Goal: Task Accomplishment & Management: Manage account settings

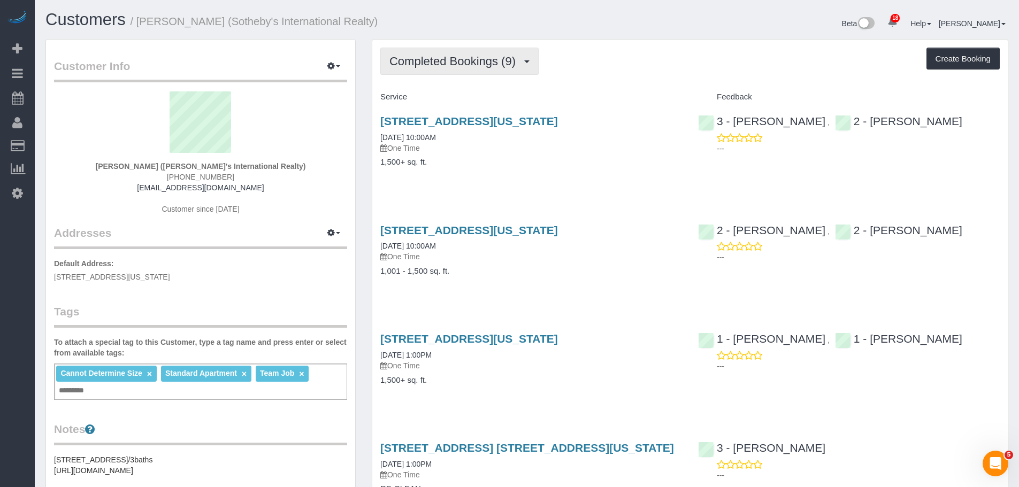
click at [493, 60] on span "Completed Bookings (9)" at bounding box center [455, 61] width 132 height 13
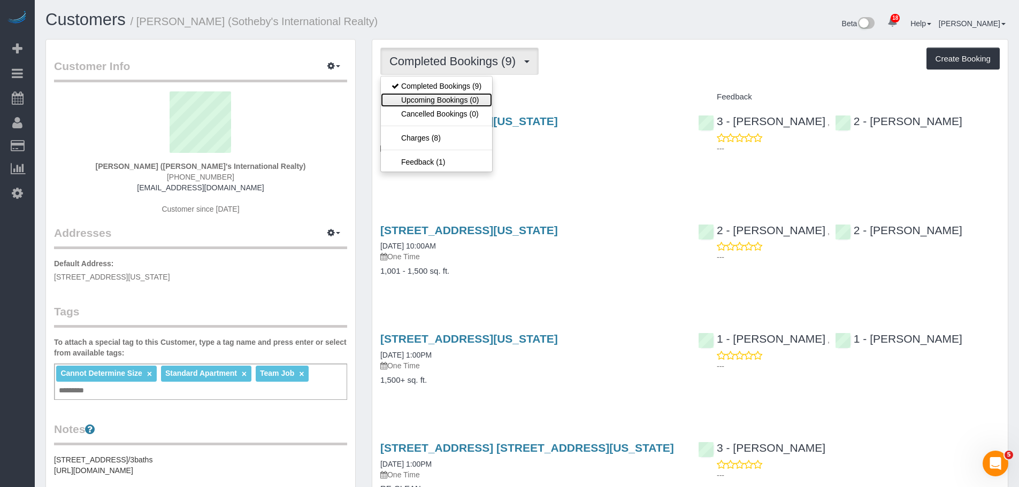
click at [473, 99] on link "Upcoming Bookings (0)" at bounding box center [436, 100] width 111 height 14
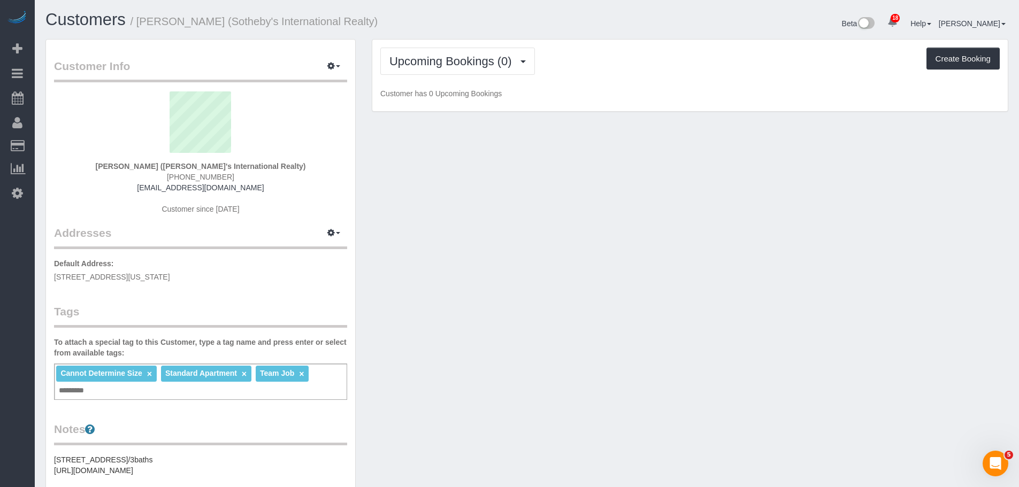
click at [606, 81] on div "Upcoming Bookings (0) Completed Bookings (9) Upcoming Bookings (0) Cancelled Bo…" at bounding box center [690, 76] width 636 height 72
click at [445, 60] on span "Upcoming Bookings (0)" at bounding box center [453, 61] width 128 height 13
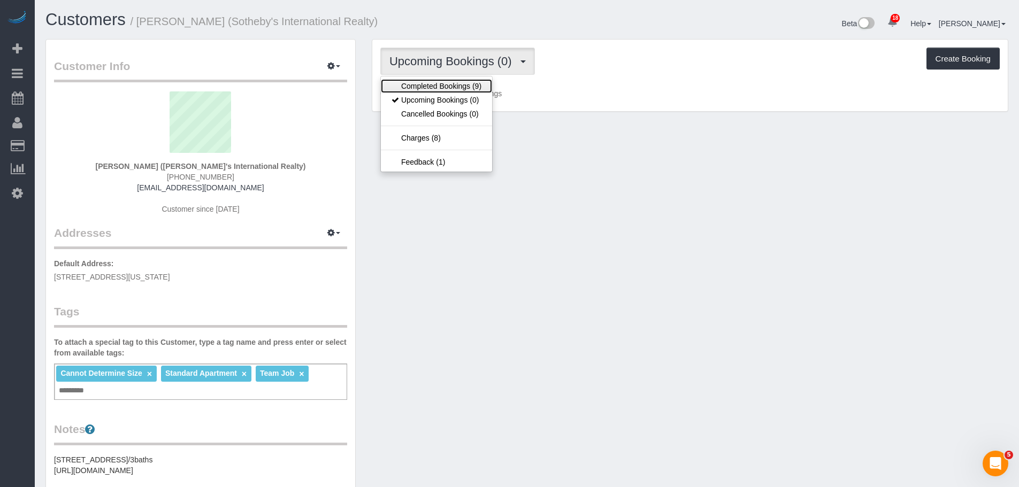
drag, startPoint x: 447, startPoint y: 85, endPoint x: 510, endPoint y: 90, distance: 63.9
click at [447, 84] on link "Completed Bookings (9)" at bounding box center [436, 86] width 111 height 14
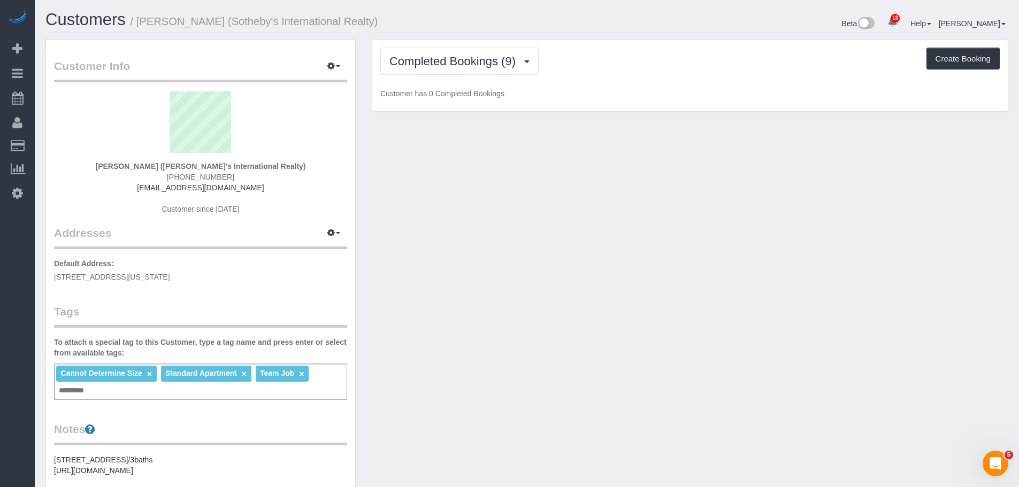
click at [655, 89] on p "Customer has 0 Completed Bookings" at bounding box center [689, 93] width 619 height 11
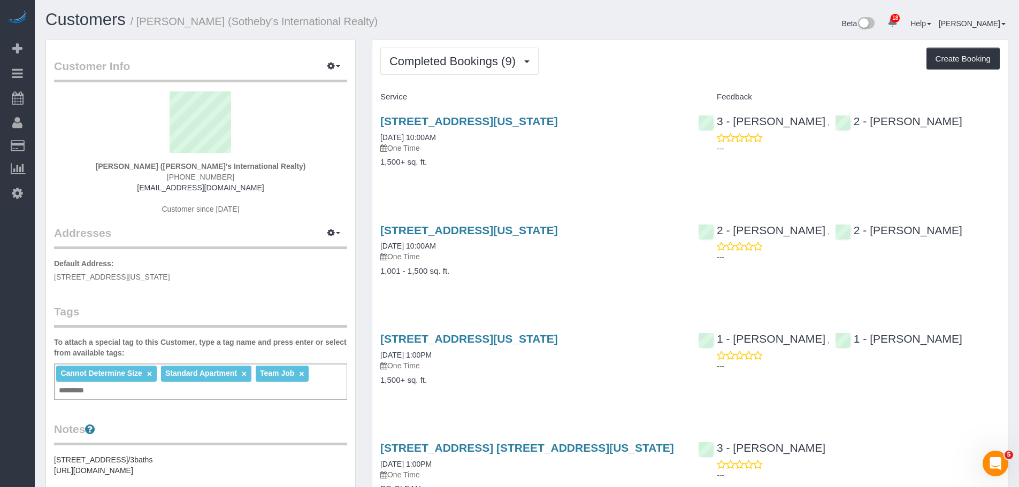
drag, startPoint x: 136, startPoint y: 165, endPoint x: 167, endPoint y: 166, distance: 30.5
click at [167, 166] on div "Craig George (Sotheby's International Realty) (917) 886-4760 craigjgeorge@gmail…" at bounding box center [200, 158] width 293 height 134
copy strong "Craig George"
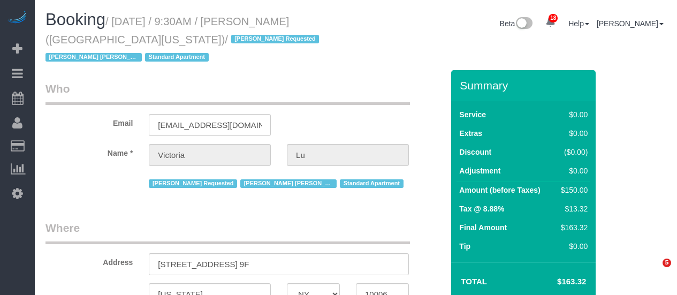
select select "NY"
select select "number:58"
select select "number:73"
select select "number:15"
select select "number:5"
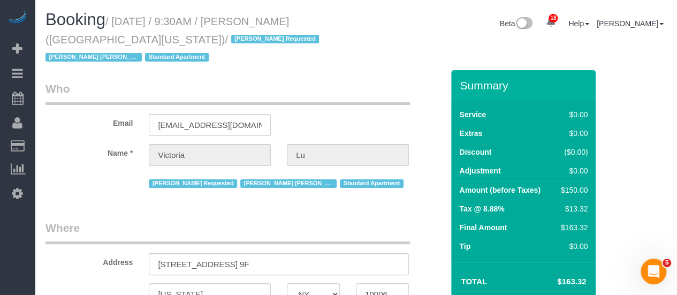
select select "string:US"
select select "object:1040"
select select "string:stripe-pm_1ObyDp4VGloSiKo7aOBasKSx"
select select "object:1481"
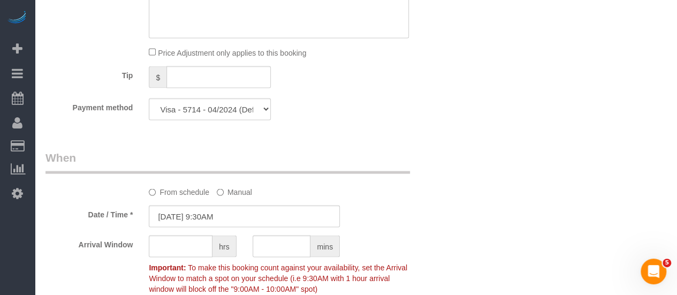
scroll to position [1123, 0]
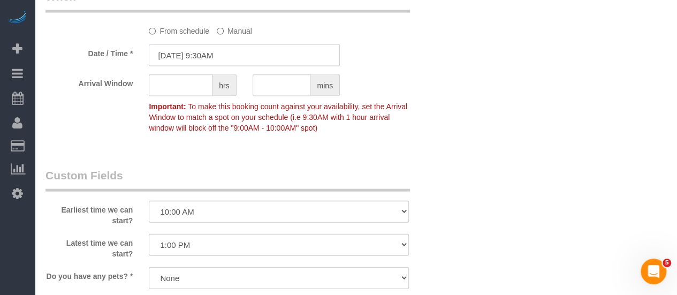
click at [251, 59] on input "09/19/2025 9:30AM" at bounding box center [244, 55] width 191 height 22
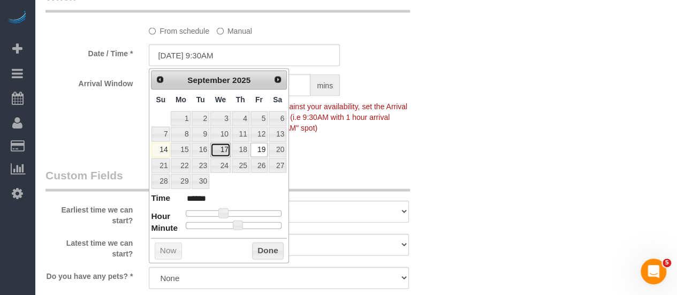
click at [222, 147] on link "17" at bounding box center [220, 150] width 20 height 14
type input "09/17/2025 9:30AM"
click at [265, 247] on button "Done" at bounding box center [268, 250] width 32 height 17
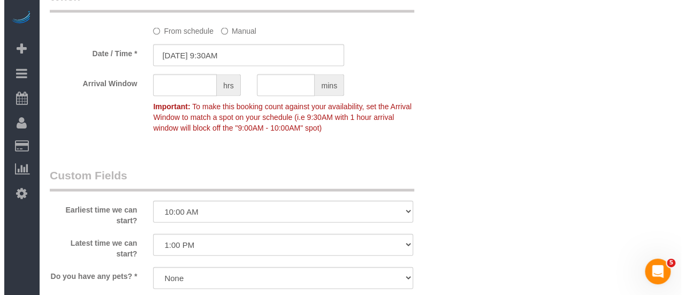
scroll to position [1444, 0]
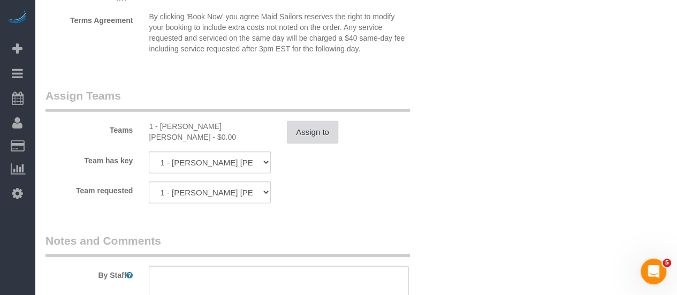
click at [299, 124] on button "Assign to" at bounding box center [312, 132] width 51 height 22
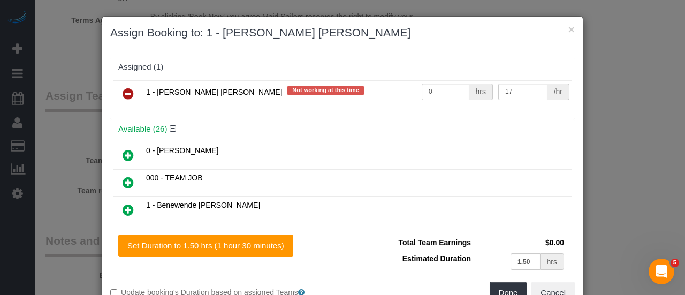
click at [124, 95] on icon at bounding box center [128, 93] width 11 height 13
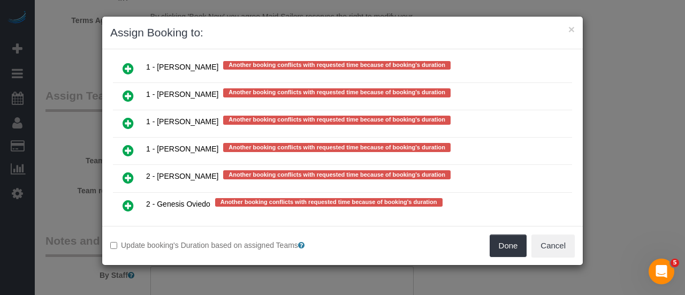
scroll to position [2197, 0]
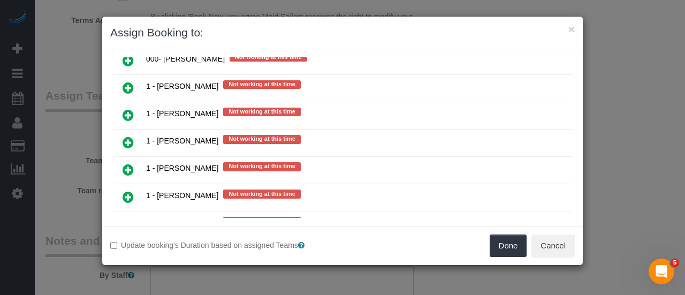
click at [129, 163] on icon at bounding box center [128, 169] width 11 height 13
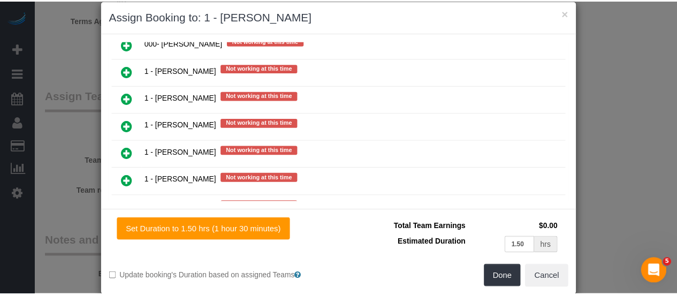
scroll to position [32, 0]
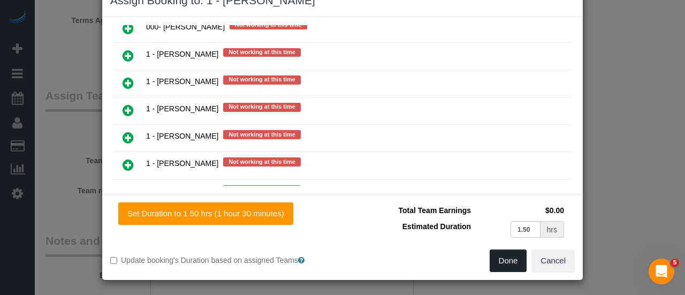
click at [500, 259] on button "Done" at bounding box center [507, 260] width 37 height 22
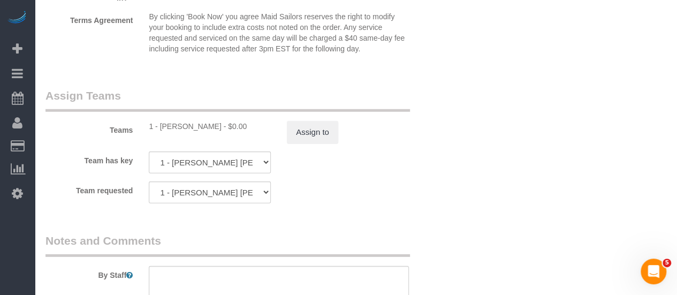
click at [446, 159] on div "Team has key 1 - Elba Lobo Varela 000- Donna Mercado 000 - Partnerships 000 - T…" at bounding box center [244, 162] width 414 height 22
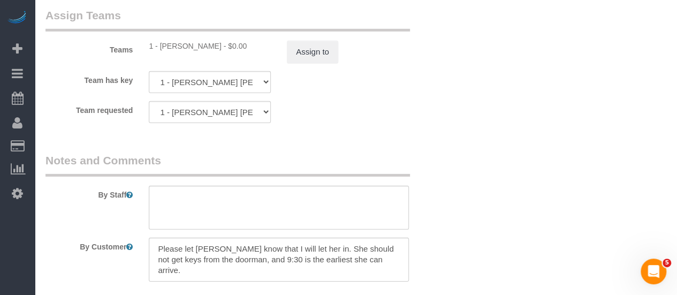
scroll to position [1578, 0]
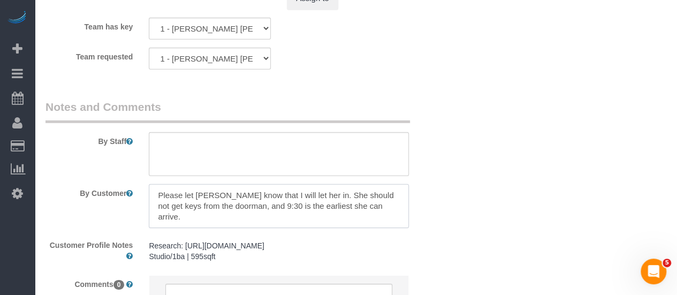
click at [275, 197] on textarea at bounding box center [279, 206] width 260 height 44
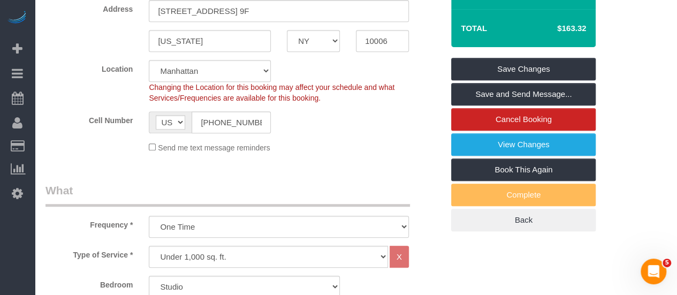
scroll to position [134, 0]
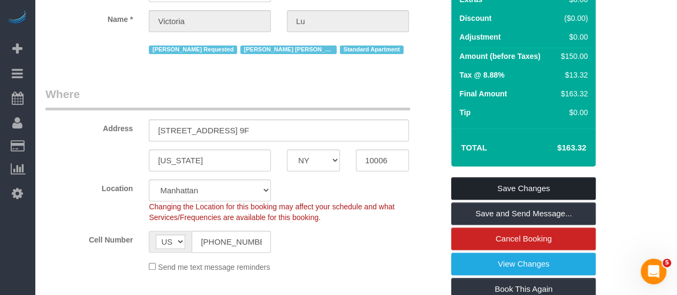
click at [538, 192] on link "Save Changes" at bounding box center [523, 188] width 144 height 22
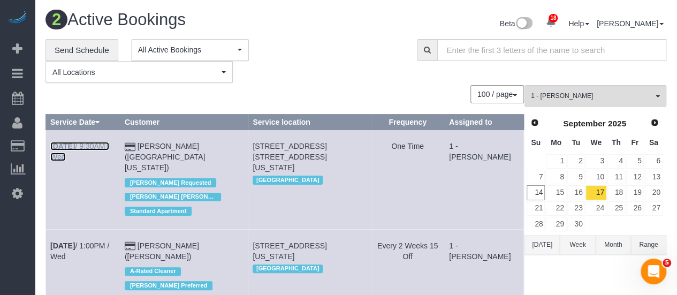
click at [72, 146] on b "Sep 17th" at bounding box center [62, 146] width 25 height 9
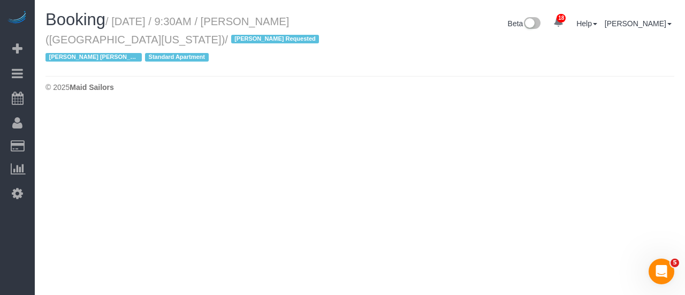
select select "NY"
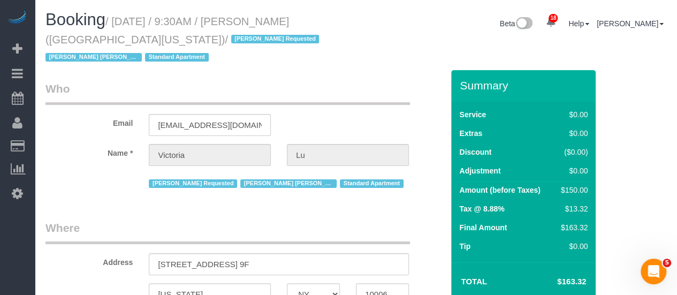
select select "object:4431"
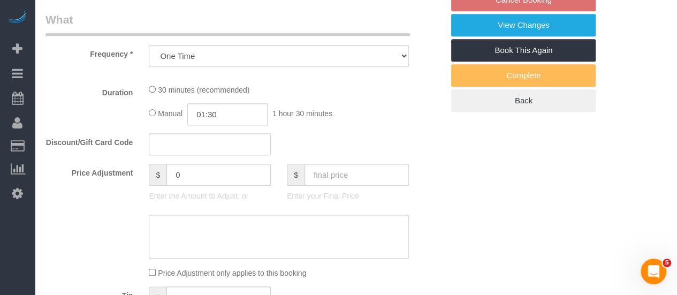
select select "string:stripe-pm_1ObyDp4VGloSiKo7aOBasKSx"
select select "number:58"
select select "number:73"
select select "number:15"
select select "number:5"
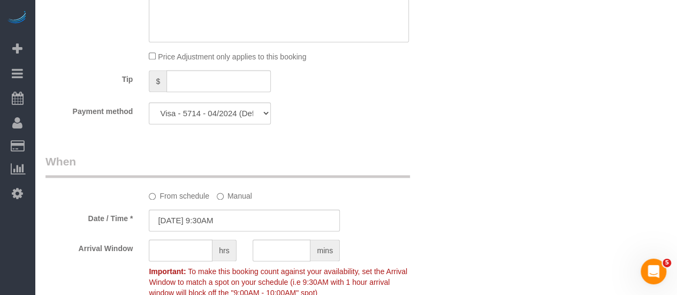
select select "object:5122"
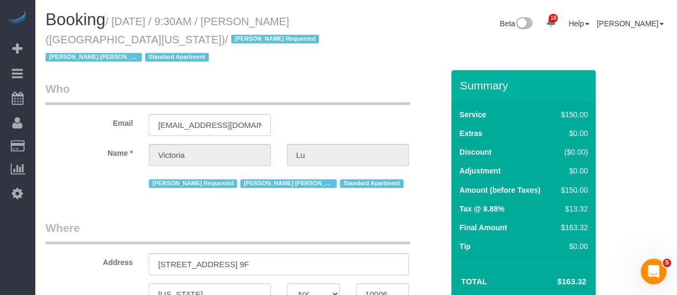
drag, startPoint x: 410, startPoint y: 63, endPoint x: 395, endPoint y: 66, distance: 16.0
click at [410, 64] on div "Booking / September 17, 2025 / 9:30AM / Victoria Lu (University of Michigan) / …" at bounding box center [355, 40] width 637 height 59
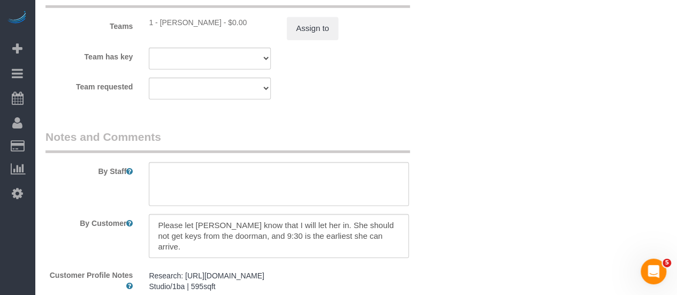
scroll to position [1605, 0]
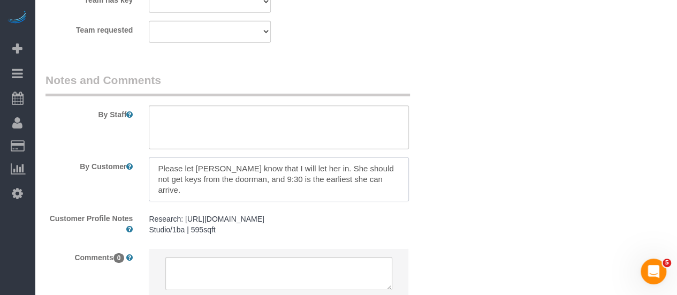
click at [227, 166] on textarea at bounding box center [279, 179] width 260 height 44
click at [200, 120] on textarea at bounding box center [279, 127] width 260 height 44
paste textarea "Please let Elba know that I will let her in. She should not get keys from the d…"
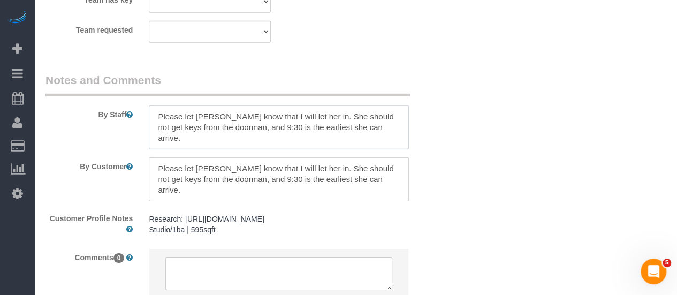
type textarea "Please let Elba know that I will let her in. She should not get keys from the d…"
click at [250, 173] on textarea at bounding box center [279, 179] width 260 height 44
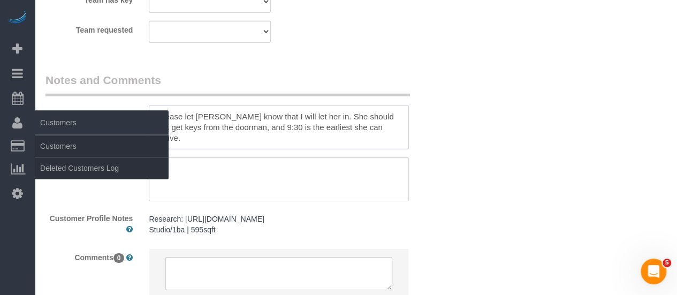
drag, startPoint x: 247, startPoint y: 118, endPoint x: 24, endPoint y: 121, distance: 223.6
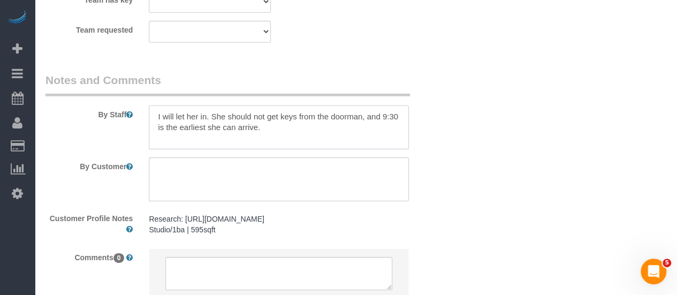
type textarea "I will let her in. She should not get keys from the doorman, and 9:30 is the ea…"
click at [215, 123] on textarea at bounding box center [279, 127] width 260 height 44
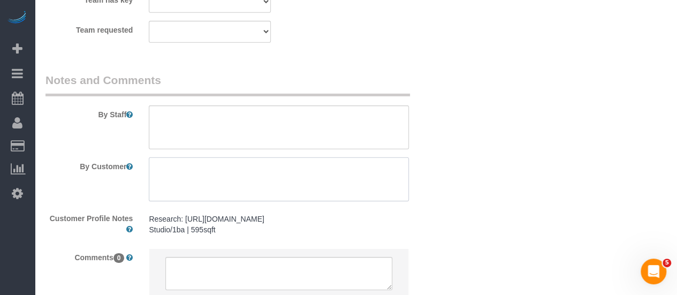
click at [245, 174] on textarea at bounding box center [279, 179] width 260 height 44
paste textarea "I will let her in. She should not get keys from the doorman, and 9:30 is the ea…"
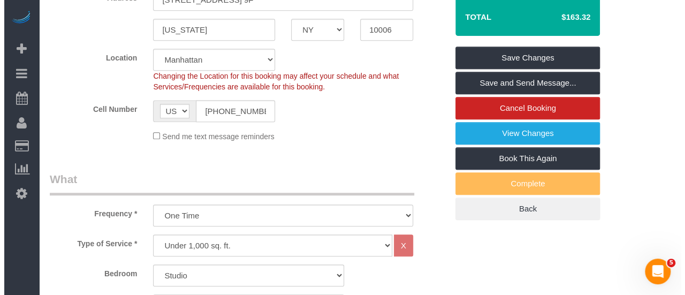
scroll to position [267, 0]
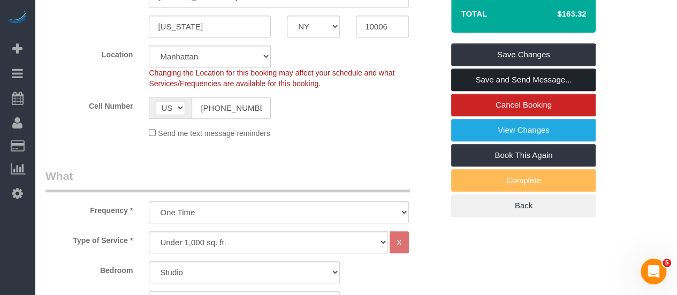
type textarea "I will let her in. She should not get keys from the doorman, and 9:30 is the ea…"
drag, startPoint x: 504, startPoint y: 81, endPoint x: 488, endPoint y: 83, distance: 16.7
click at [504, 81] on link "Save and Send Message..." at bounding box center [523, 79] width 144 height 22
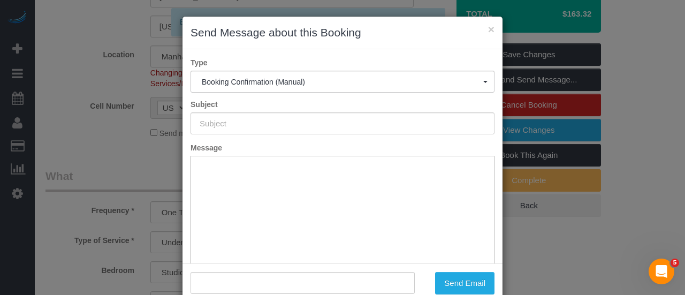
type input "Cleaning Confirmed for 09/17/2025 at 9:30am"
type input ""Victoria Lu" <vlu@umich.edu>"
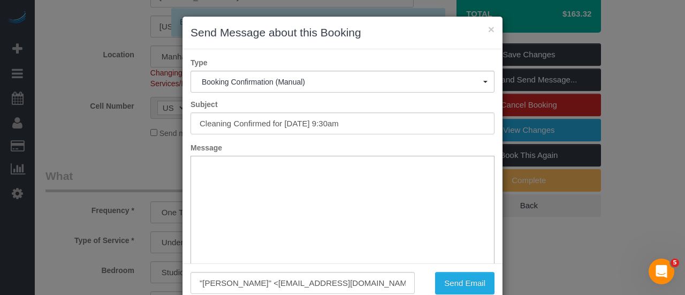
scroll to position [0, 0]
drag, startPoint x: 331, startPoint y: 121, endPoint x: 100, endPoint y: 134, distance: 231.5
click at [100, 134] on div "× Send Message about this Booking Type Booking Confirmation (Manual) Booking Co…" at bounding box center [342, 147] width 685 height 295
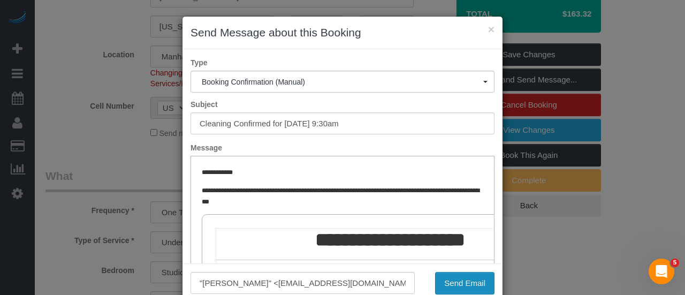
click at [471, 281] on button "Send Email" at bounding box center [464, 283] width 59 height 22
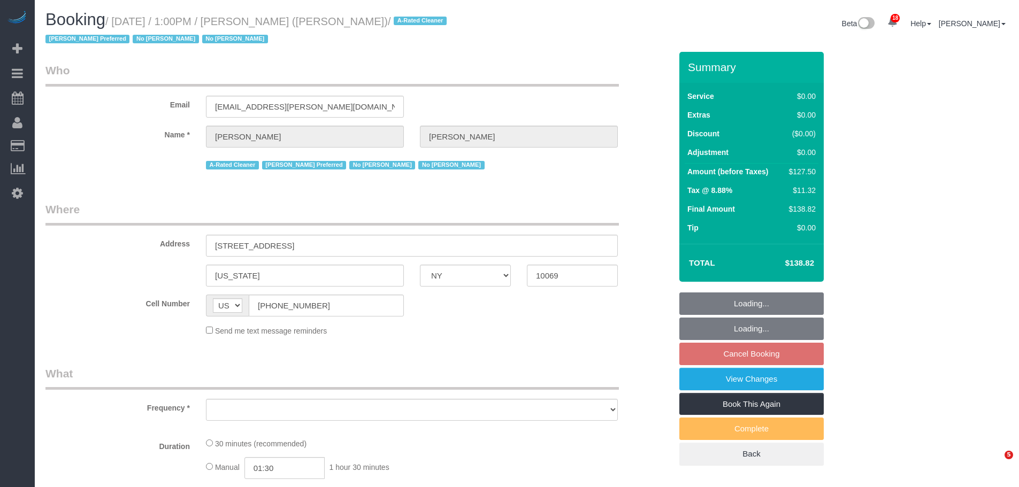
select select "NY"
select select "object:2533"
select select "string:stripe-pm_1QHTSc4VGloSiKo7S8A01OnH"
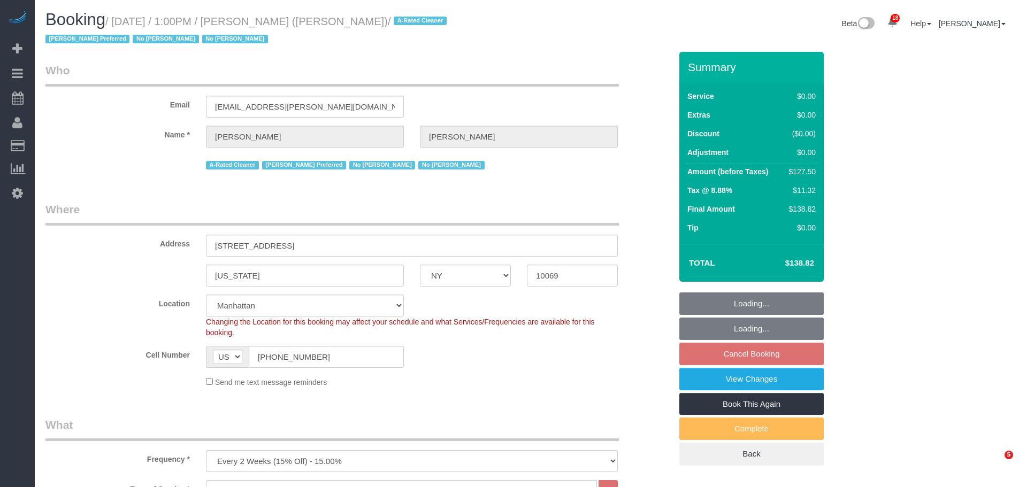
select select "spot6"
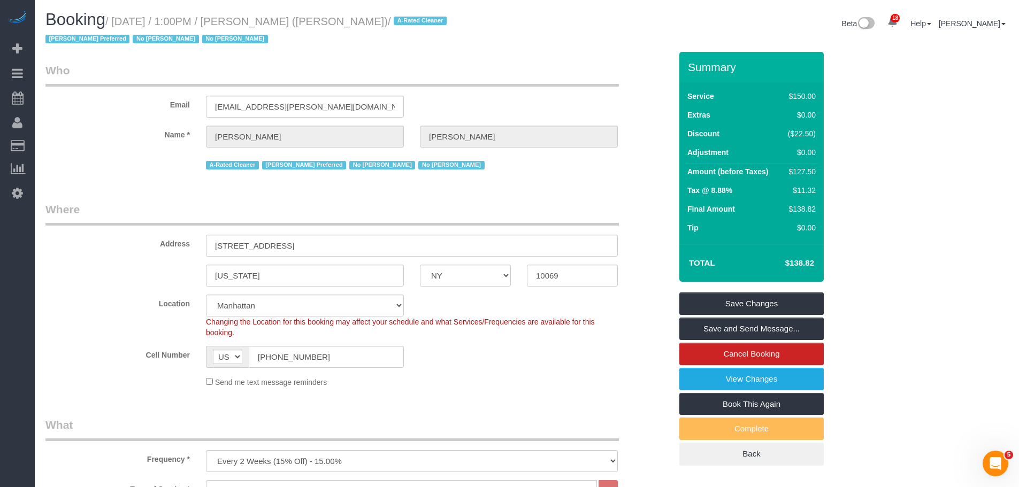
drag, startPoint x: 85, startPoint y: 278, endPoint x: 296, endPoint y: 256, distance: 211.9
click at [86, 279] on link "Time Tracking Logs" at bounding box center [102, 277] width 134 height 21
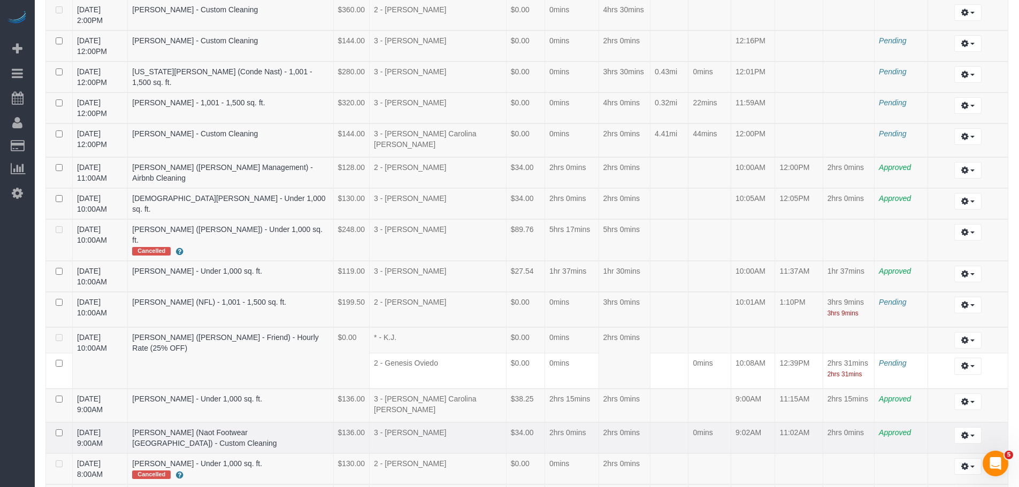
scroll to position [321, 0]
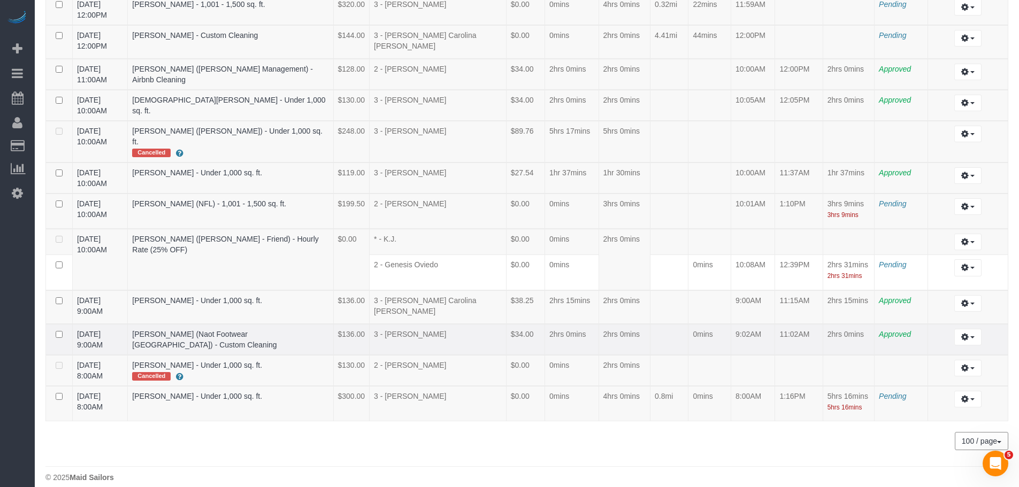
click at [638, 325] on tr "09/14/2025 9:00AM Lior Luski (Naot Footwear USA) - Custom Cleaning $136.00 3 - …" at bounding box center [527, 339] width 962 height 31
click at [545, 353] on td "2hrs 0mins" at bounding box center [572, 339] width 54 height 31
click at [565, 236] on td "0mins" at bounding box center [572, 242] width 54 height 26
click at [692, 239] on td at bounding box center [709, 242] width 43 height 26
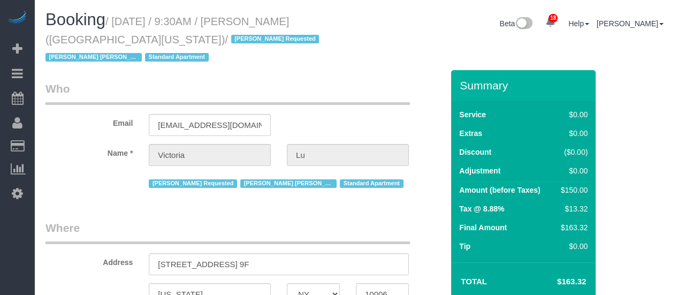
select select "NY"
select select "string:stripe-pm_1ObyDp4VGloSiKo7aOBasKSx"
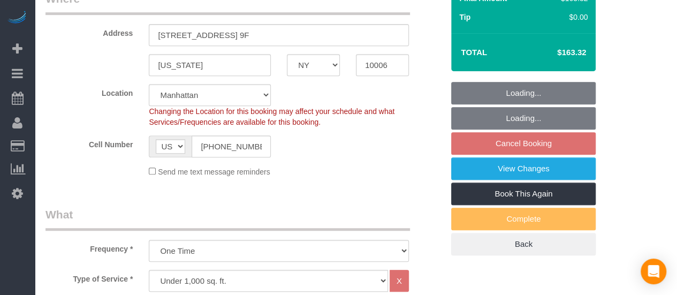
select select "object:899"
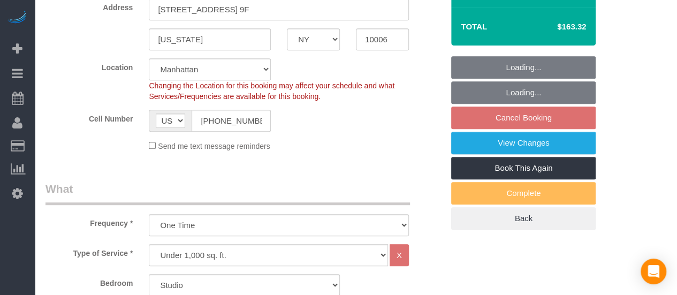
select select "number:58"
select select "number:73"
select select "number:15"
select select "number:5"
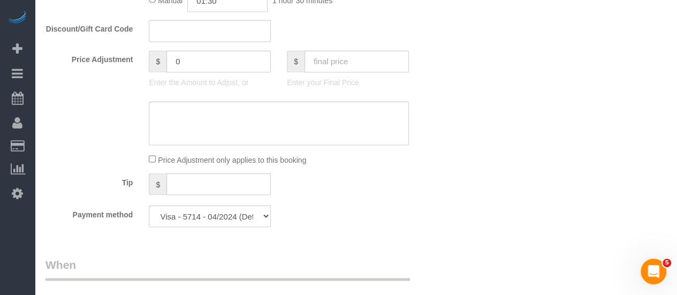
scroll to position [1016, 0]
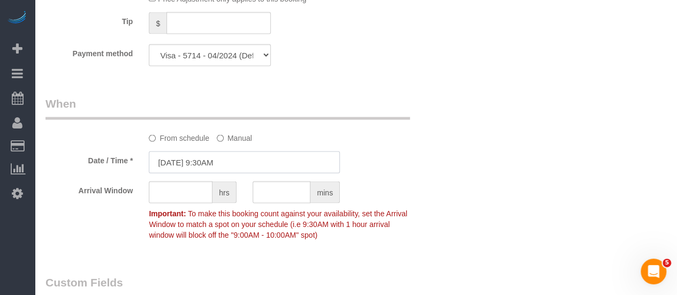
click at [226, 164] on input "09/17/2025 9:30AM" at bounding box center [244, 162] width 191 height 22
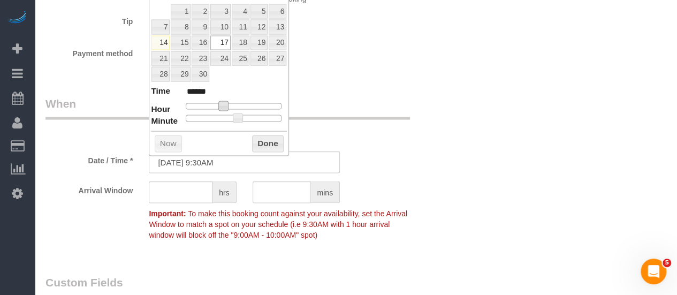
click at [224, 106] on span at bounding box center [223, 106] width 10 height 10
type input "09/17/2025 10:30AM"
type input "*******"
type input "09/17/2025 10:25AM"
type input "*******"
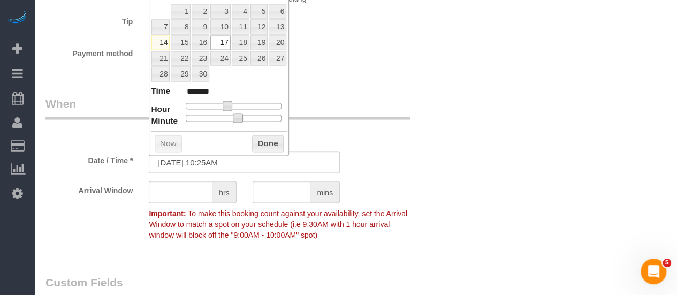
type input "09/17/2025 10:20AM"
type input "*******"
type input "09/17/2025 10:10AM"
type input "*******"
type input "09/17/2025 10:00AM"
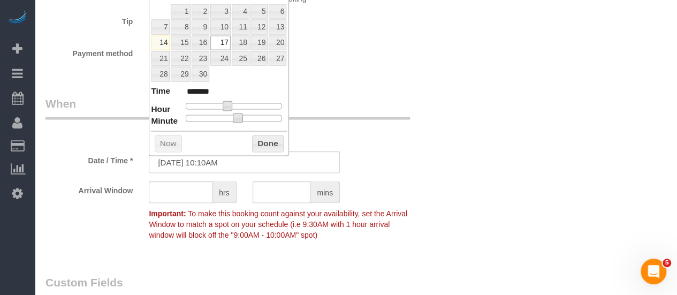
type input "*******"
click at [152, 112] on dl "Time ******* Hour Minute Second Millisecond Microsecond Time Zone ***** ***** *…" at bounding box center [219, 103] width 136 height 37
drag, startPoint x: 271, startPoint y: 140, endPoint x: 346, endPoint y: 136, distance: 75.0
click at [271, 140] on button "Done" at bounding box center [268, 143] width 32 height 17
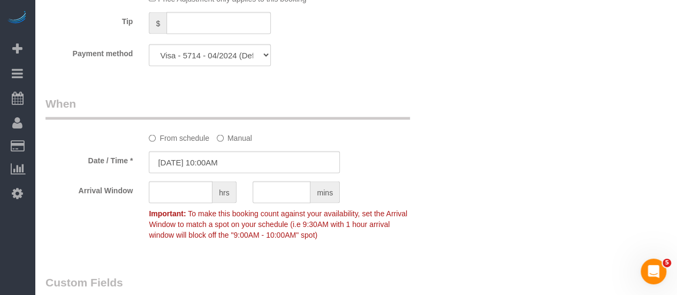
drag, startPoint x: 402, startPoint y: 135, endPoint x: 389, endPoint y: 170, distance: 36.9
click at [402, 136] on div "From schedule Manual" at bounding box center [279, 136] width 276 height 14
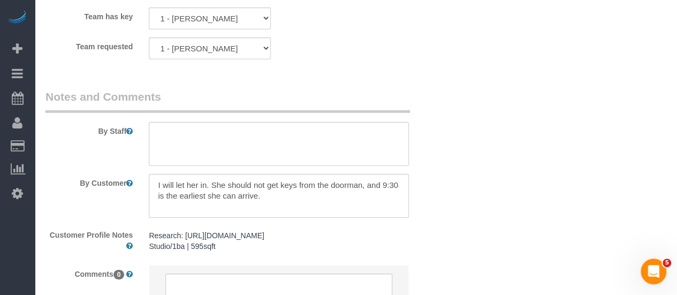
scroll to position [1605, 0]
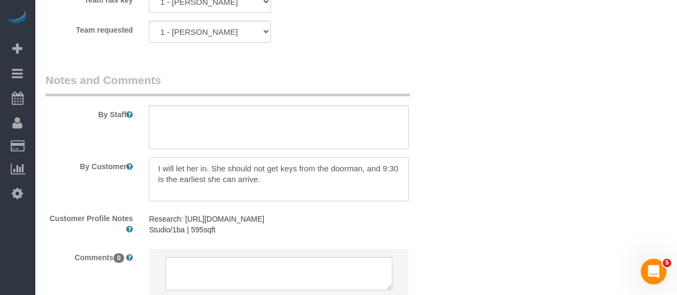
drag, startPoint x: 212, startPoint y: 169, endPoint x: 83, endPoint y: 173, distance: 129.0
click at [83, 173] on div "By Customer" at bounding box center [244, 179] width 414 height 44
click at [272, 173] on textarea at bounding box center [279, 179] width 260 height 44
click at [242, 176] on textarea at bounding box center [279, 179] width 260 height 44
click at [316, 179] on textarea at bounding box center [279, 179] width 260 height 44
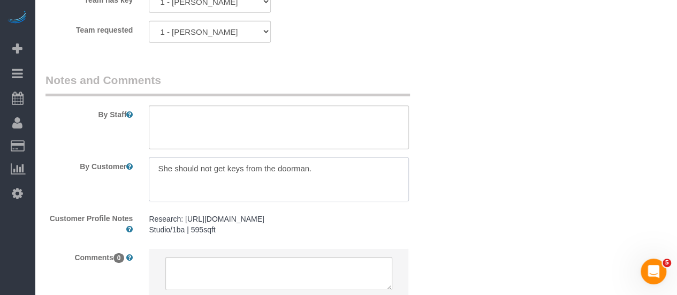
type textarea "She should not get keys from the doorman."
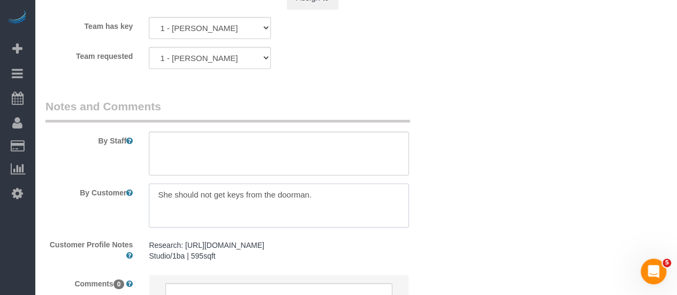
scroll to position [1685, 0]
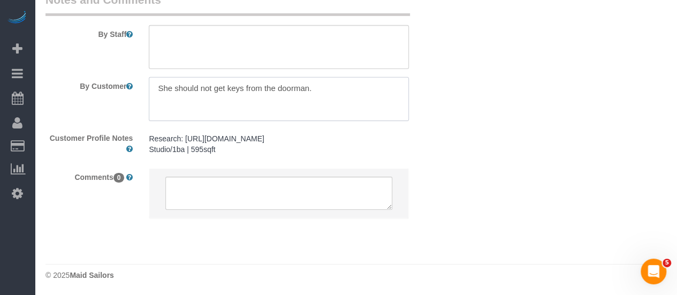
click at [242, 86] on textarea at bounding box center [279, 99] width 260 height 44
click at [240, 88] on textarea at bounding box center [279, 99] width 260 height 44
click at [198, 43] on textarea at bounding box center [279, 47] width 260 height 44
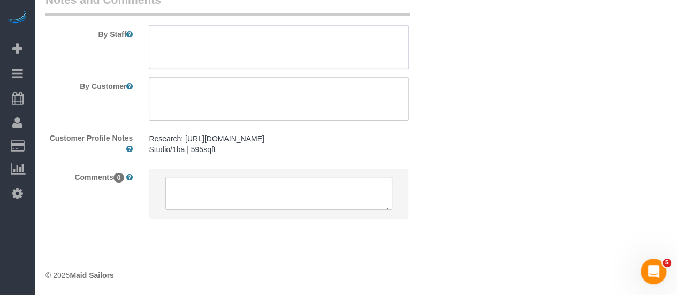
paste textarea "She should not get keys from the doorman."
drag, startPoint x: 200, startPoint y: 36, endPoint x: 116, endPoint y: 43, distance: 84.8
click at [110, 42] on div "By Staff" at bounding box center [244, 30] width 414 height 77
click at [222, 35] on textarea at bounding box center [279, 47] width 260 height 44
click at [327, 34] on textarea at bounding box center [279, 47] width 260 height 44
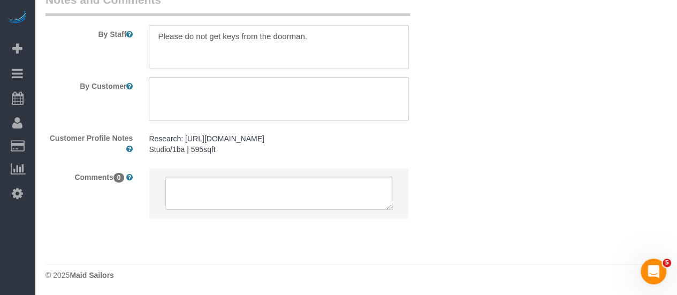
type textarea "Please do not get keys from the doorman."
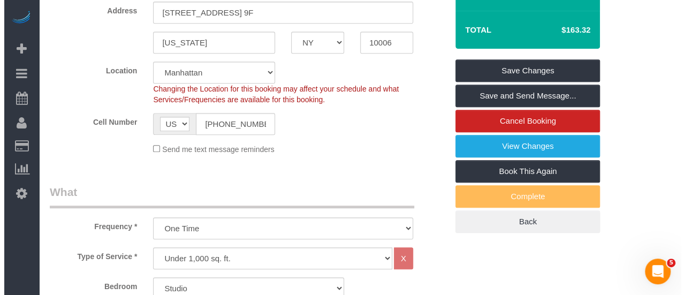
scroll to position [241, 0]
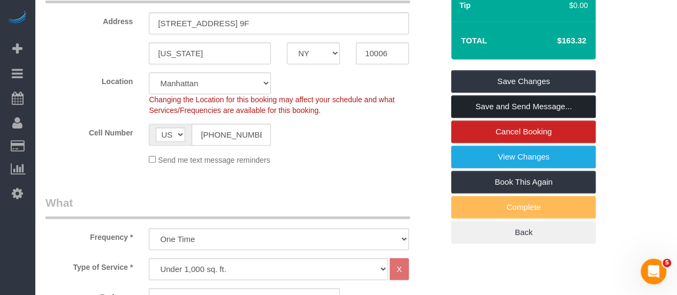
click at [520, 109] on link "Save and Send Message..." at bounding box center [523, 106] width 144 height 22
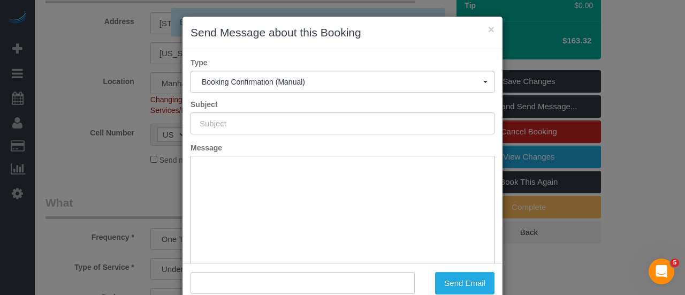
type input "Cleaning Confirmed for 09/17/2025 at 10:00am"
type input ""Victoria Lu" <vlu@umich.edu>"
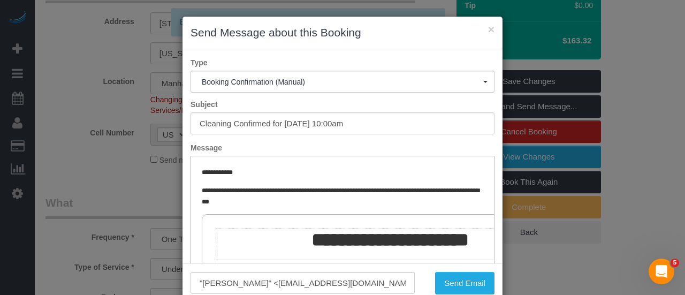
scroll to position [0, 0]
drag, startPoint x: 224, startPoint y: 116, endPoint x: 79, endPoint y: 121, distance: 145.1
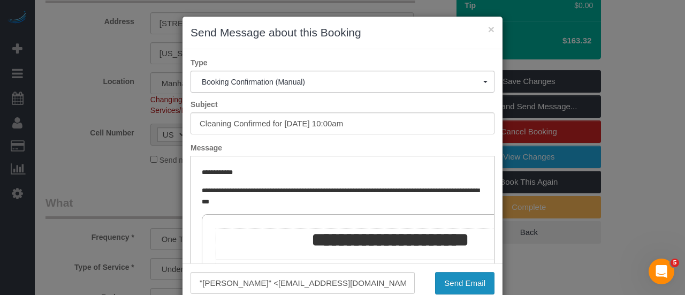
click at [472, 279] on button "Send Email" at bounding box center [464, 283] width 59 height 22
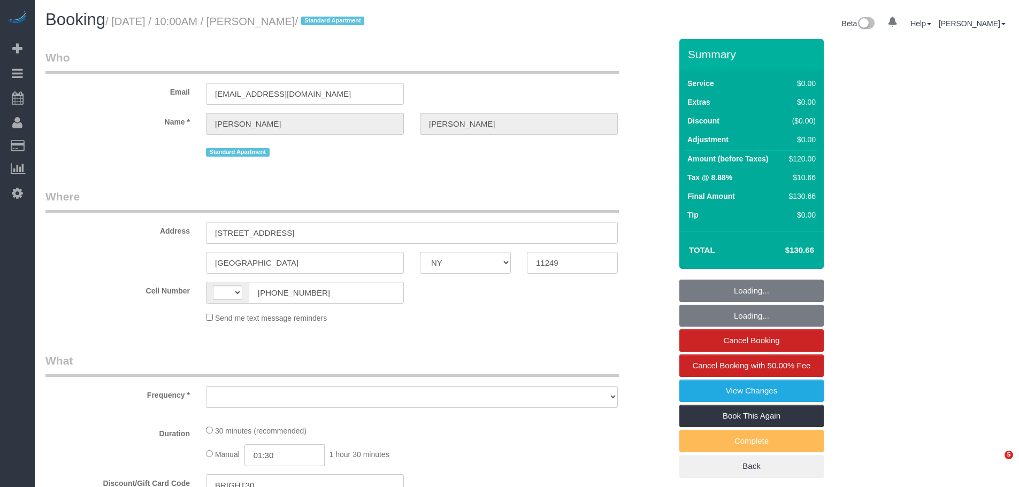
select select "NY"
select select "string:[GEOGRAPHIC_DATA]"
select select "spot1"
select select "object:791"
select select "string:stripe-pm_1RoW894VGloSiKo7hRAtVppr"
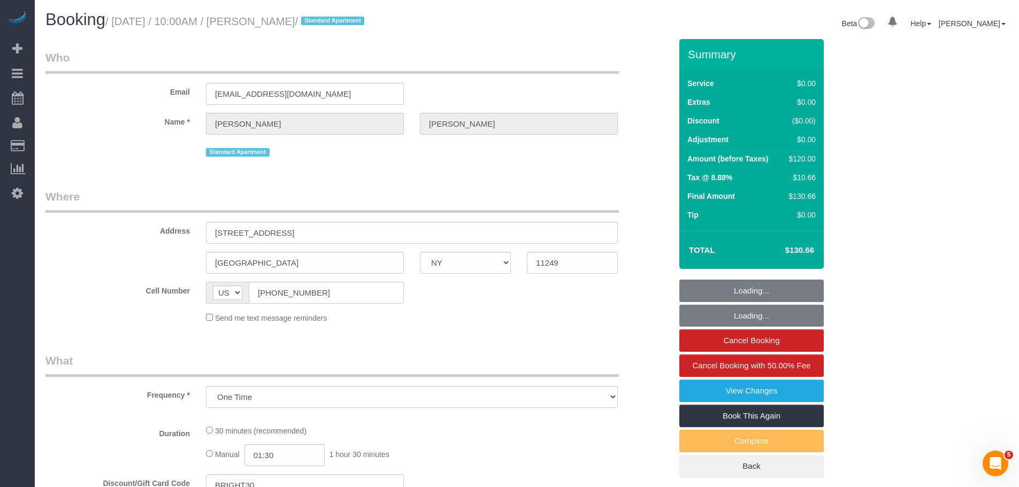
select select "number:89"
select select "number:90"
select select "number:15"
select select "number:6"
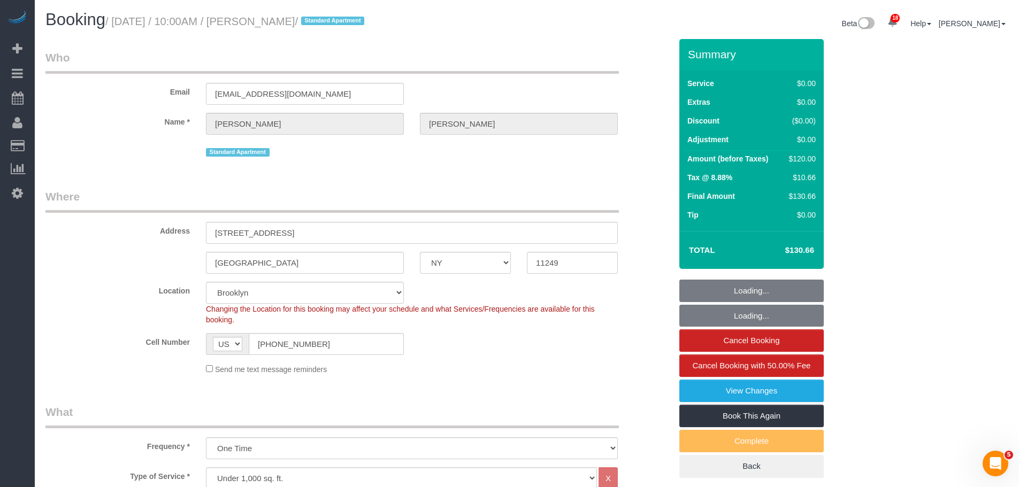
select select "object:1433"
select select "spot56"
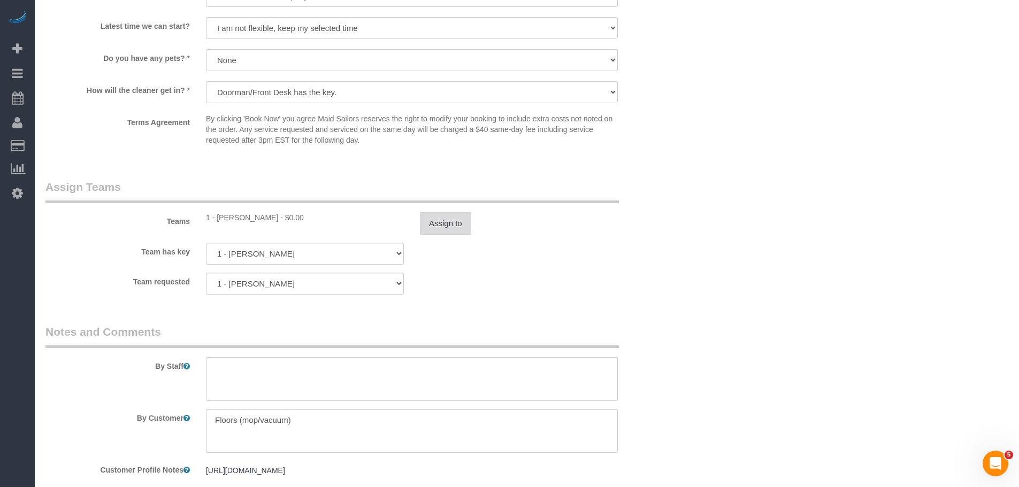
scroll to position [1208, 0]
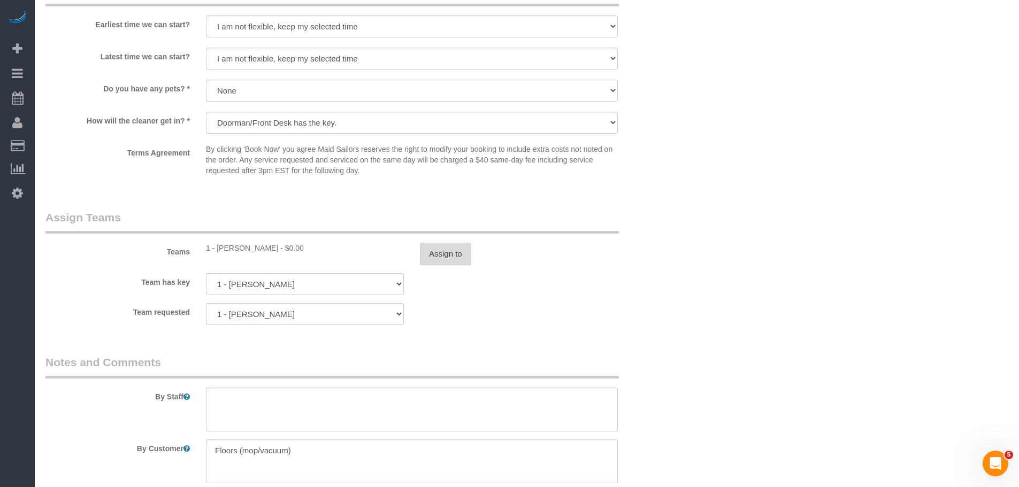
click at [447, 254] on button "Assign to" at bounding box center [445, 254] width 51 height 22
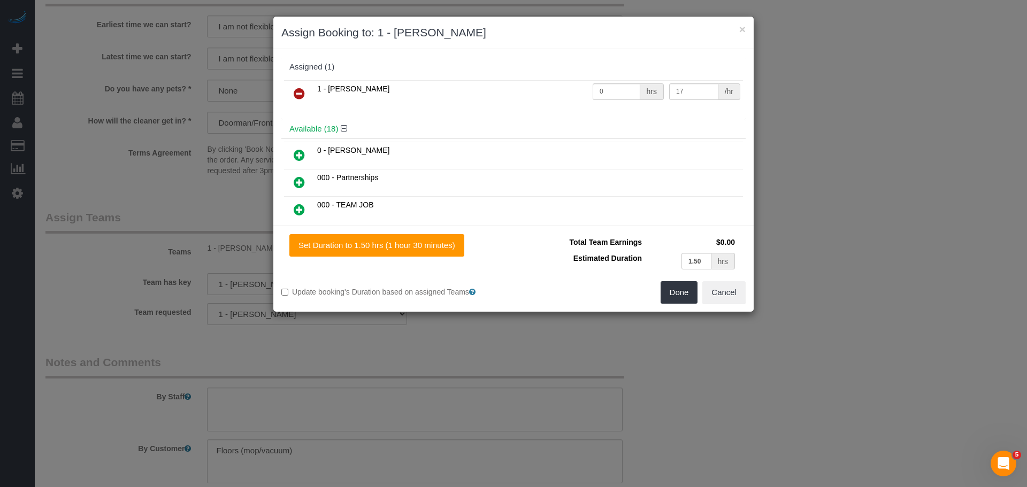
drag, startPoint x: 305, startPoint y: 87, endPoint x: 340, endPoint y: 103, distance: 38.1
click at [305, 87] on link at bounding box center [299, 93] width 25 height 21
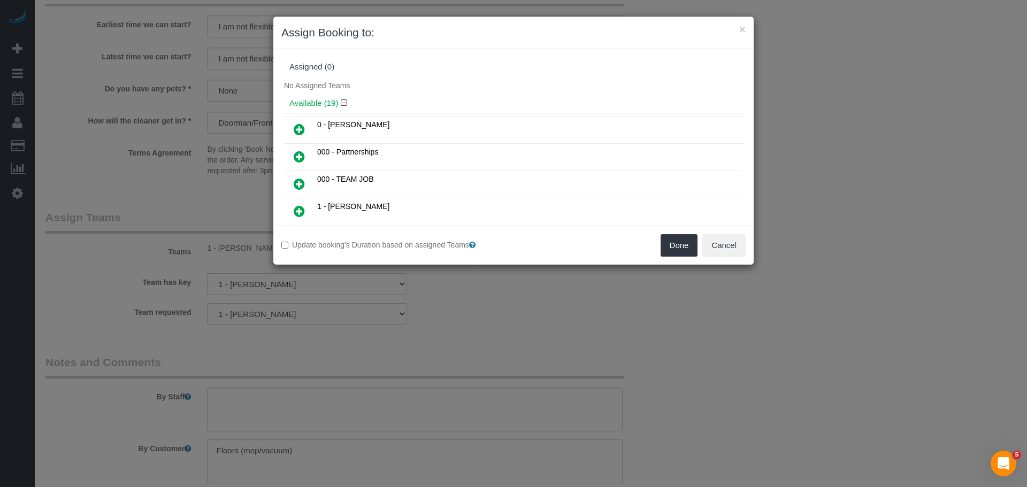
click at [669, 234] on div "Update booking's Duration based on assigned Teams Done Cancel" at bounding box center [513, 245] width 480 height 39
click at [675, 243] on button "Done" at bounding box center [679, 245] width 37 height 22
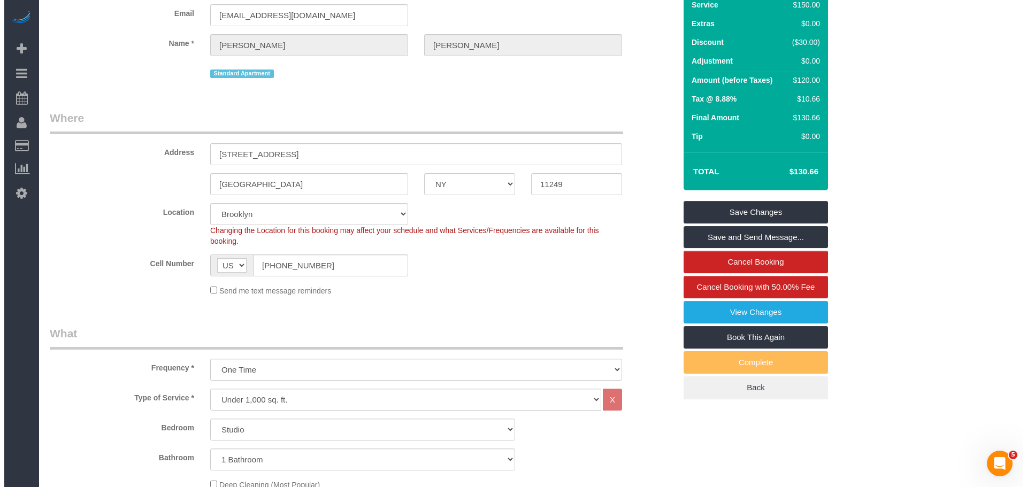
scroll to position [0, 0]
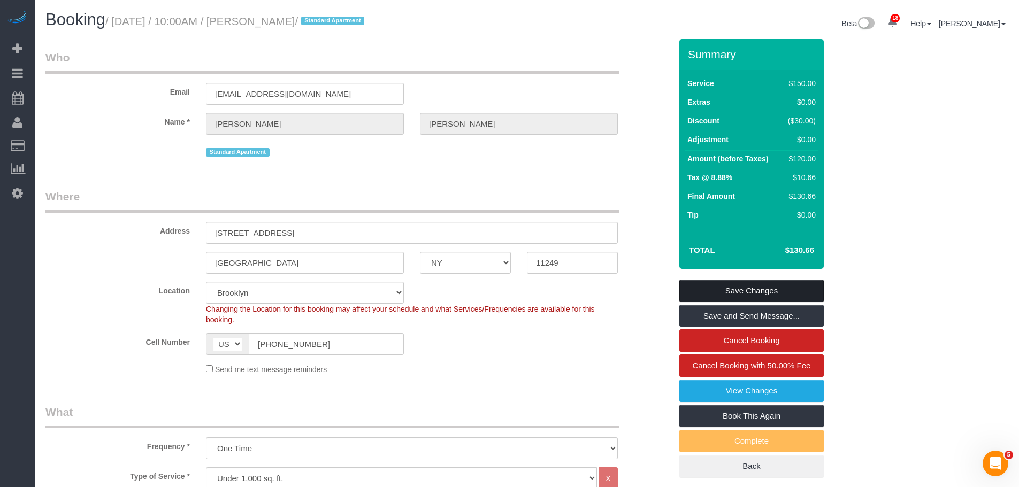
click at [752, 289] on link "Save Changes" at bounding box center [751, 291] width 144 height 22
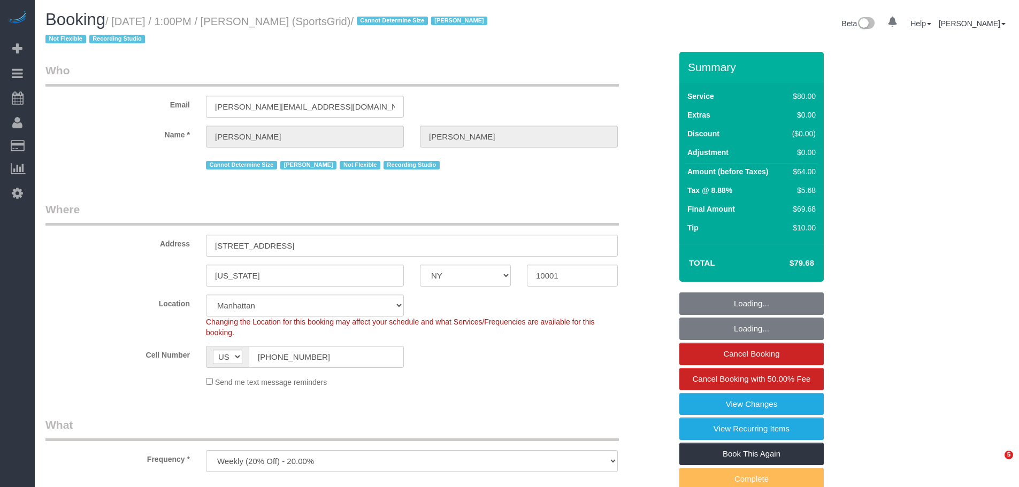
select select "NY"
select select "string:stripe-pm_1QoRfo4VGloSiKo7CpkoBSCp"
select select "spot1"
select select "number:89"
select select "number:90"
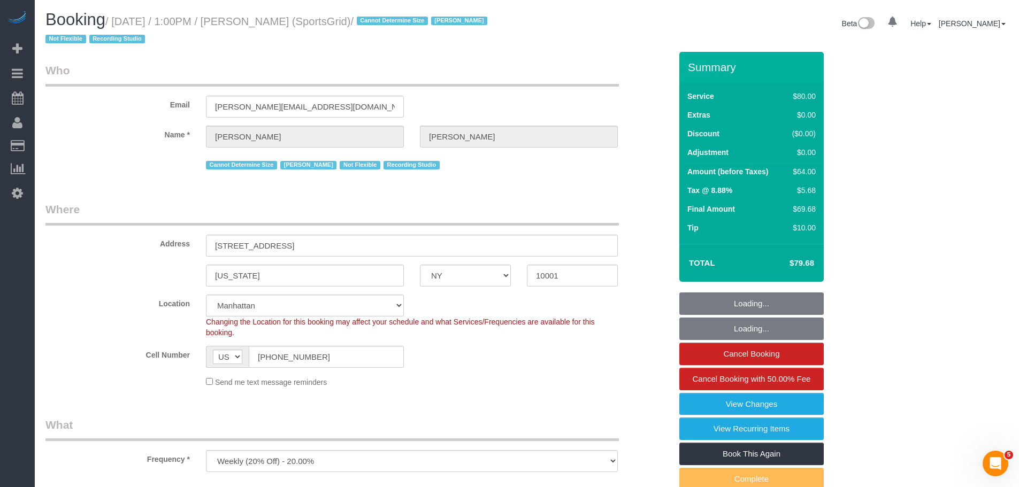
select select "number:15"
select select "number:7"
select select "number:21"
select select "object:1544"
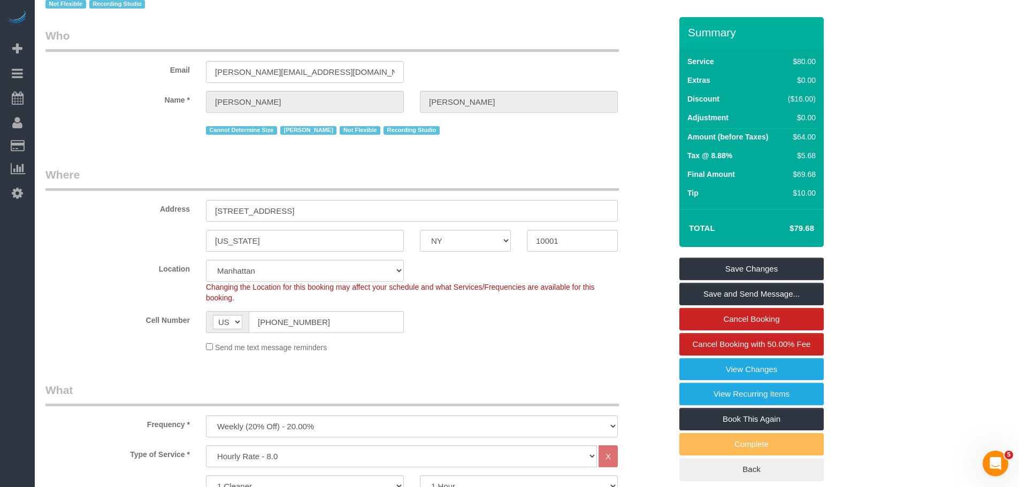
scroll to position [53, 0]
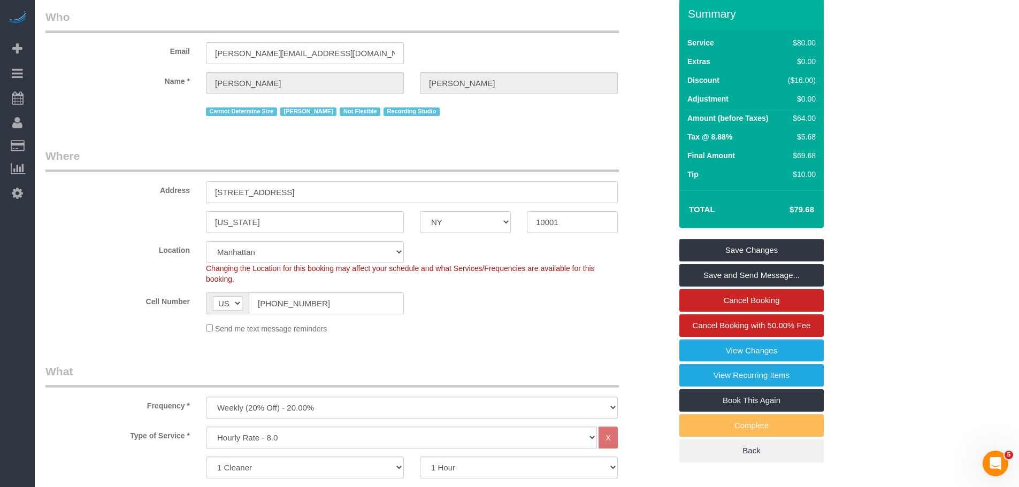
drag, startPoint x: 122, startPoint y: 191, endPoint x: 234, endPoint y: 192, distance: 111.8
click at [85, 193] on div "Address 218 West 35th Street, 5th Floor" at bounding box center [358, 175] width 642 height 55
click at [480, 225] on div "New York AK AL AR AZ CA CO CT DC DE FL GA HI IA ID IL IN KS KY LA MA MD ME MI M…" at bounding box center [358, 222] width 642 height 22
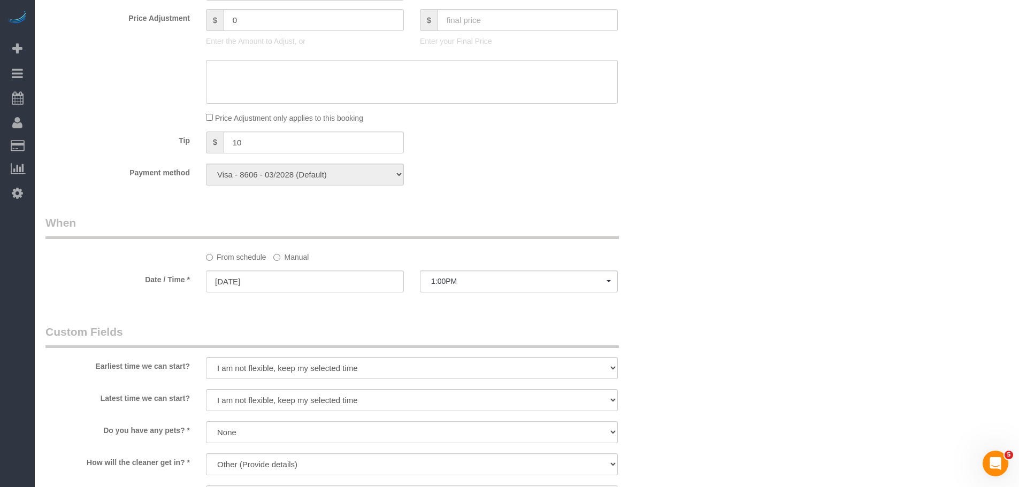
scroll to position [963, 0]
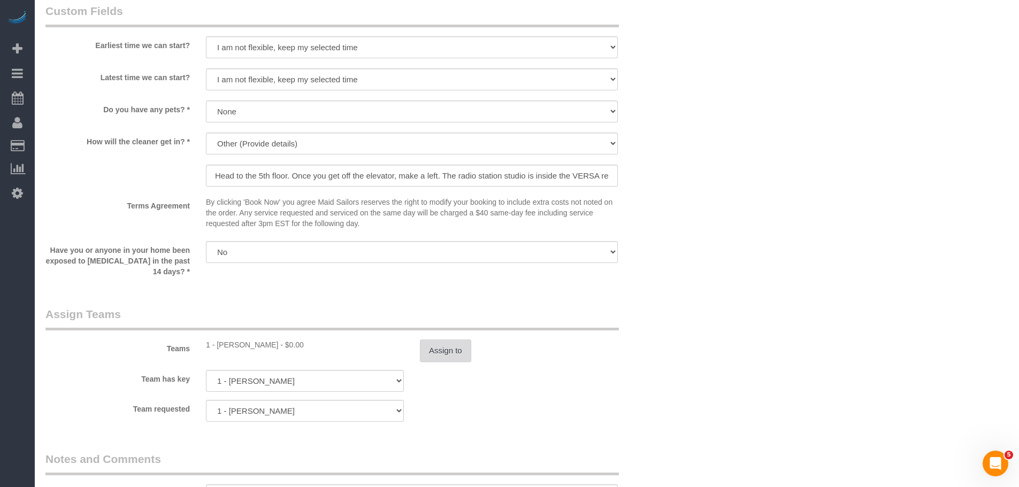
click at [451, 358] on button "Assign to" at bounding box center [445, 351] width 51 height 22
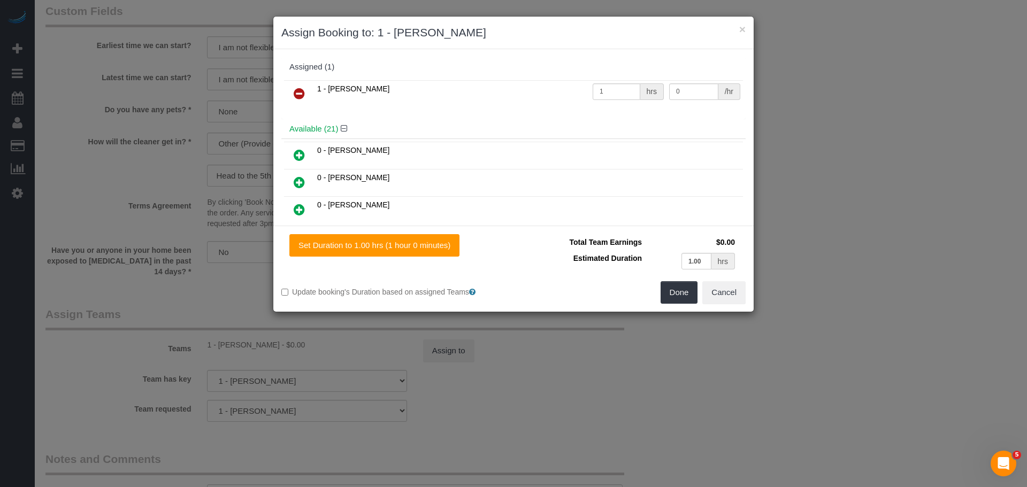
click at [288, 95] on link at bounding box center [299, 93] width 25 height 21
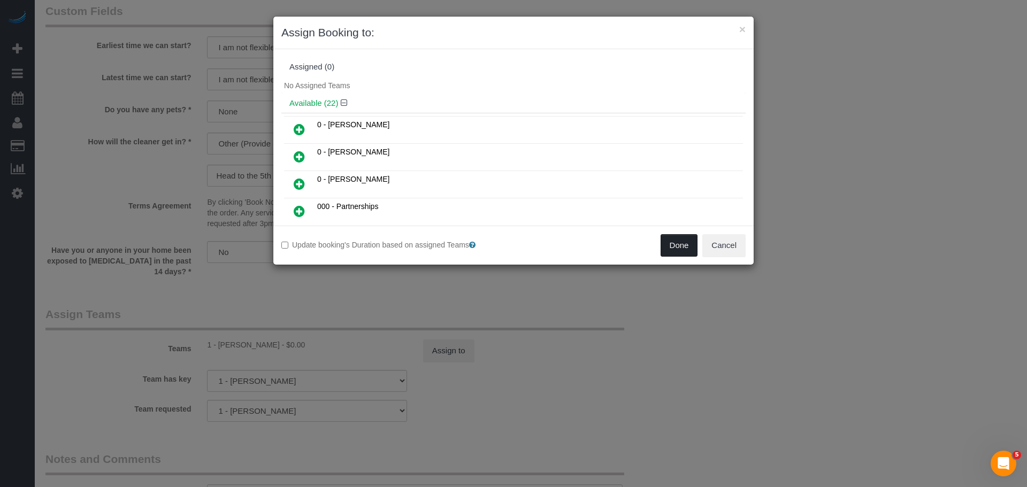
click at [692, 253] on button "Done" at bounding box center [679, 245] width 37 height 22
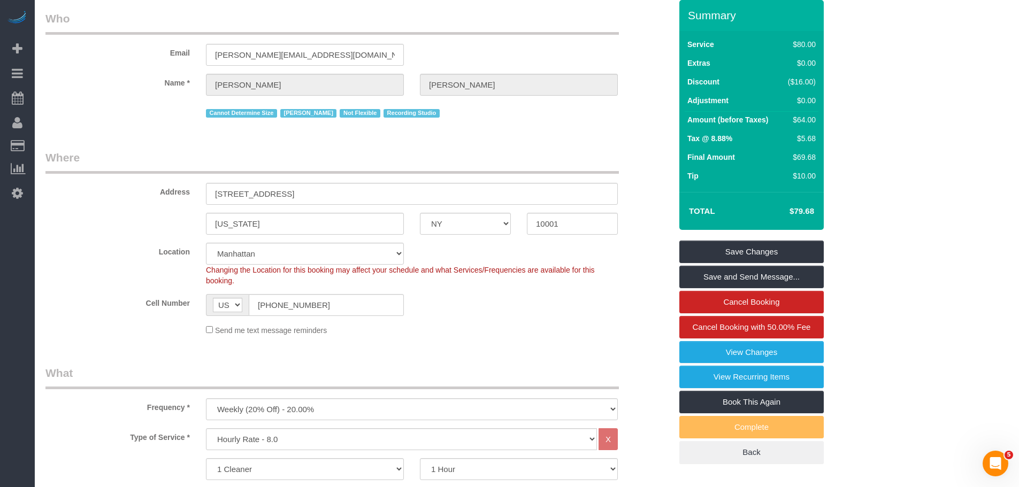
scroll to position [0, 0]
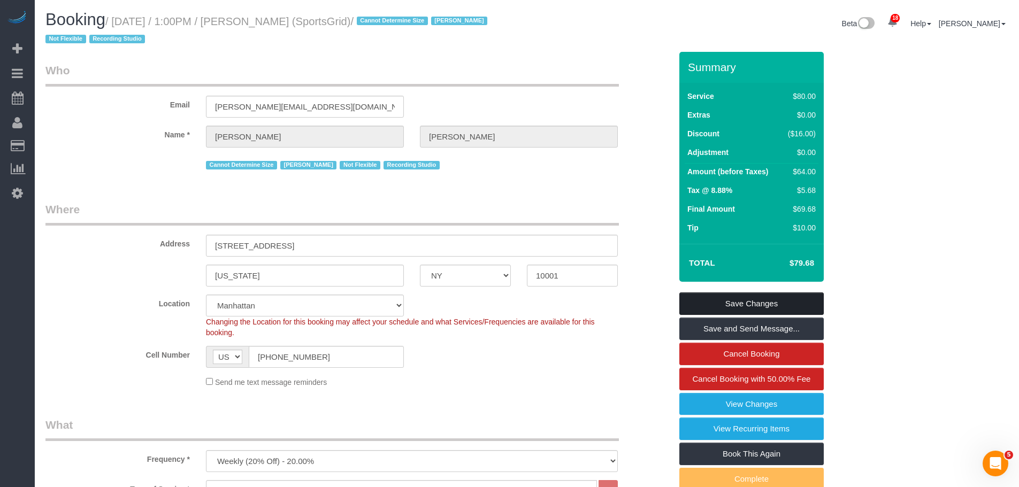
click at [761, 299] on link "Save Changes" at bounding box center [751, 304] width 144 height 22
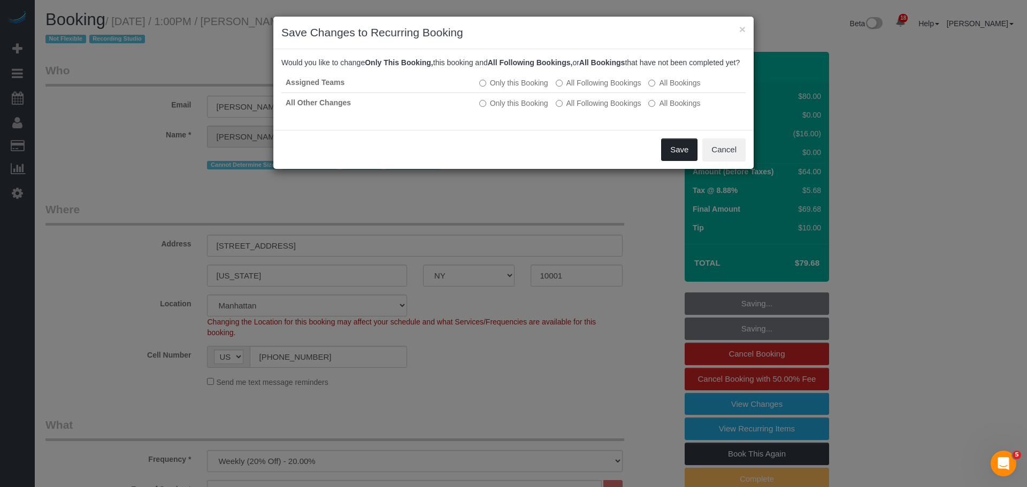
click at [673, 158] on button "Save" at bounding box center [679, 150] width 36 height 22
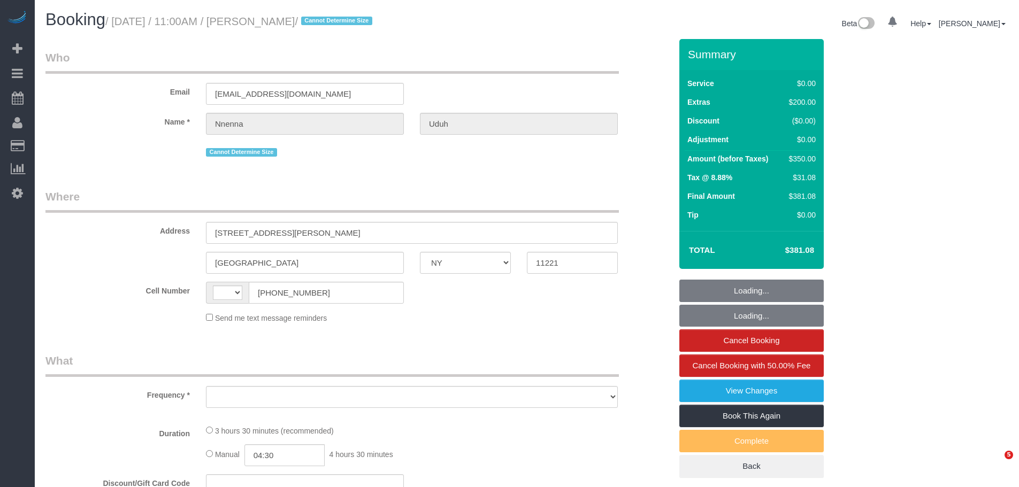
select select "NY"
select select "string:[GEOGRAPHIC_DATA]"
select select "object:786"
select select "spot1"
select select "number:58"
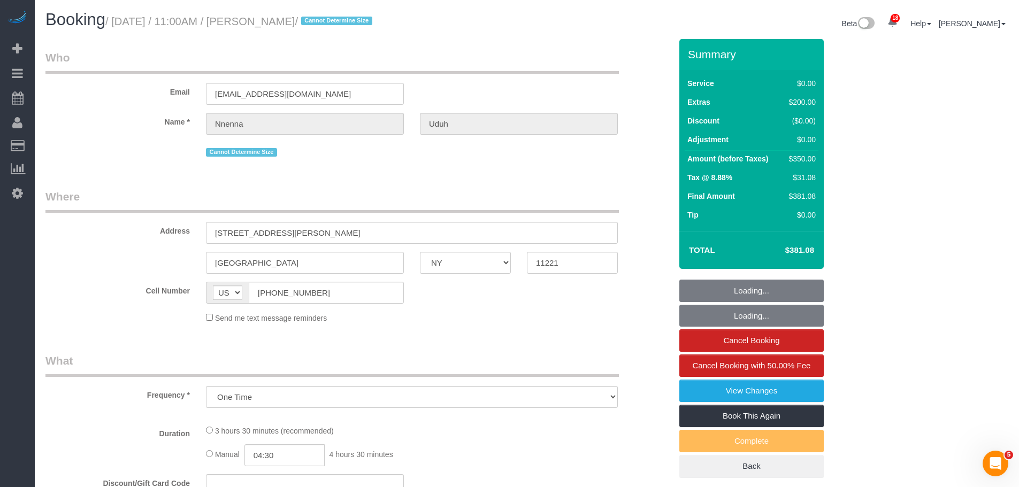
select select "number:73"
select select "number:15"
select select "number:5"
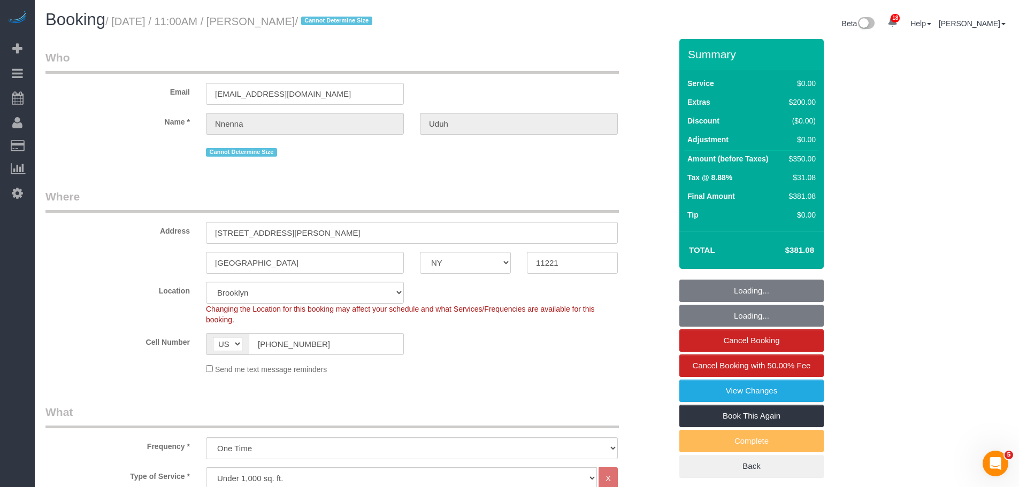
select select "object:1433"
select select "string:stripe-pm_1S2jdK4VGloSiKo7cVBAs5ni"
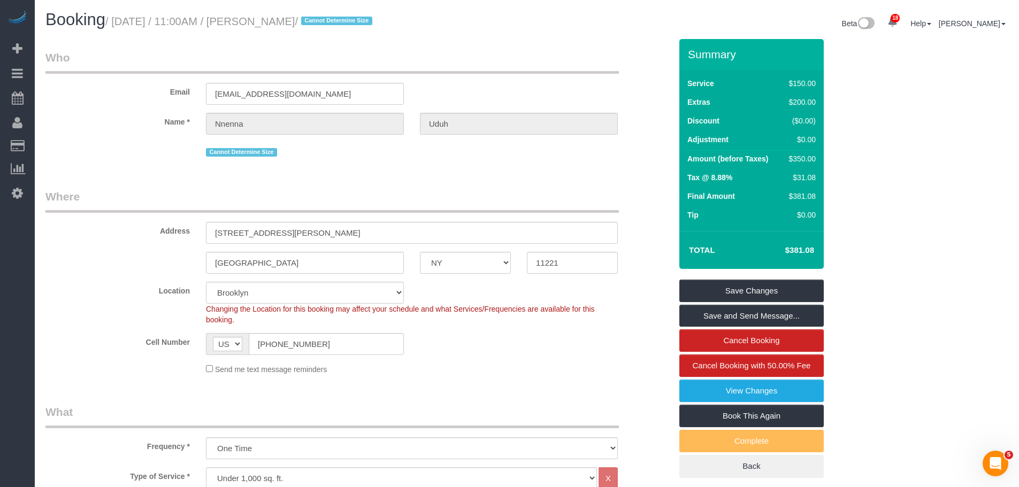
click at [493, 89] on div "Email [EMAIL_ADDRESS][DOMAIN_NAME]" at bounding box center [358, 77] width 642 height 55
click at [561, 74] on div "Email [EMAIL_ADDRESS][DOMAIN_NAME]" at bounding box center [358, 77] width 642 height 55
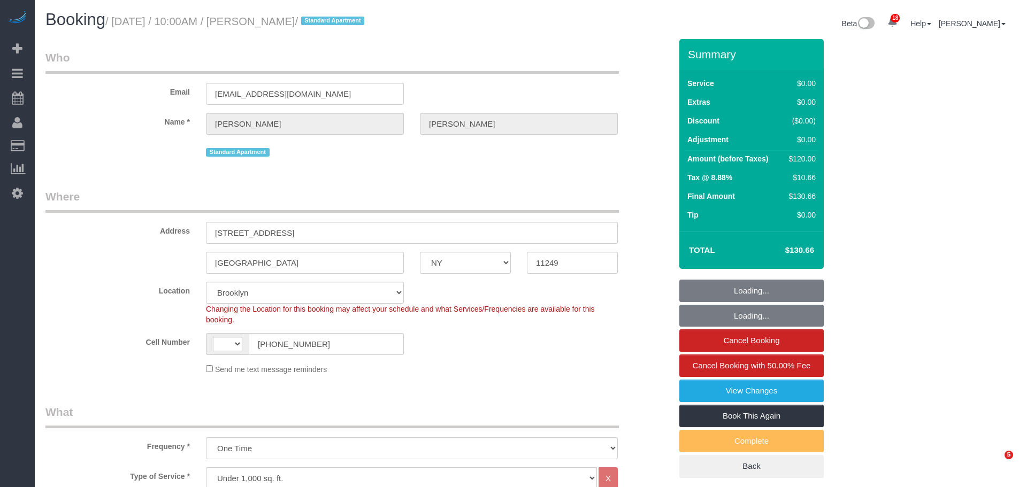
select select "NY"
select select "number:89"
select select "number:90"
select select "number:15"
select select "number:6"
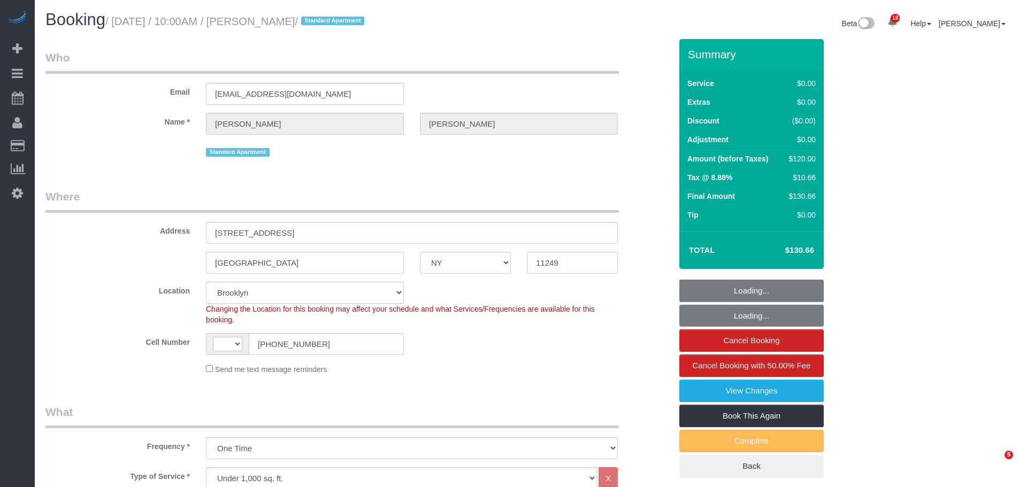
select select "object:787"
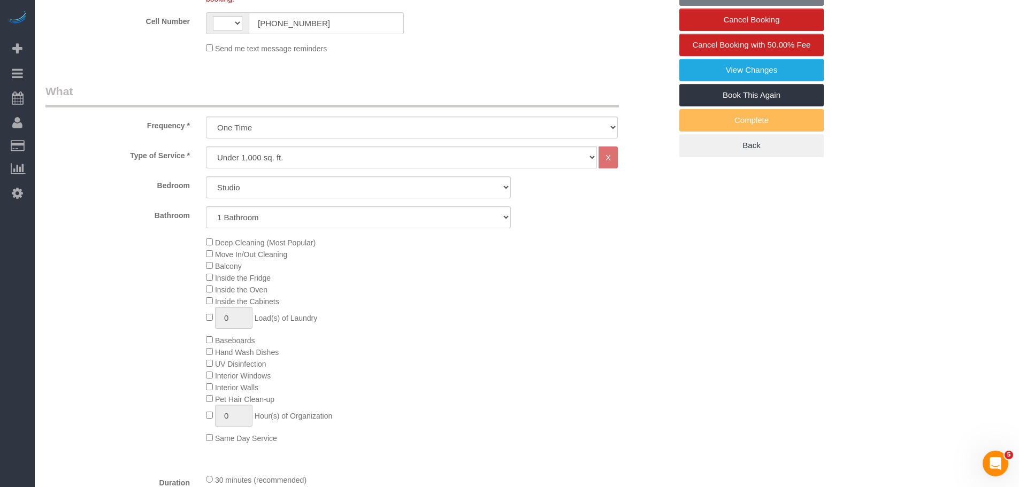
select select "string:US"
select select "spot1"
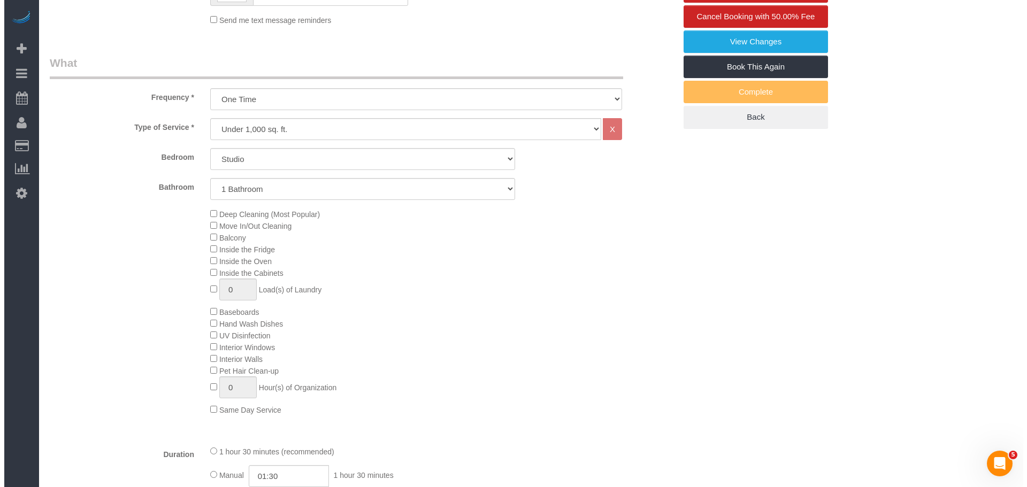
scroll to position [245, 0]
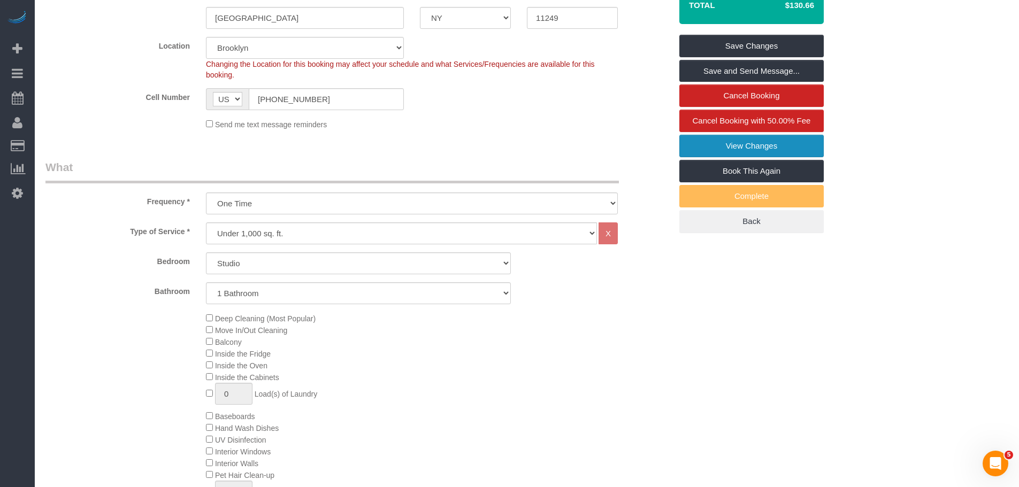
click at [776, 146] on link "View Changes" at bounding box center [751, 146] width 144 height 22
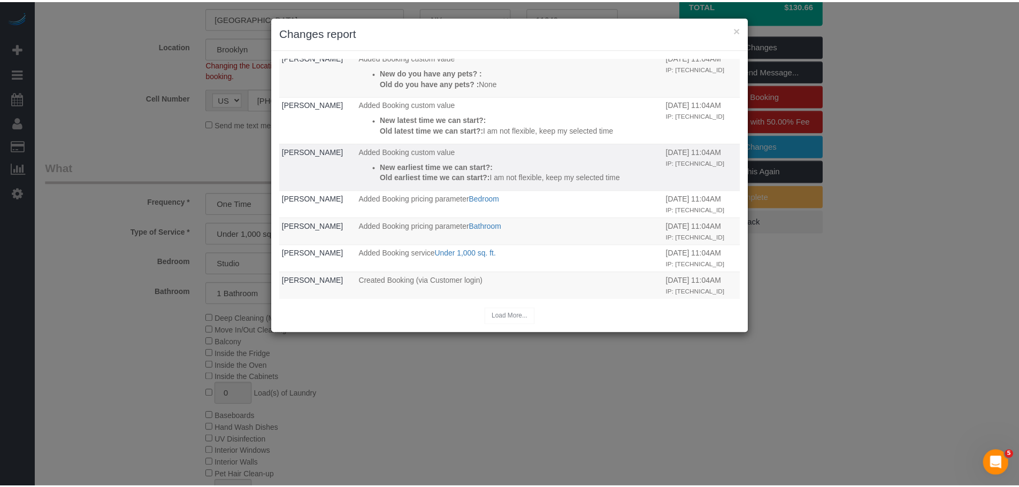
scroll to position [435, 0]
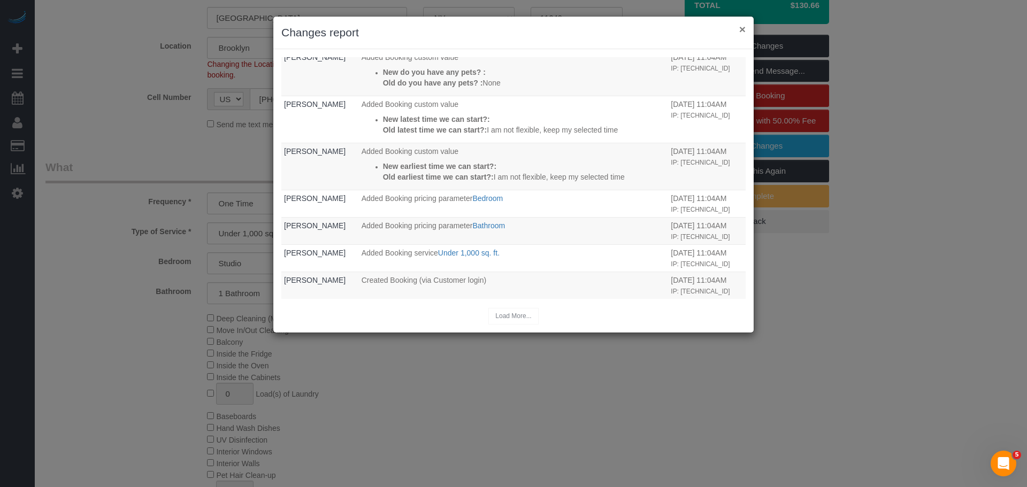
click at [742, 27] on button "×" at bounding box center [742, 29] width 6 height 11
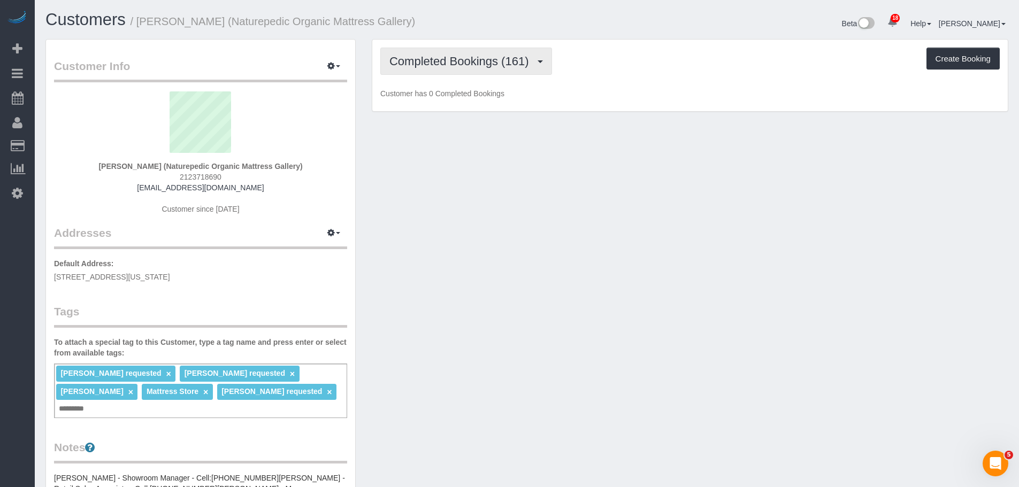
click at [471, 60] on span "Completed Bookings (161)" at bounding box center [461, 61] width 144 height 13
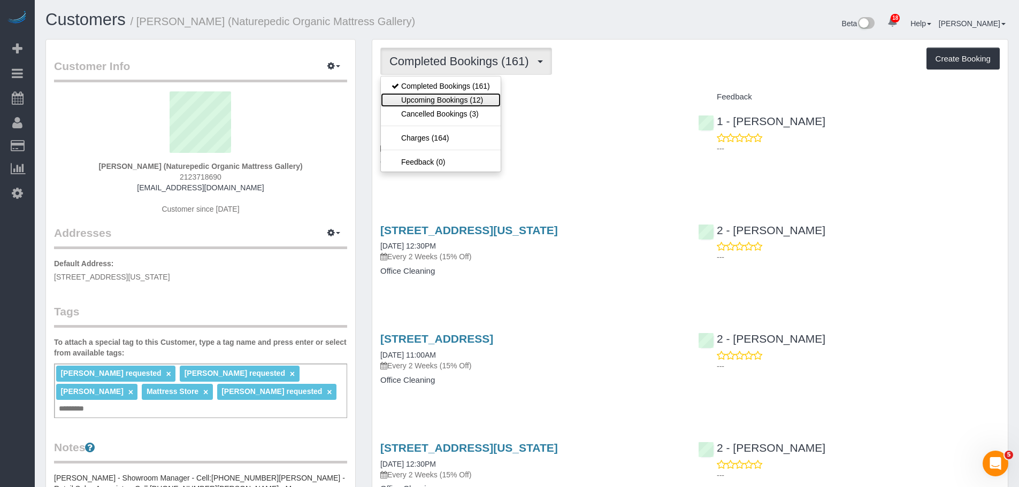
click at [467, 95] on link "Upcoming Bookings (12)" at bounding box center [441, 100] width 120 height 14
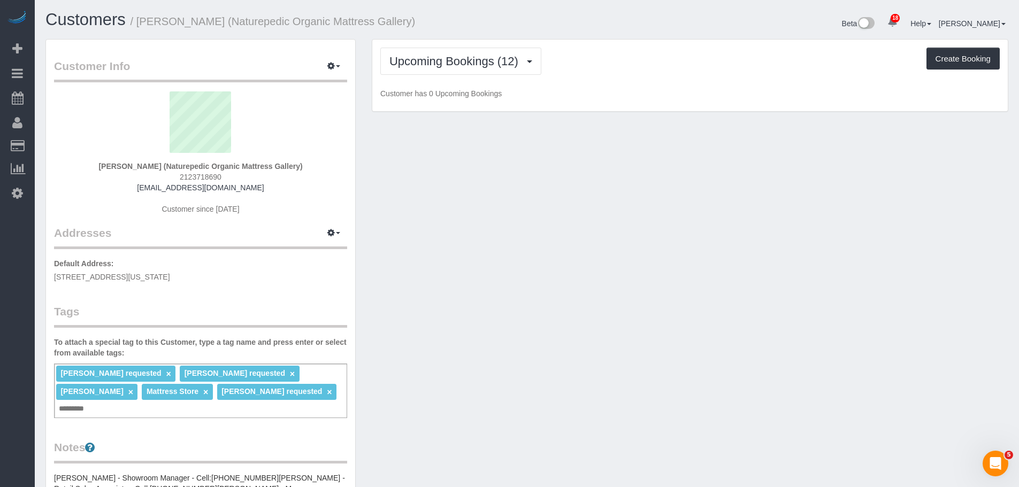
click at [684, 79] on div "Upcoming Bookings (12) Completed Bookings (161) Upcoming Bookings (12) Cancelle…" at bounding box center [690, 76] width 636 height 72
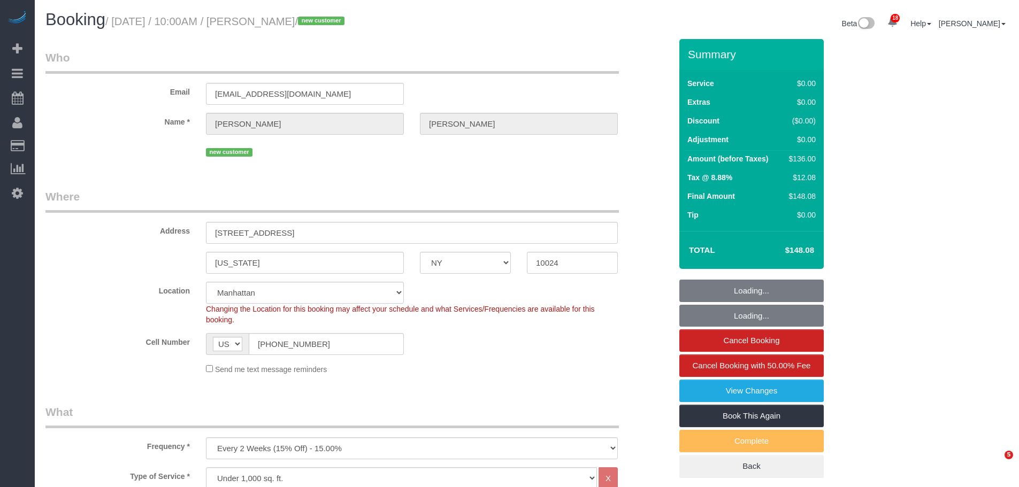
select select "NY"
select select "spot1"
select select "number:58"
select select "number:76"
select select "number:15"
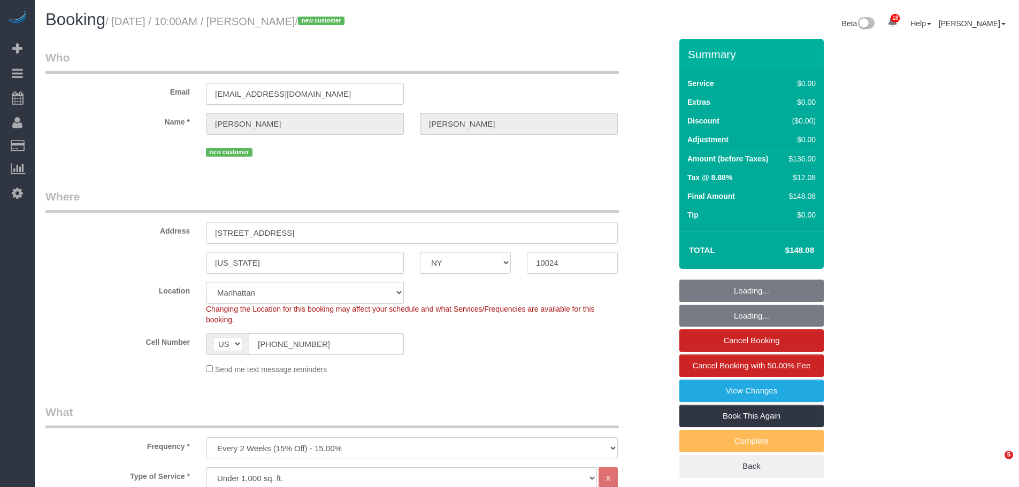
select select "number:6"
select select "1"
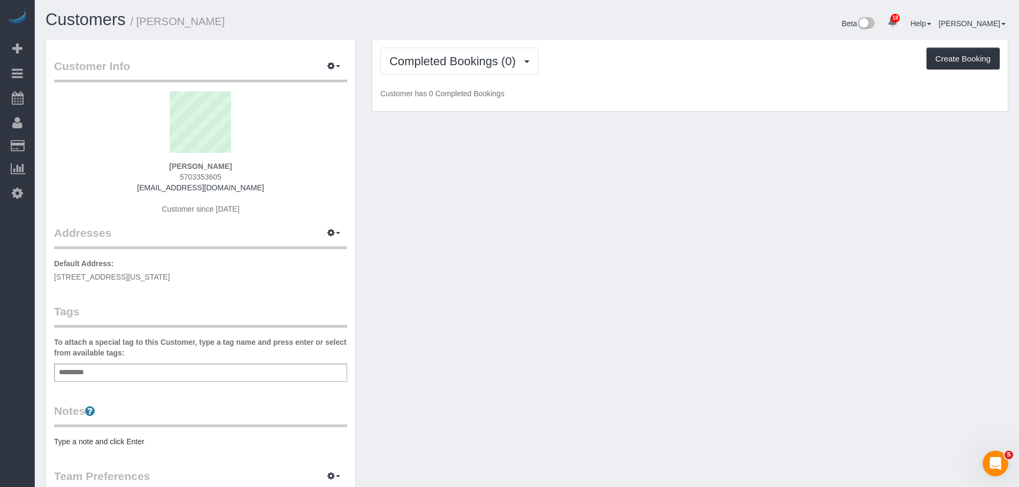
click at [193, 271] on p "Default Address: [STREET_ADDRESS][US_STATE]" at bounding box center [200, 270] width 293 height 24
click at [193, 271] on p "Default Address: 230 West 79th Street, APT GRB, New York, NY 10024" at bounding box center [200, 270] width 293 height 24
click at [170, 279] on span "230 West 79th Street, APT GRB, New York, NY 10024" at bounding box center [112, 277] width 116 height 9
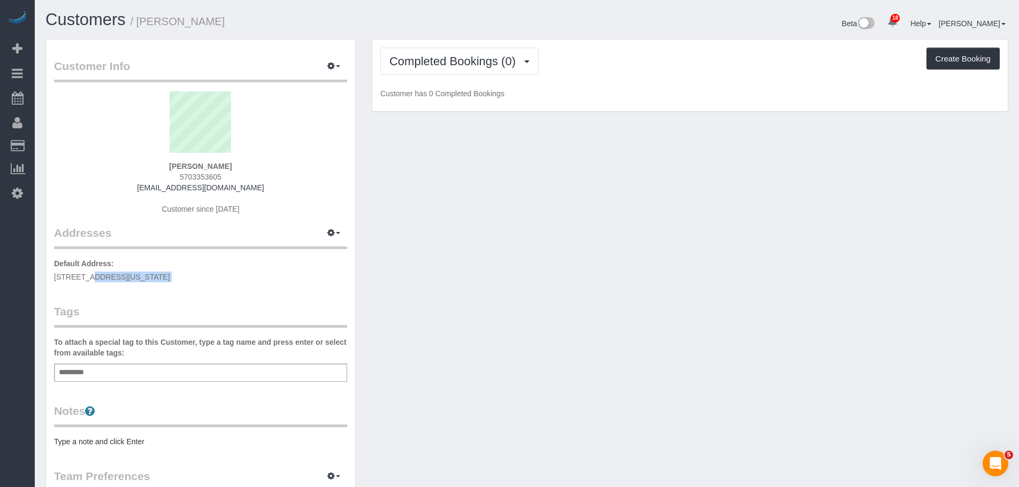
click at [170, 279] on span "230 West 79th Street, APT GRB, New York, NY 10024" at bounding box center [112, 277] width 116 height 9
copy div "230 West 79th Street, APT GRB, New York, NY 10024"
click at [507, 271] on div "Customer Info Edit Contact Info Send Message Email Preferences Special Sales Ta…" at bounding box center [526, 392] width 979 height 706
click at [171, 364] on div "Add a tag" at bounding box center [200, 373] width 293 height 18
click at [163, 376] on div "Add a tag" at bounding box center [200, 373] width 293 height 18
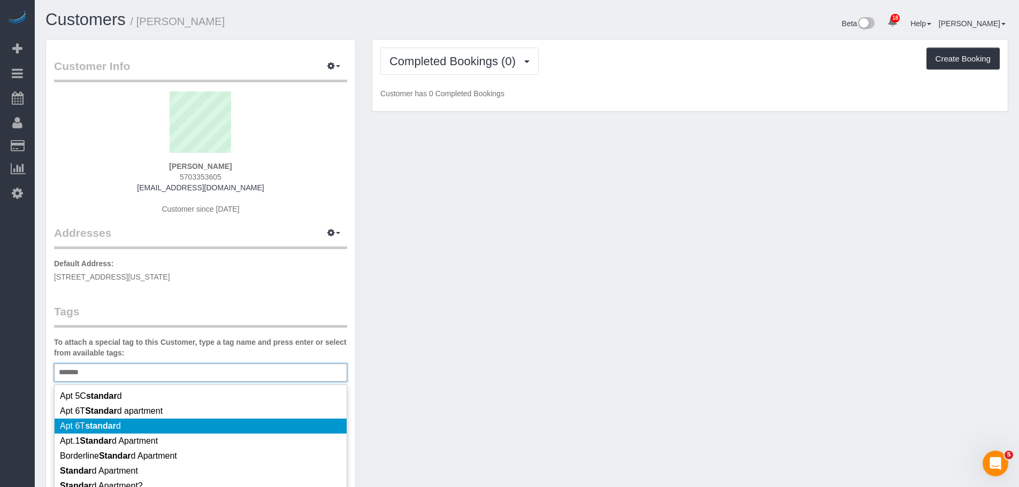
scroll to position [75, 0]
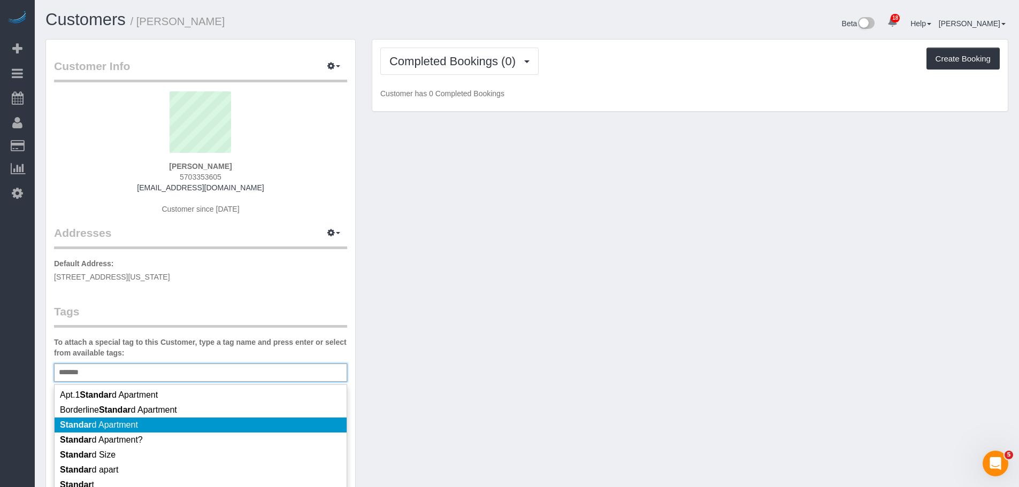
type input "*******"
drag, startPoint x: 212, startPoint y: 427, endPoint x: 231, endPoint y: 409, distance: 26.1
click at [212, 427] on li "Standar d Apartment" at bounding box center [201, 425] width 292 height 15
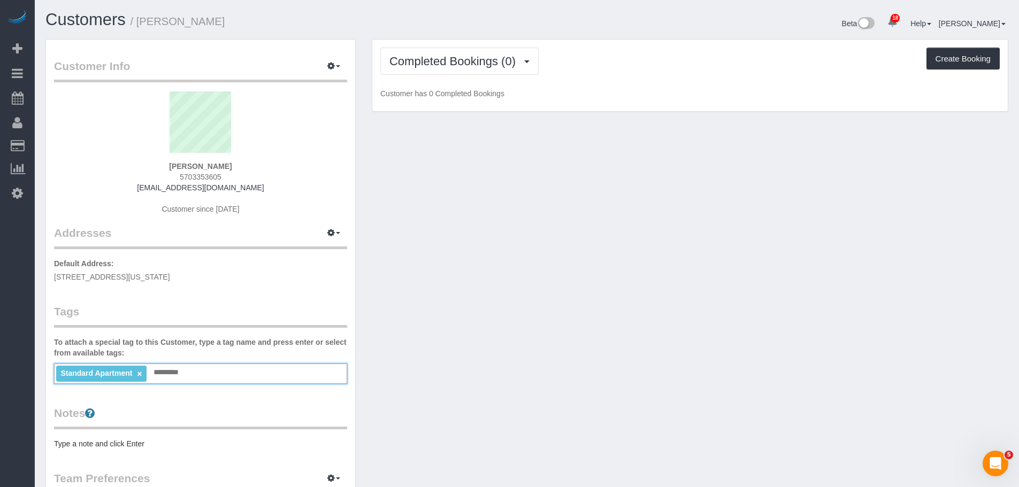
click at [124, 442] on pre "Type a note and click Enter" at bounding box center [200, 444] width 293 height 11
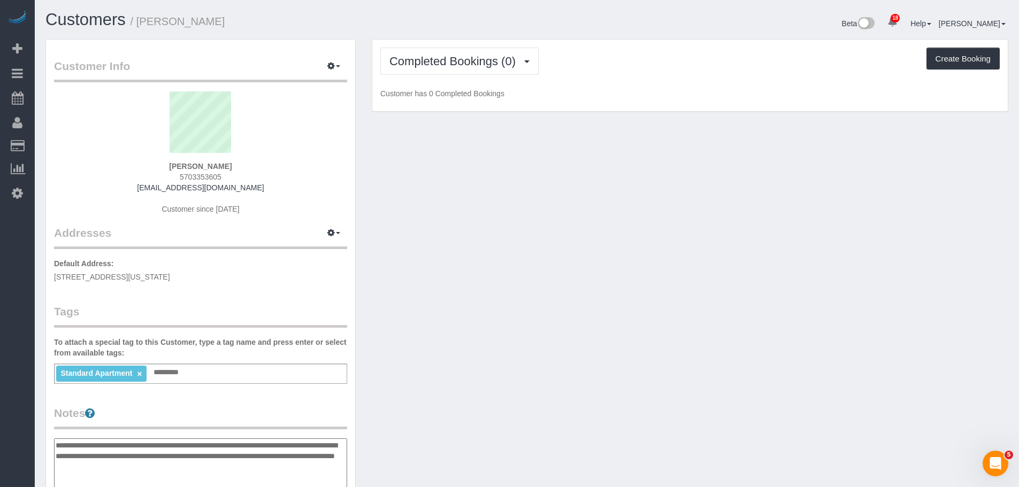
type textarea "**********"
drag, startPoint x: 476, startPoint y: 400, endPoint x: 412, endPoint y: 376, distance: 67.4
click at [476, 400] on div "Customer Info Edit Contact Info Send Message Email Preferences Special Sales Ta…" at bounding box center [526, 444] width 979 height 810
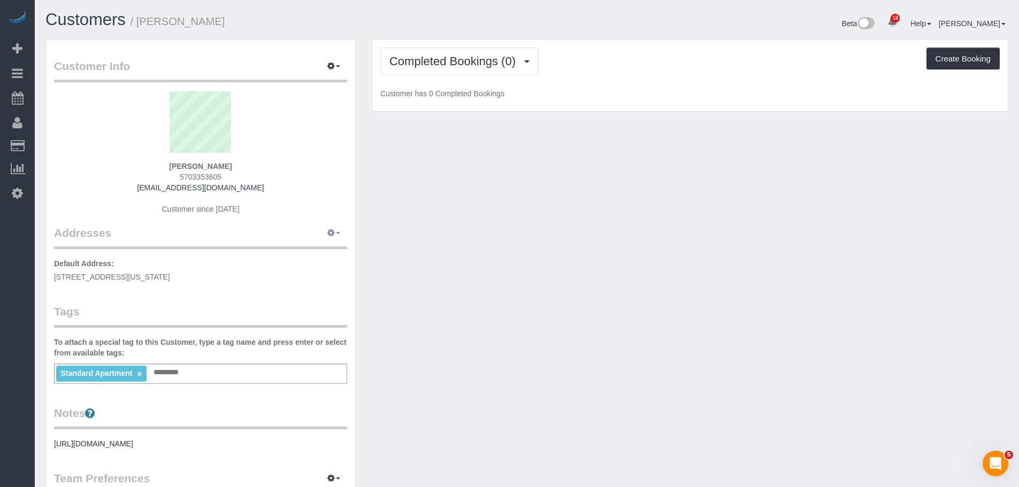
click at [335, 238] on button "button" at bounding box center [333, 233] width 27 height 17
click at [332, 249] on button "Manage Addresses" at bounding box center [303, 253] width 87 height 15
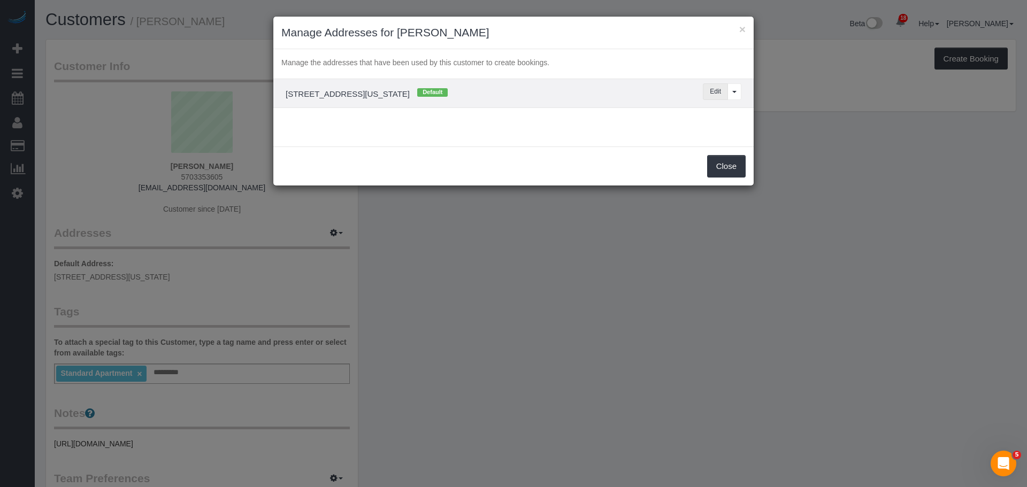
click at [710, 93] on button "Edit" at bounding box center [715, 91] width 25 height 17
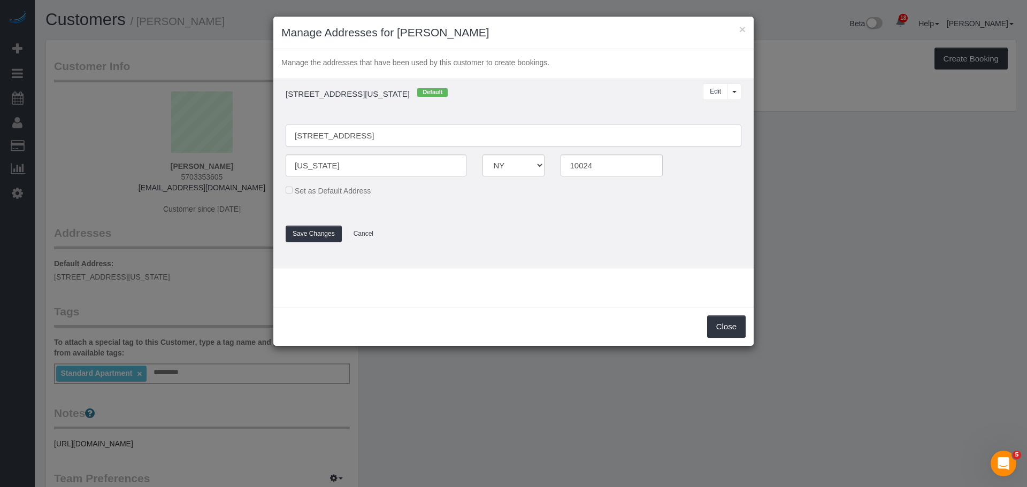
click at [373, 136] on input "[STREET_ADDRESS]" at bounding box center [514, 136] width 456 height 22
type input "230 West 79th Street, Apt. GRB"
click at [592, 95] on h4 "230 West 79th Street, APT GRB, New York, NY 10024 Default" at bounding box center [455, 93] width 354 height 11
click at [308, 236] on button "Save Changes" at bounding box center [314, 234] width 56 height 17
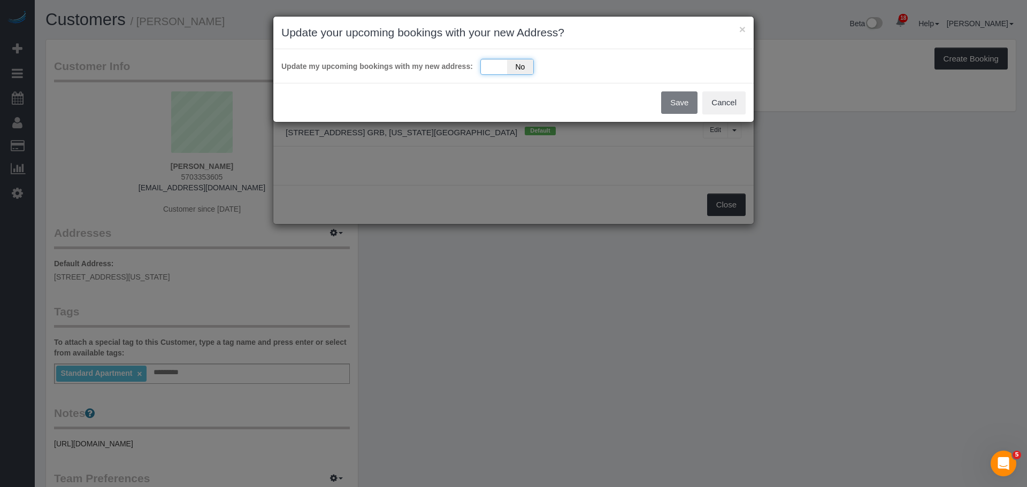
click at [495, 71] on div "Yes No" at bounding box center [506, 67] width 53 height 16
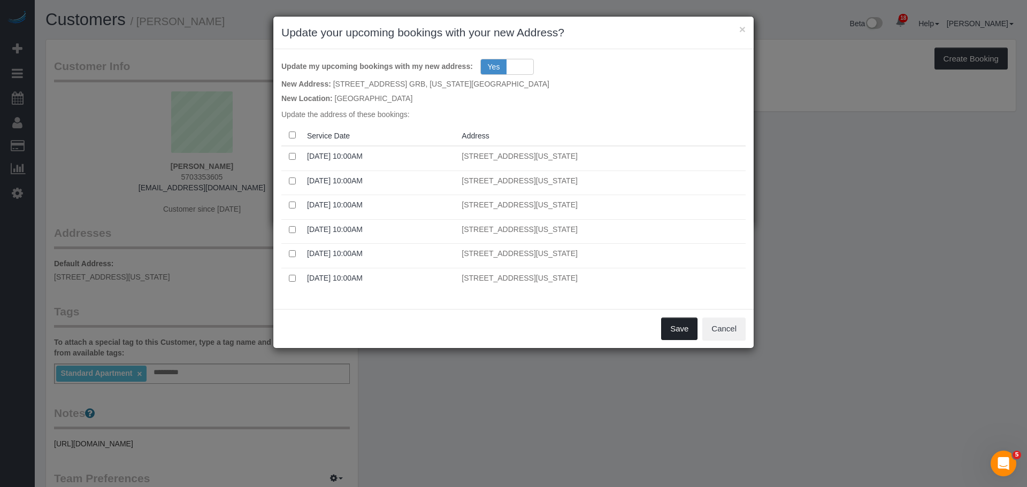
click at [669, 322] on button "Save" at bounding box center [679, 329] width 36 height 22
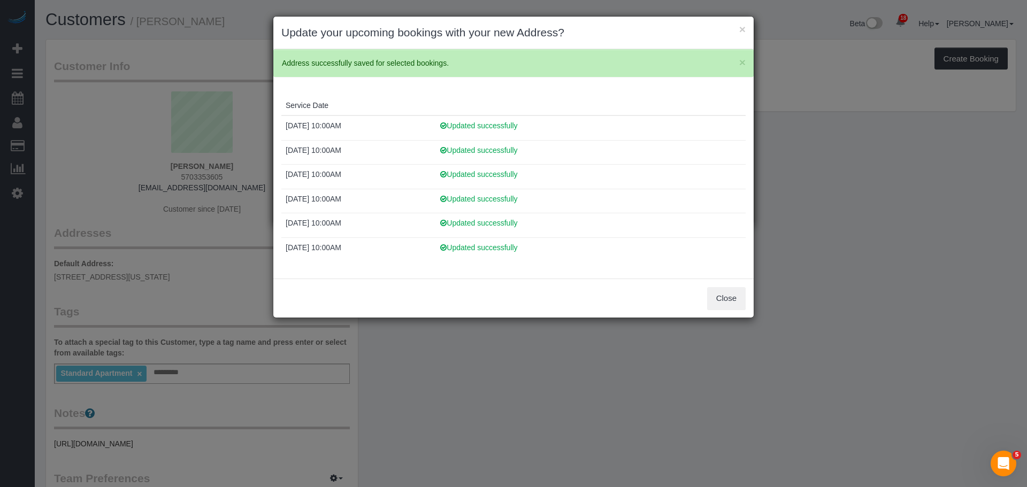
click at [746, 26] on div "× Update your upcoming bookings with your new Address?" at bounding box center [513, 33] width 480 height 33
click at [744, 32] on button "×" at bounding box center [742, 29] width 6 height 11
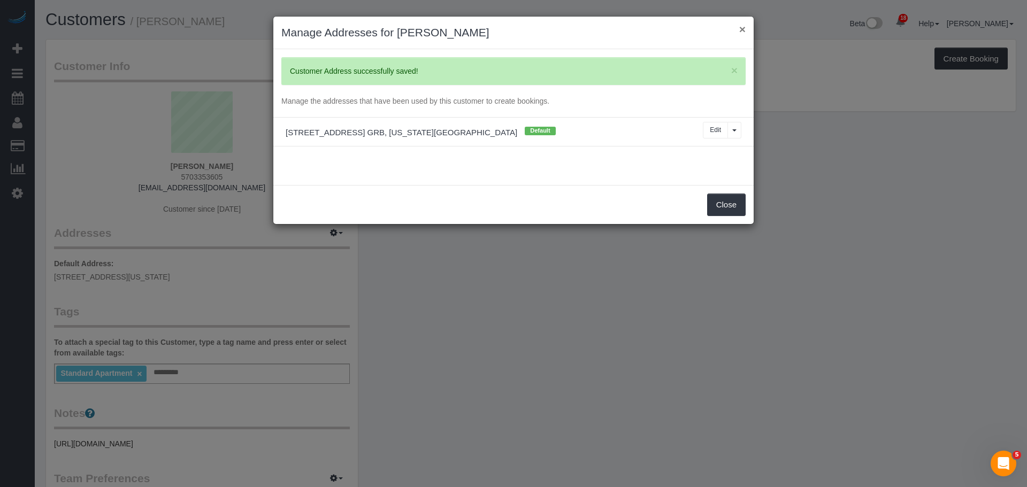
click at [742, 28] on button "×" at bounding box center [742, 29] width 6 height 11
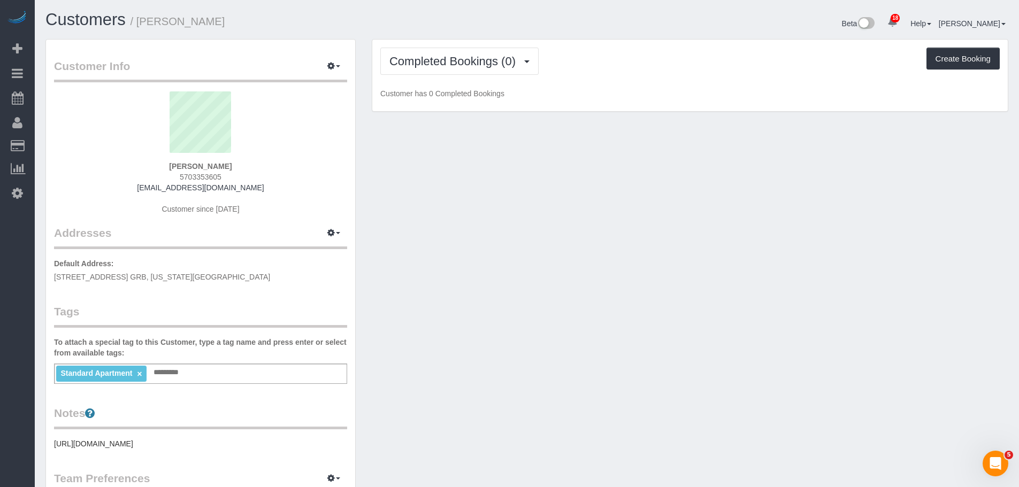
click at [672, 217] on div "Customer Info Edit Contact Info Send Message Email Preferences Special Sales Ta…" at bounding box center [526, 393] width 979 height 708
click at [519, 257] on div "Customer Info Edit Contact Info Send Message Email Preferences Special Sales Ta…" at bounding box center [526, 393] width 979 height 708
click at [633, 234] on div "Customer Info Edit Contact Info Send Message Email Preferences Special Sales Ta…" at bounding box center [526, 393] width 979 height 708
click at [480, 63] on span "Completed Bookings (0)" at bounding box center [455, 61] width 132 height 13
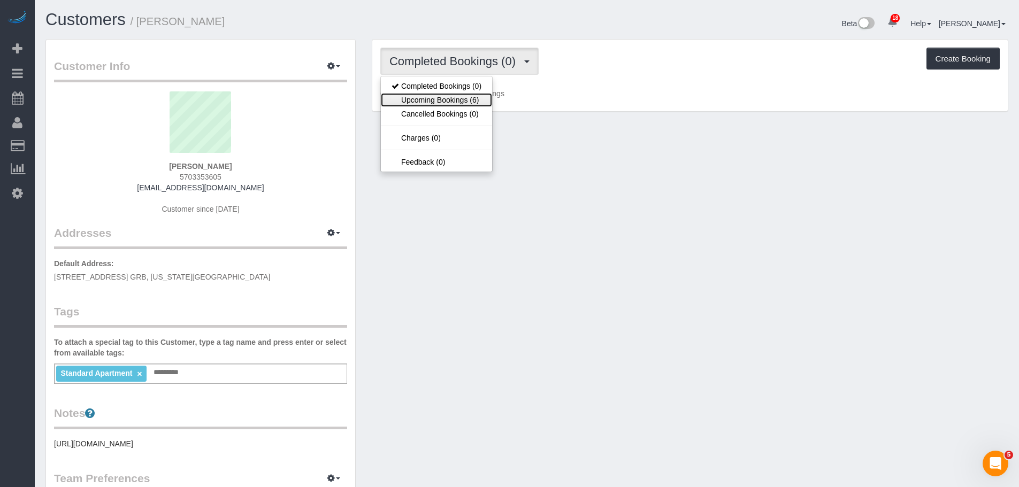
click at [472, 100] on link "Upcoming Bookings (6)" at bounding box center [436, 100] width 111 height 14
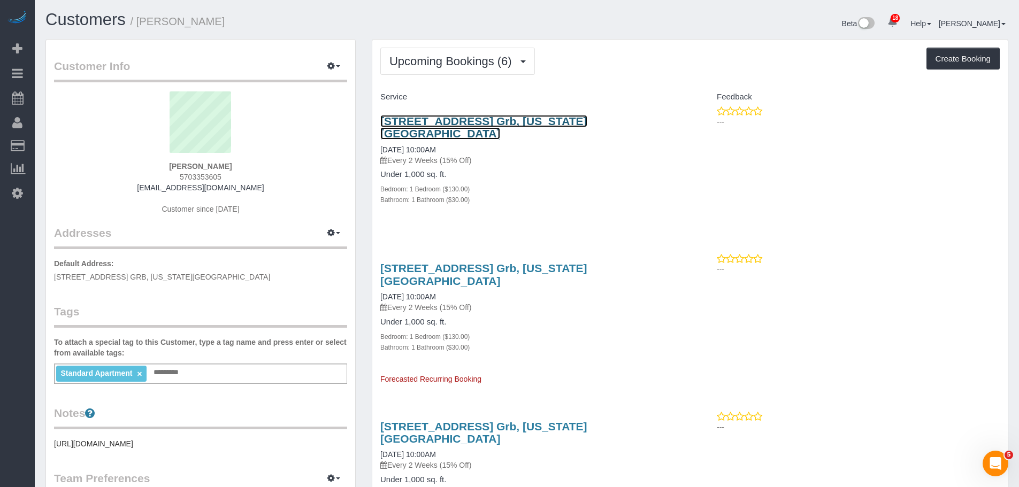
click at [587, 119] on link "230 West 79th Street, Apt. Grb, New York, NY 10024" at bounding box center [483, 127] width 207 height 25
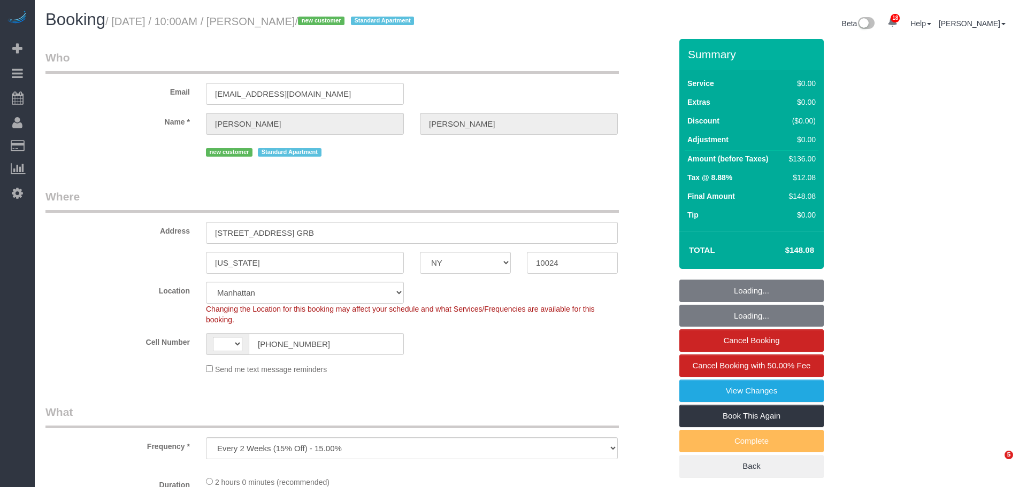
select select "NY"
select select "spot1"
select select "number:58"
select select "number:76"
select select "number:15"
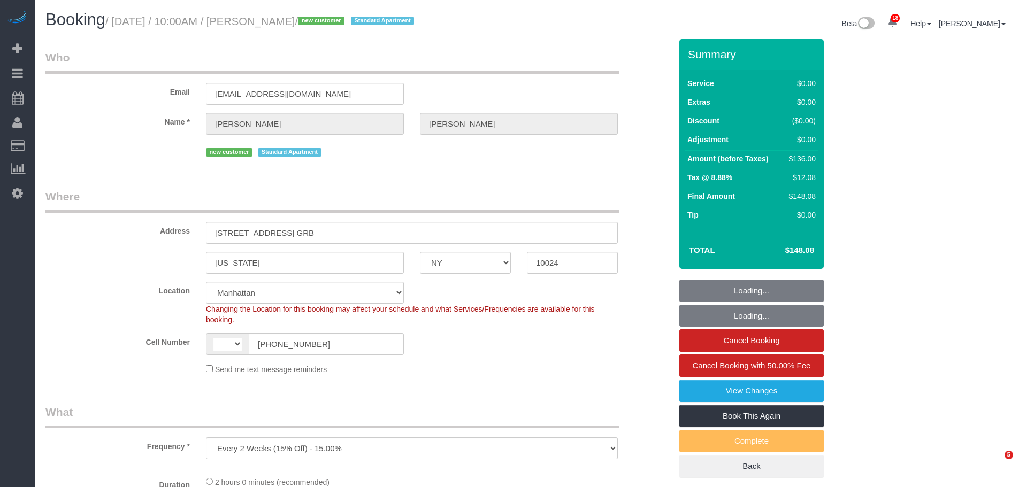
select select "number:6"
select select "object:940"
select select "string:[GEOGRAPHIC_DATA]"
select select "1"
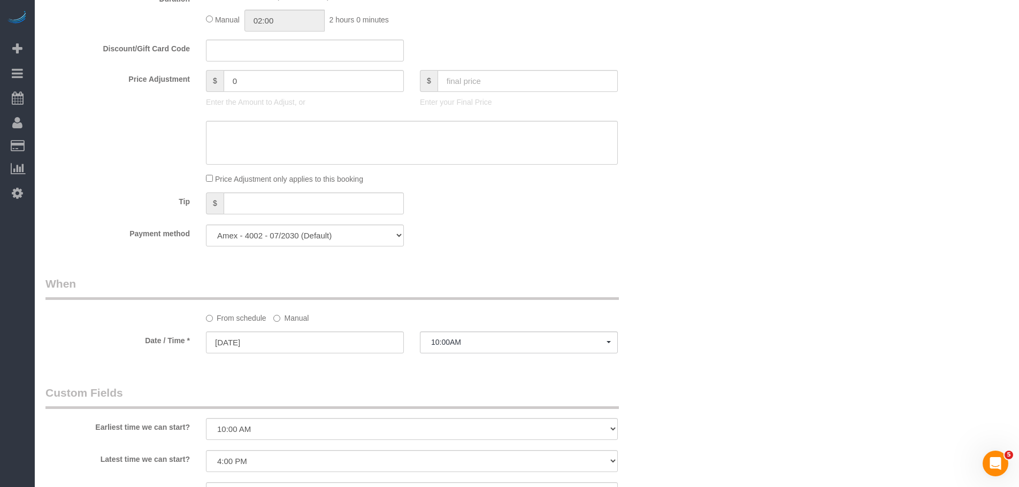
scroll to position [802, 0]
click at [288, 327] on sui-booking-spot "From schedule Manual Date / Time * 09/15/2025 10:00AM Mon September 15th 10:00A…" at bounding box center [358, 319] width 626 height 80
click at [295, 322] on label "Manual" at bounding box center [290, 319] width 35 height 14
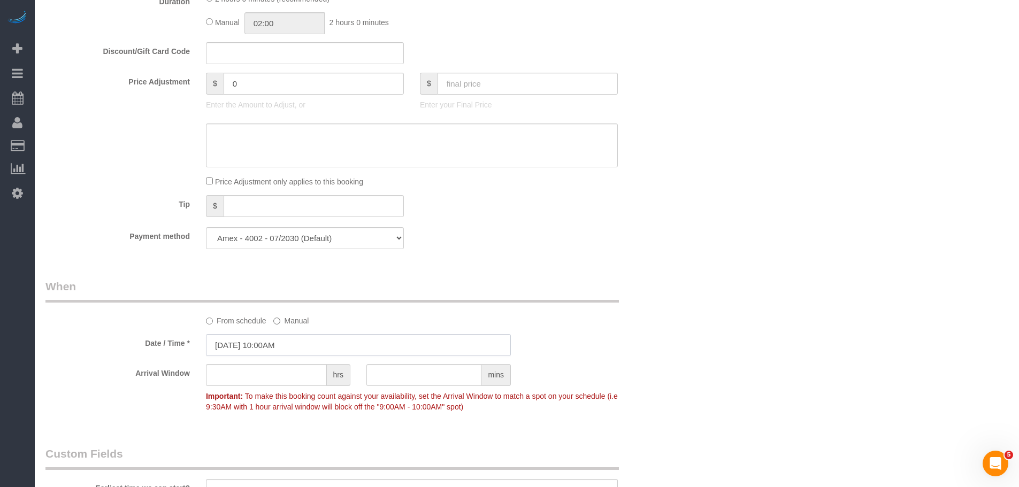
click at [293, 350] on input "09/15/2025 10:00AM" at bounding box center [358, 345] width 305 height 22
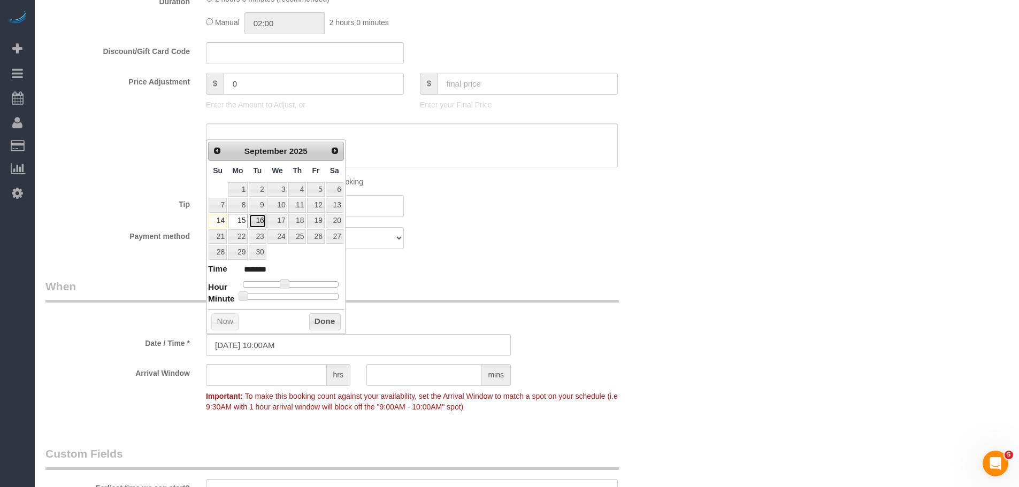
click at [256, 221] on link "16" at bounding box center [257, 221] width 17 height 14
type input "09/16/2025 10:00AM"
click at [327, 322] on button "Done" at bounding box center [325, 321] width 32 height 17
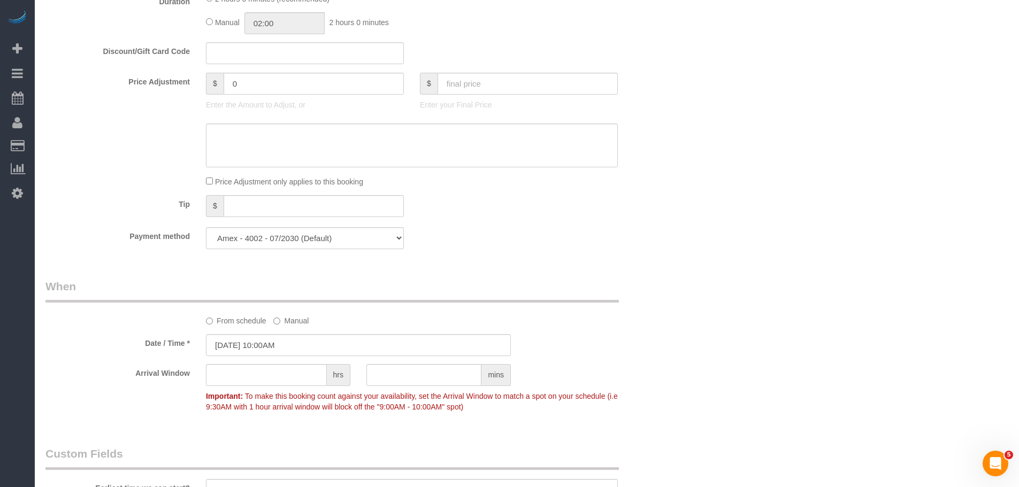
click at [677, 272] on div "Who Email griffingerchman@gmail.com Name * Griffin Gerchman new customer Standa…" at bounding box center [358, 156] width 642 height 1838
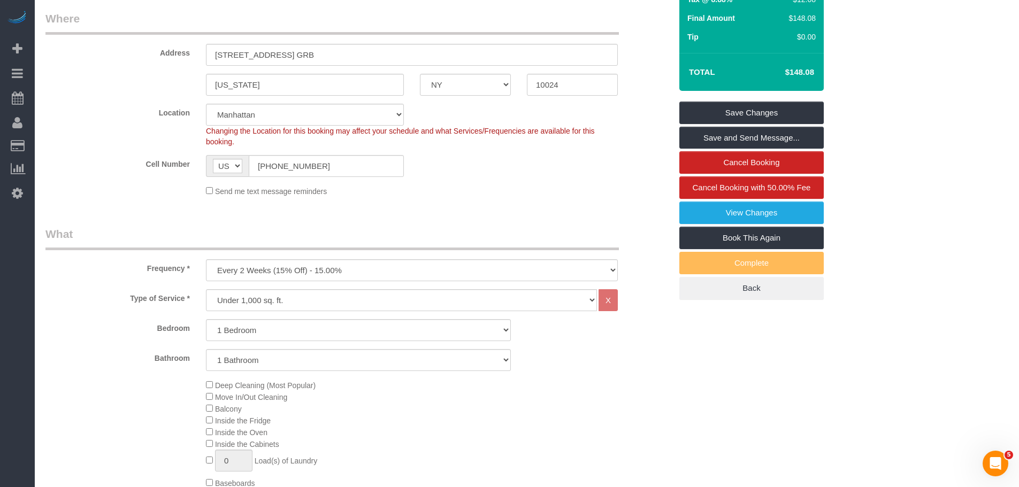
scroll to position [160, 0]
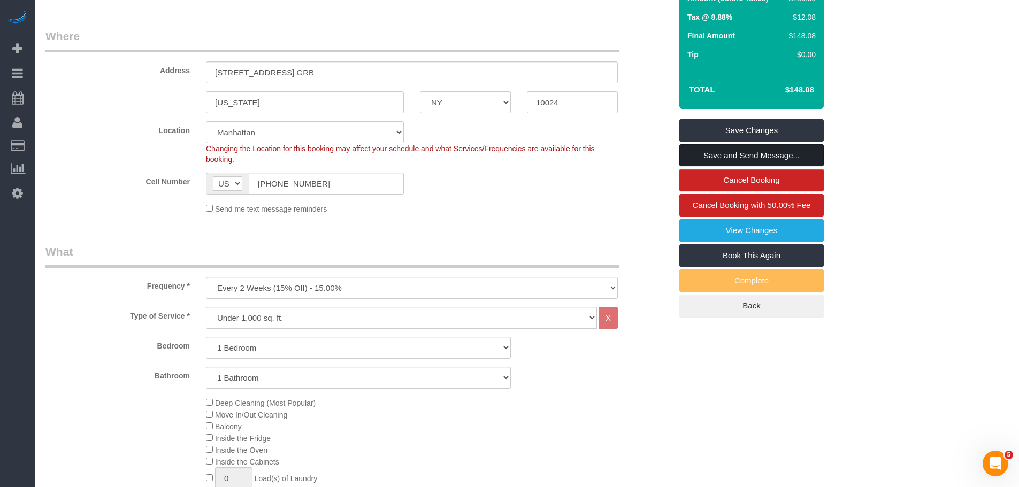
click at [787, 158] on link "Save and Send Message..." at bounding box center [751, 155] width 144 height 22
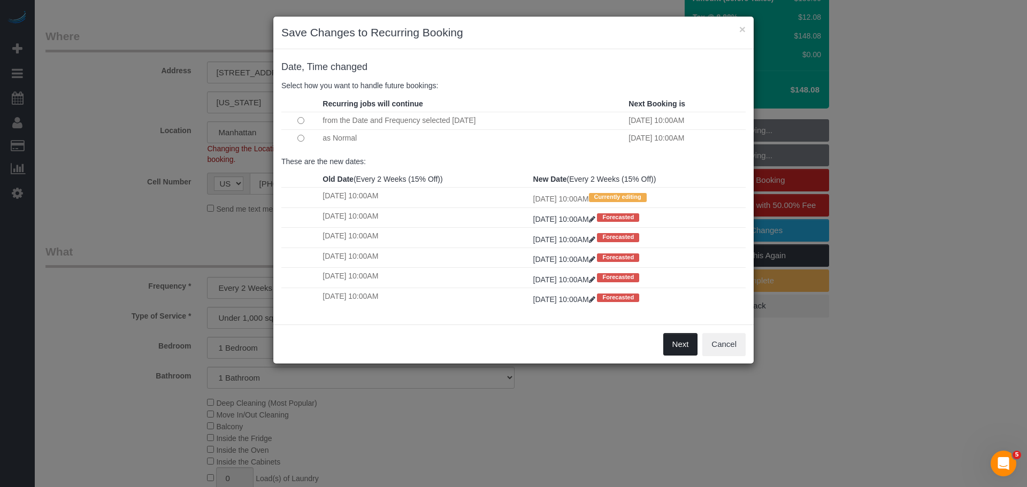
click at [686, 344] on button "Next" at bounding box center [680, 344] width 35 height 22
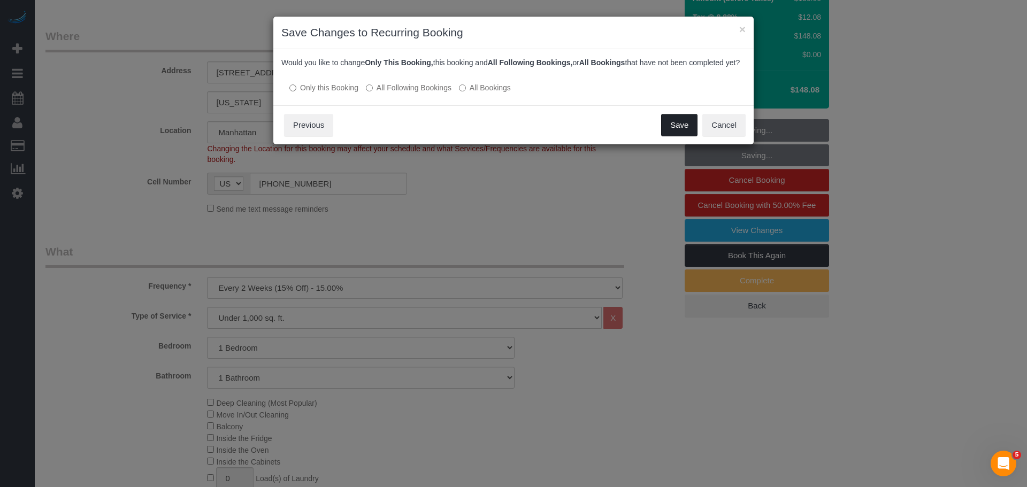
click at [678, 135] on button "Save" at bounding box center [679, 125] width 36 height 22
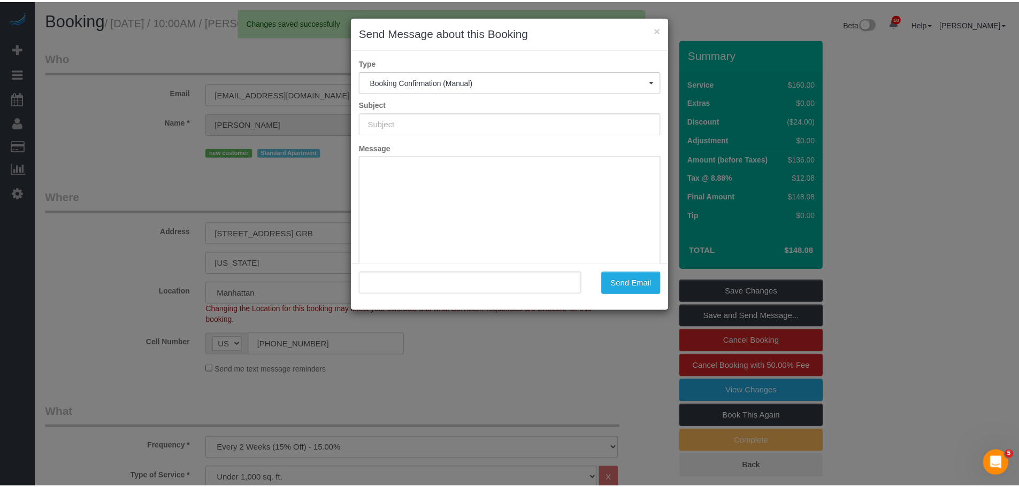
scroll to position [0, 0]
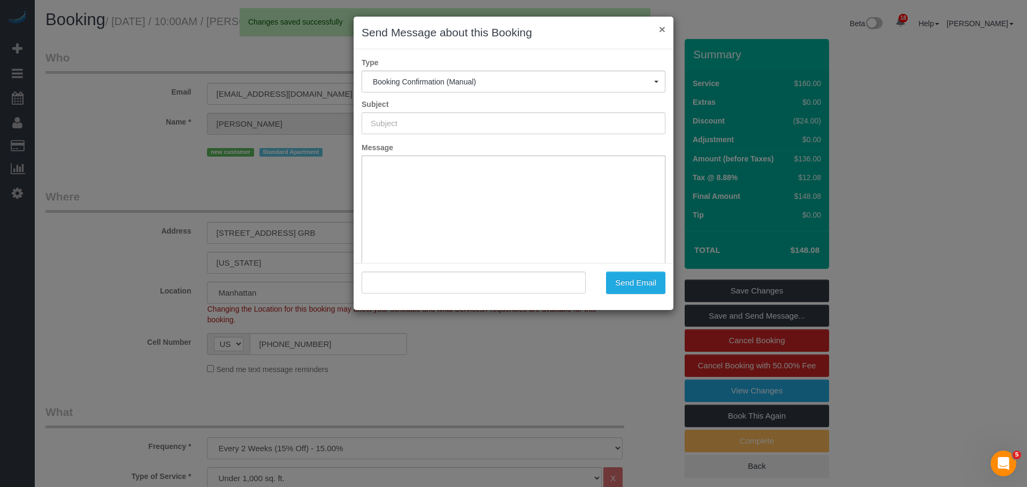
type input "Cleaning Confirmed for [DATE] 10:00am"
type input ""[PERSON_NAME]" <[EMAIL_ADDRESS][DOMAIN_NAME]>"
click at [660, 31] on button "×" at bounding box center [662, 29] width 6 height 11
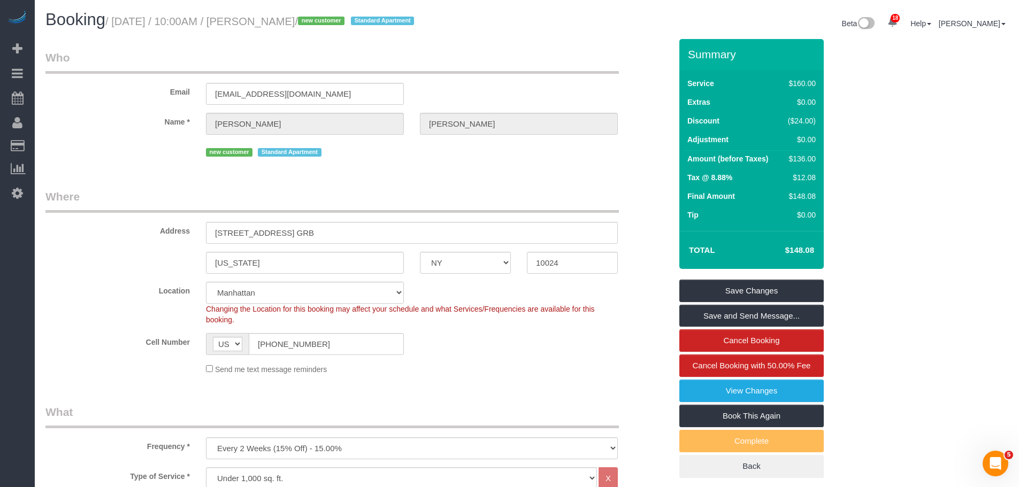
drag, startPoint x: 567, startPoint y: 90, endPoint x: 543, endPoint y: 257, distance: 168.6
click at [568, 91] on div "Email griffingerchman@gmail.com" at bounding box center [358, 77] width 642 height 55
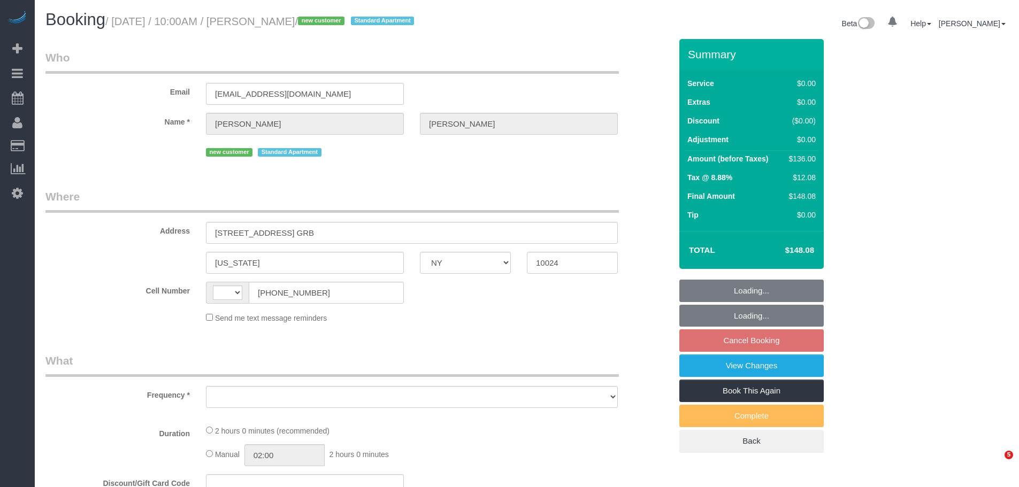
select select "NY"
select select "string:[GEOGRAPHIC_DATA]"
select select "object:780"
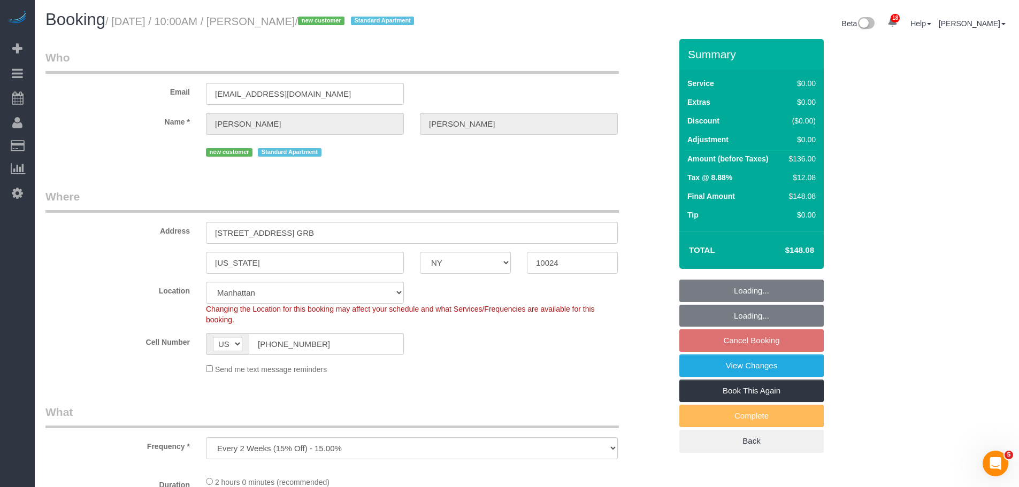
select select "1"
select select "spot3"
select select "number:58"
select select "number:76"
select select "number:15"
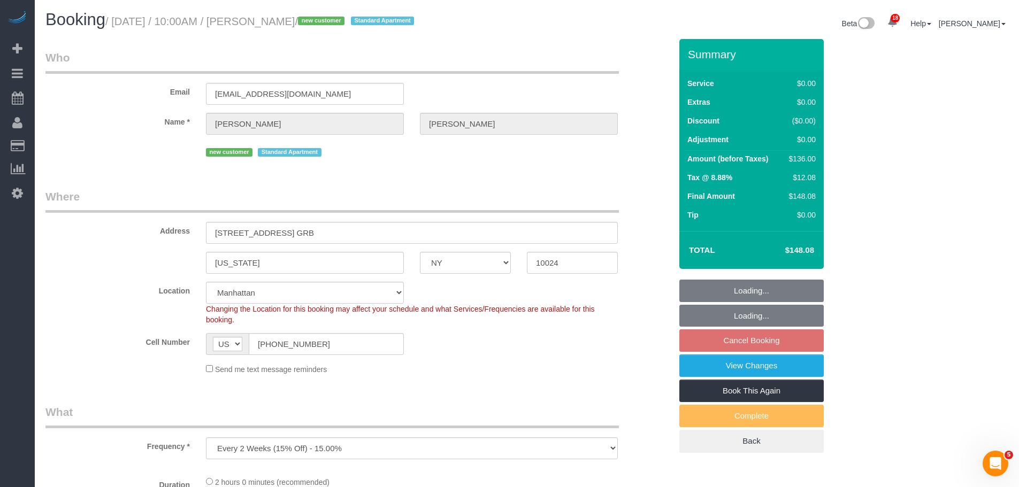
select select "number:6"
select select "object:1463"
select select "string:stripe-pm_1S7Kwf4VGloSiKo7PNDEgd5t"
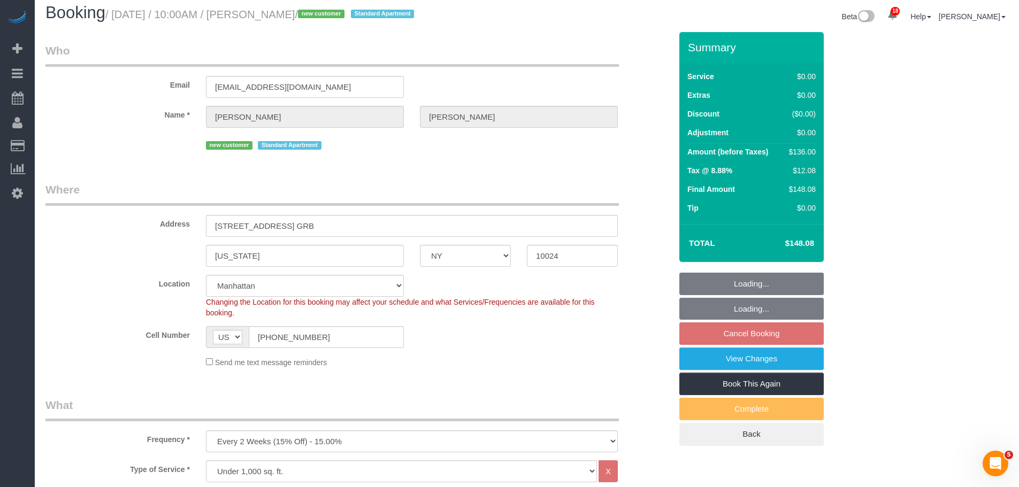
select select "1"
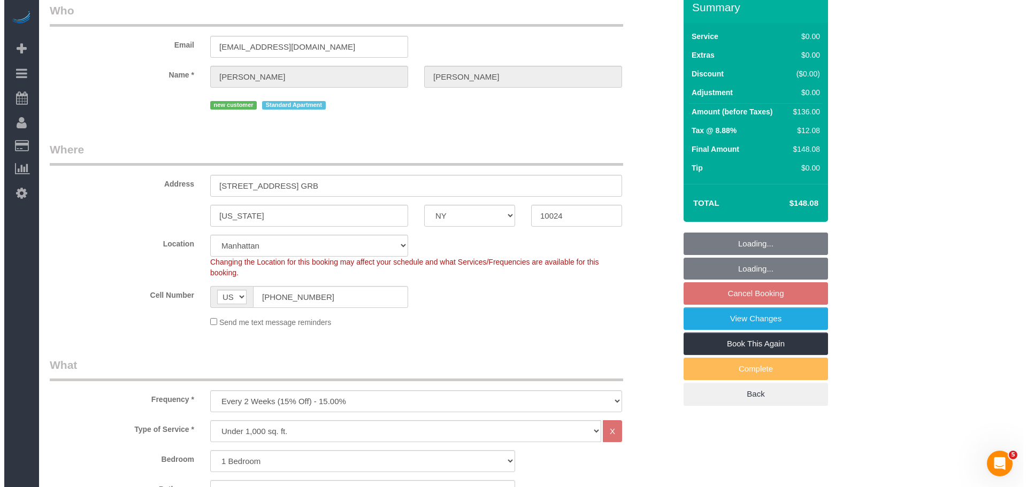
scroll to position [107, 0]
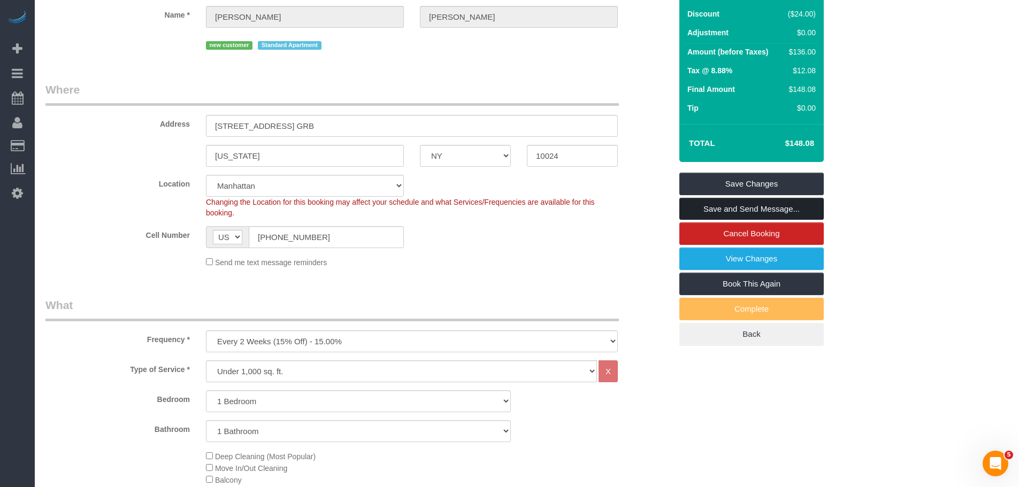
click at [742, 209] on link "Save and Send Message..." at bounding box center [751, 209] width 144 height 22
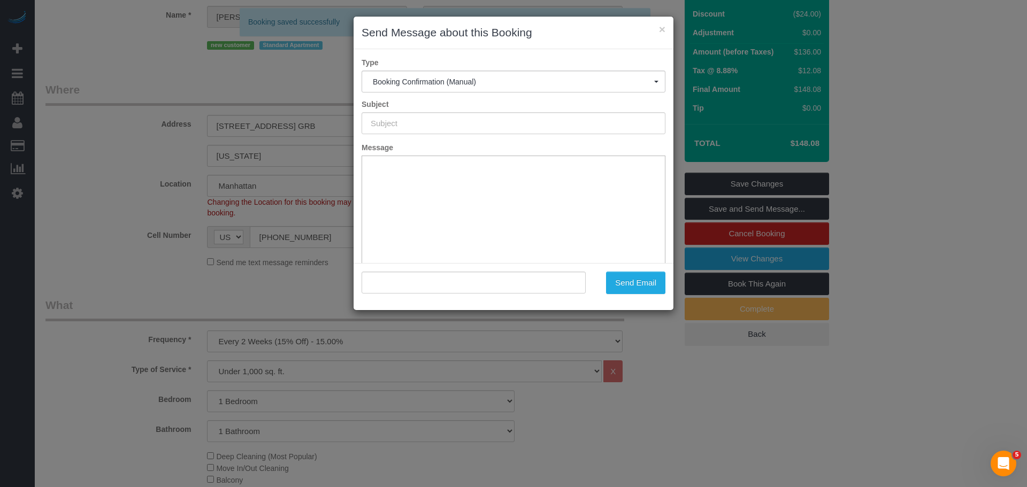
type input "Cleaning Confirmed for [DATE] 10:00am"
type input ""[PERSON_NAME]" <[EMAIL_ADDRESS][DOMAIN_NAME]>"
drag, startPoint x: 529, startPoint y: 125, endPoint x: 419, endPoint y: 146, distance: 111.5
click at [219, 149] on div "× Send Message about this Booking Type Booking Confirmation (Manual) Booking Co…" at bounding box center [513, 243] width 1027 height 487
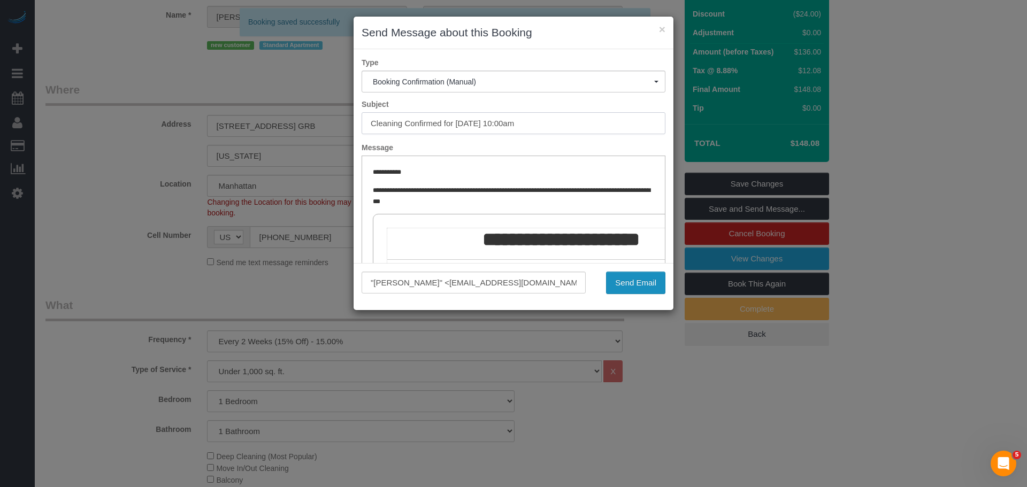
scroll to position [0, 0]
click at [633, 281] on button "Send Email" at bounding box center [635, 283] width 59 height 22
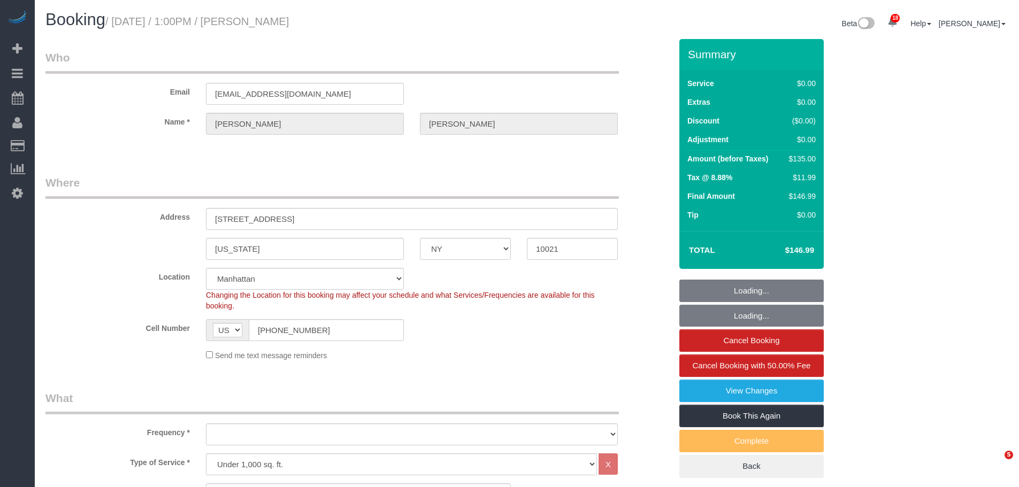
select select "NY"
select select "spot1"
select select "number:89"
select select "number:90"
select select "number:15"
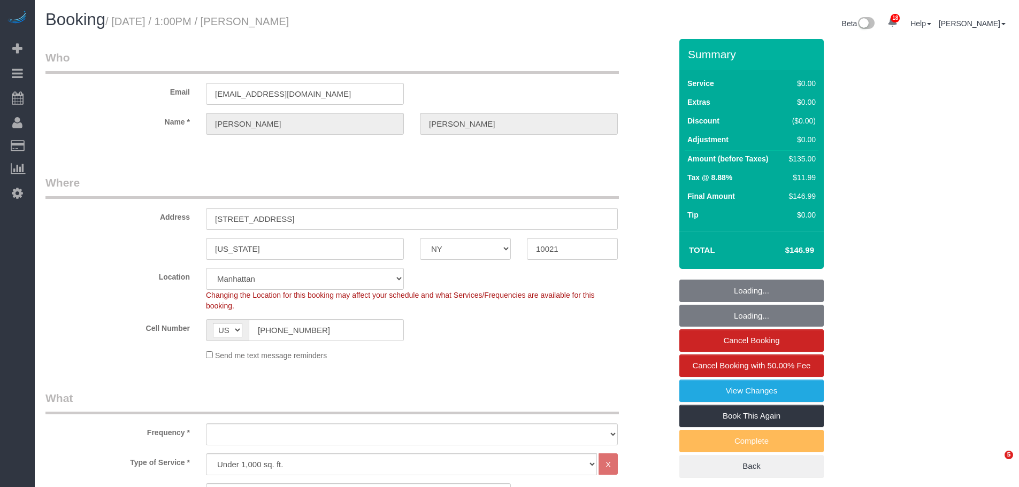
select select "number:6"
select select "object:1487"
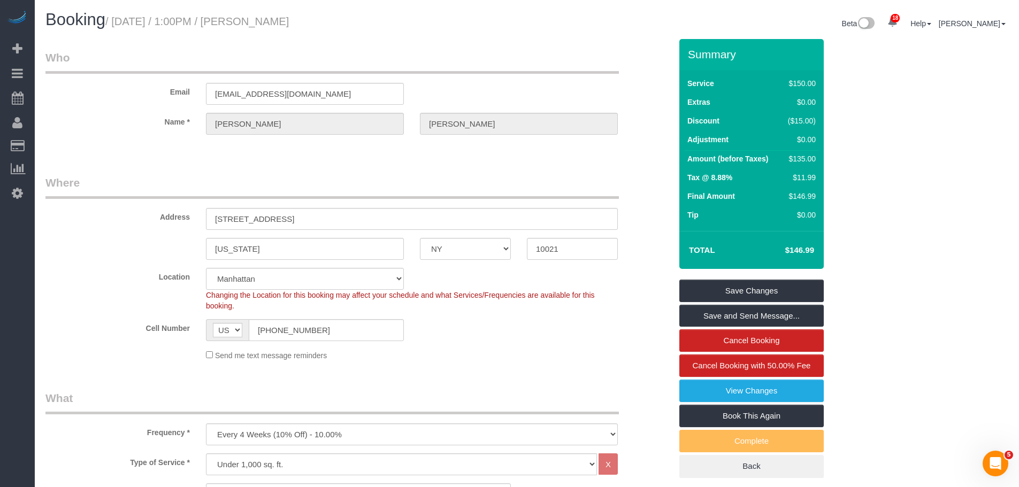
click at [449, 186] on legend "Where" at bounding box center [331, 187] width 573 height 24
click at [232, 213] on input "345 E 69th Street, 11D" at bounding box center [412, 219] width 412 height 22
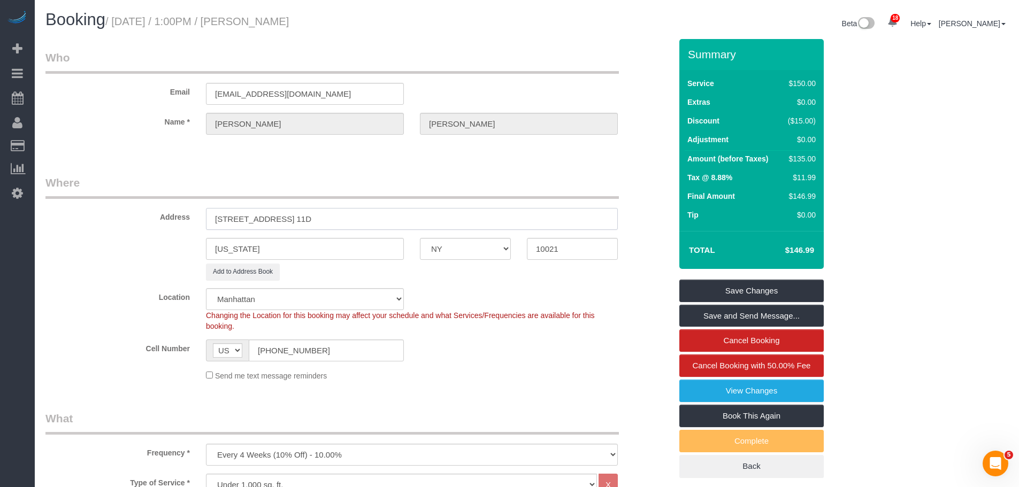
type input "345 East 69th Street, Apt. 11D"
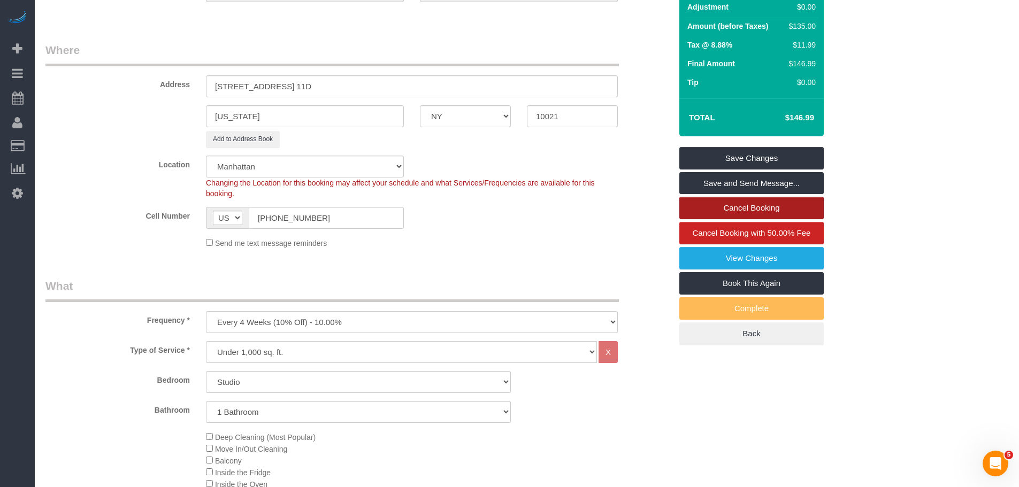
scroll to position [90, 0]
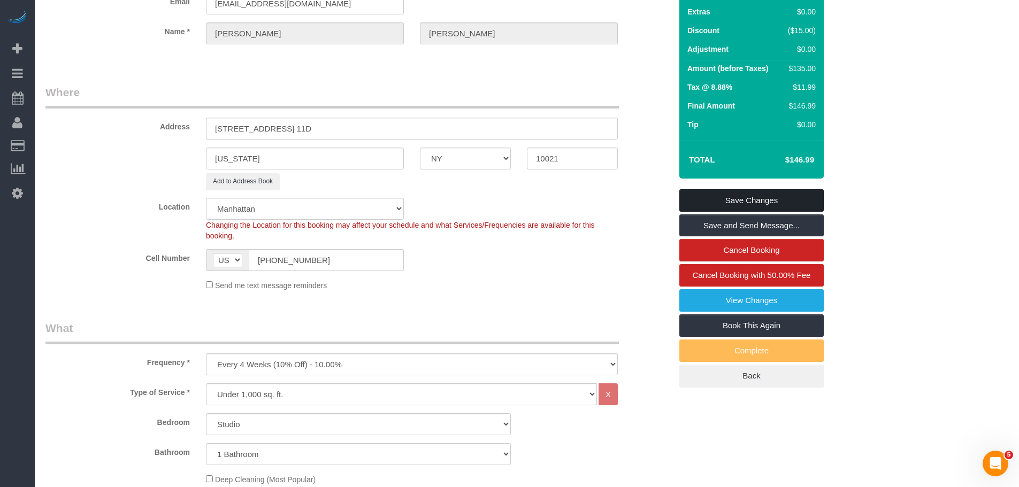
click at [799, 200] on link "Save Changes" at bounding box center [751, 200] width 144 height 22
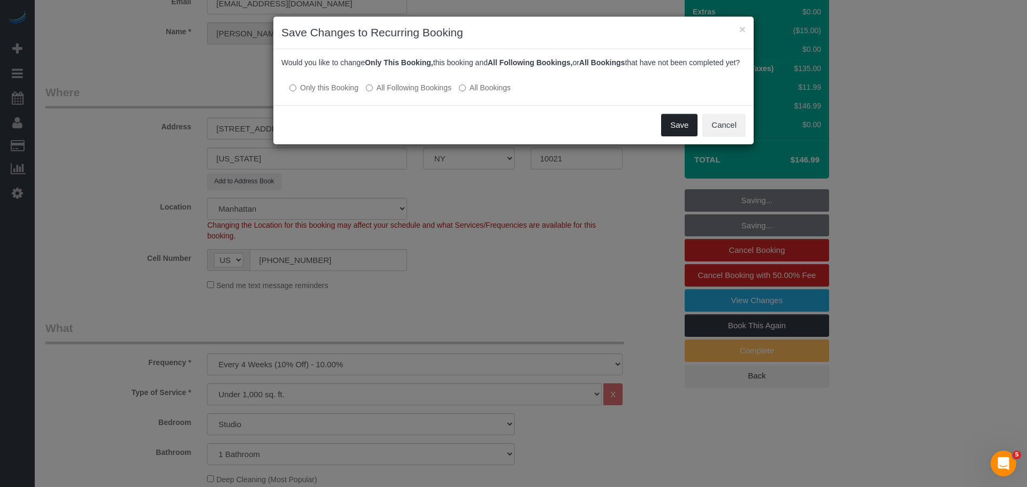
click at [696, 136] on button "Save" at bounding box center [679, 125] width 36 height 22
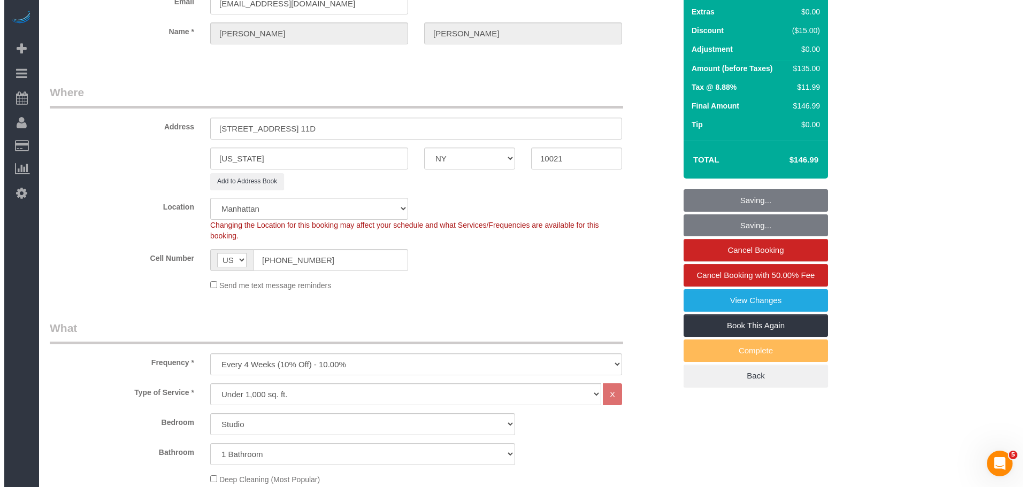
scroll to position [0, 0]
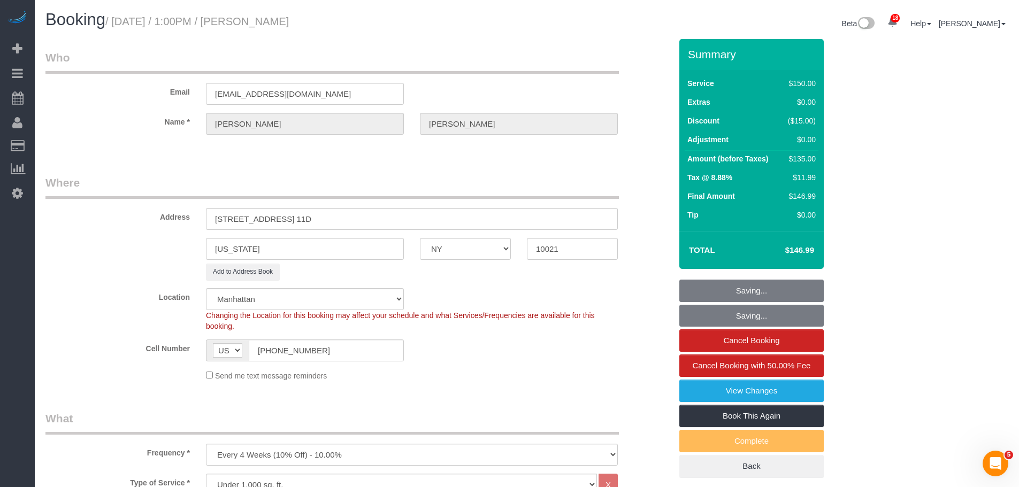
click at [449, 73] on legend "Who" at bounding box center [331, 62] width 573 height 24
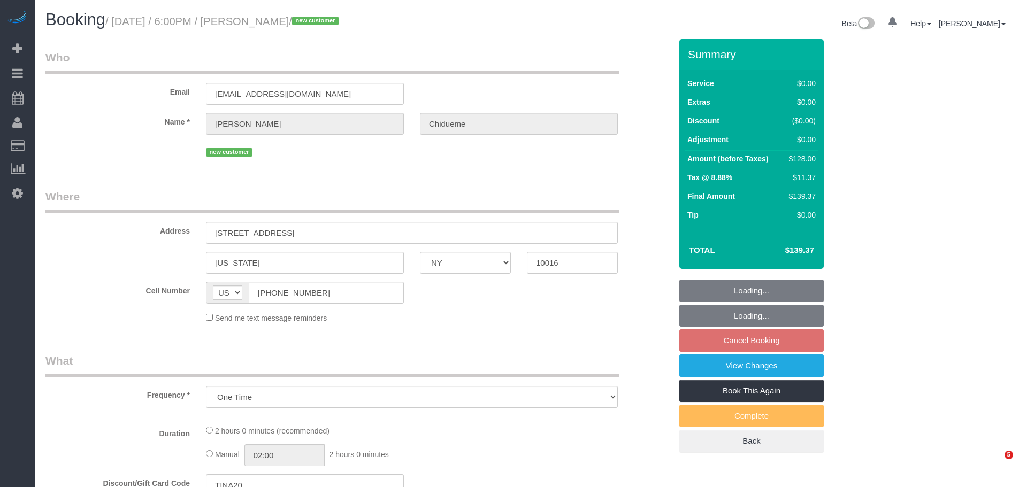
select select "NY"
select select "number:66"
select select "number:79"
select select "number:15"
select select "number:5"
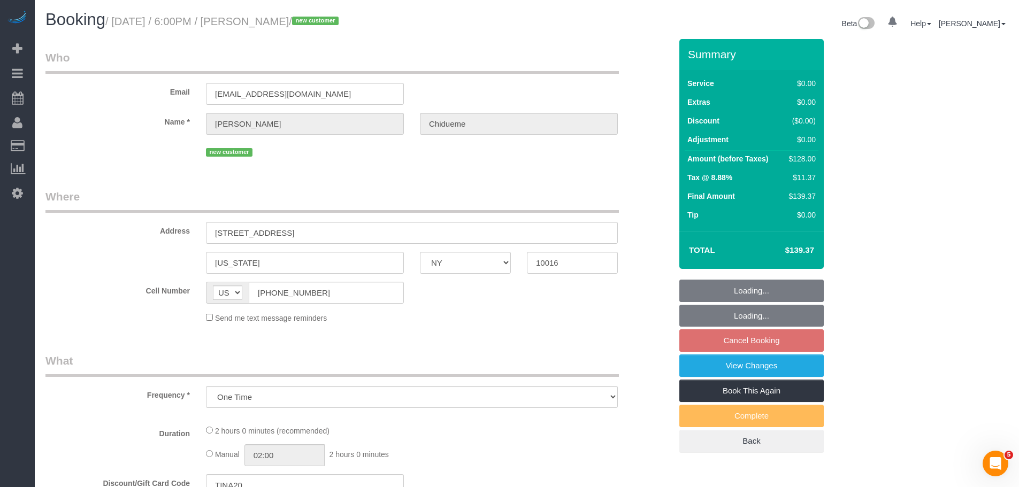
select select "string:stripe-pm_1S61un4VGloSiKo7d2ipZKlK"
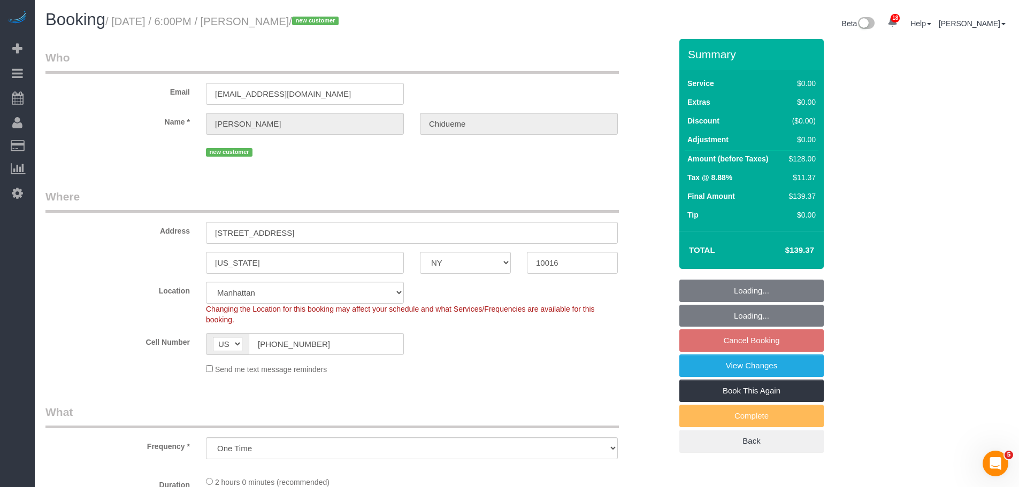
select select "1"
select select "spot3"
select select "object:1464"
select select "1"
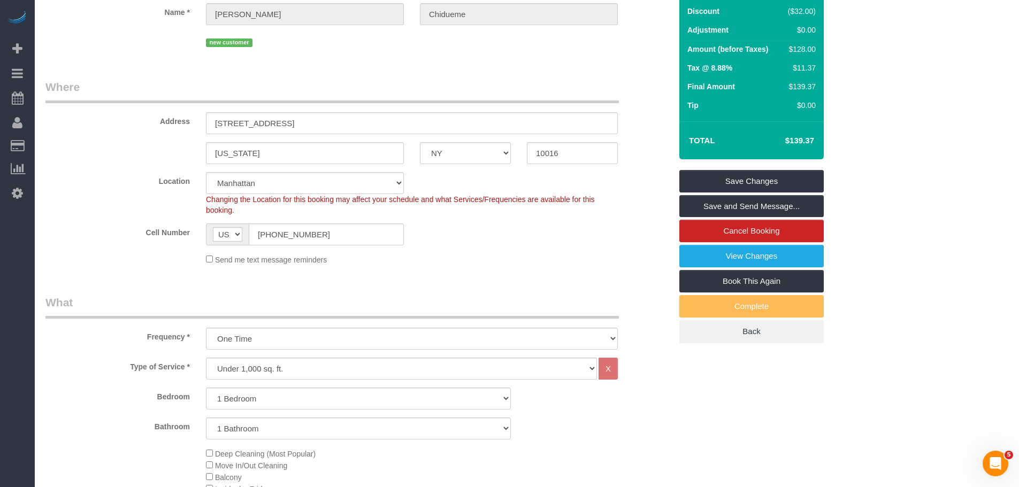
scroll to position [107, 0]
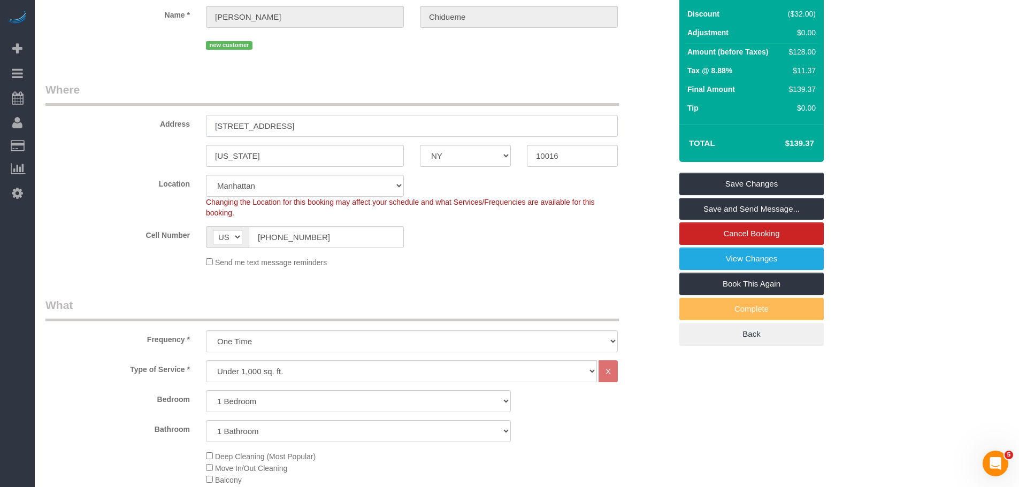
click at [83, 145] on sui-booking-address "Address [STREET_ADDRESS] [US_STATE] AK AL AR AZ CA CO CT DC DE [GEOGRAPHIC_DATA…" at bounding box center [358, 124] width 626 height 85
drag, startPoint x: 471, startPoint y: 162, endPoint x: 526, endPoint y: 172, distance: 55.5
click at [449, 168] on fieldset "Where Address [STREET_ADDRESS] [US_STATE] AK AL AR AZ CA CO CT DC DE [GEOGRAPHI…" at bounding box center [358, 179] width 626 height 194
click at [576, 159] on input "10016" at bounding box center [572, 156] width 91 height 22
drag, startPoint x: 583, startPoint y: 155, endPoint x: 497, endPoint y: 163, distance: 86.5
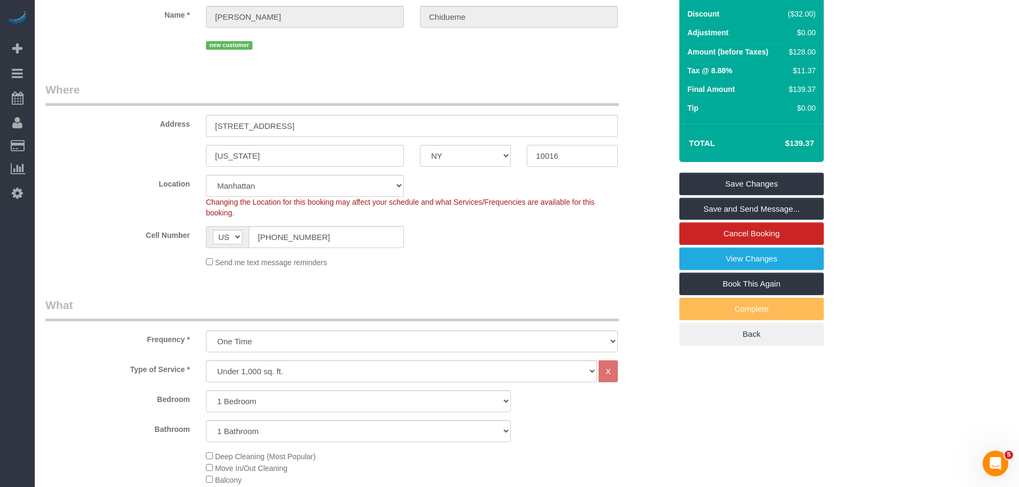
click at [463, 162] on div "[US_STATE] AK AL AR AZ CA CO CT DC DE [GEOGRAPHIC_DATA] [GEOGRAPHIC_DATA] HI IA…" at bounding box center [358, 156] width 642 height 22
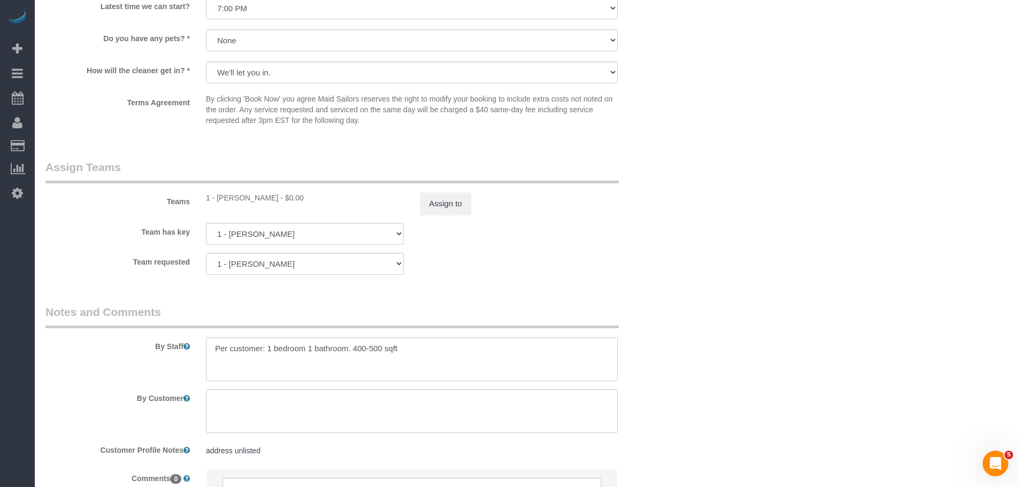
scroll to position [1368, 0]
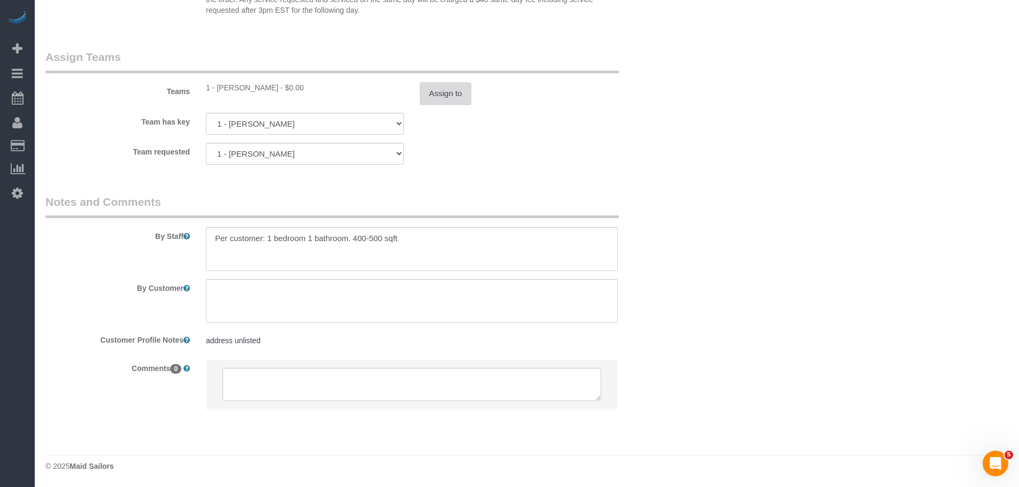
click at [437, 97] on button "Assign to" at bounding box center [445, 93] width 51 height 22
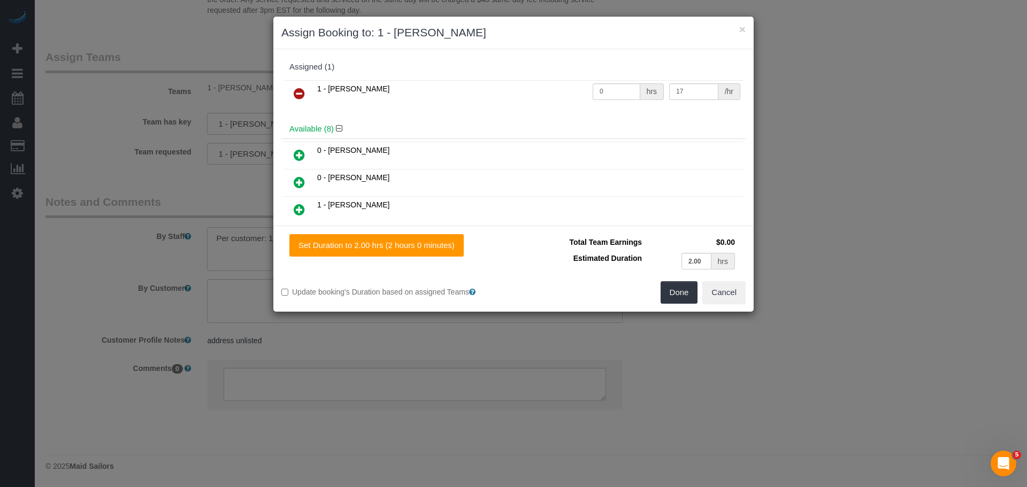
click at [296, 85] on link at bounding box center [299, 93] width 25 height 21
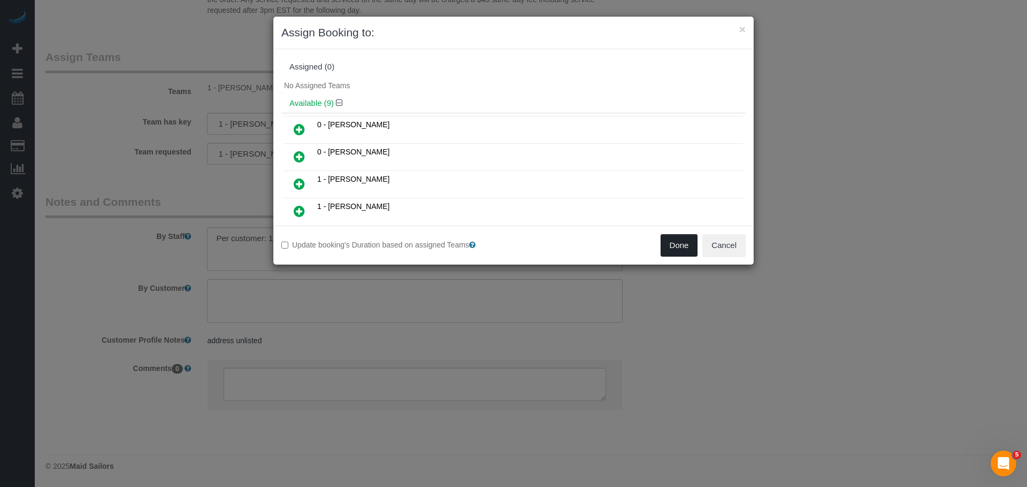
click at [676, 249] on button "Done" at bounding box center [679, 245] width 37 height 22
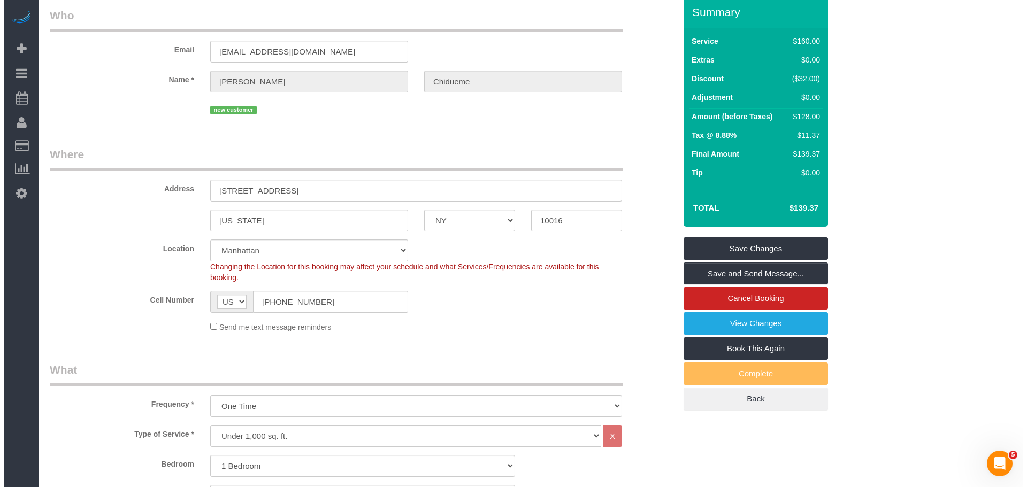
scroll to position [0, 0]
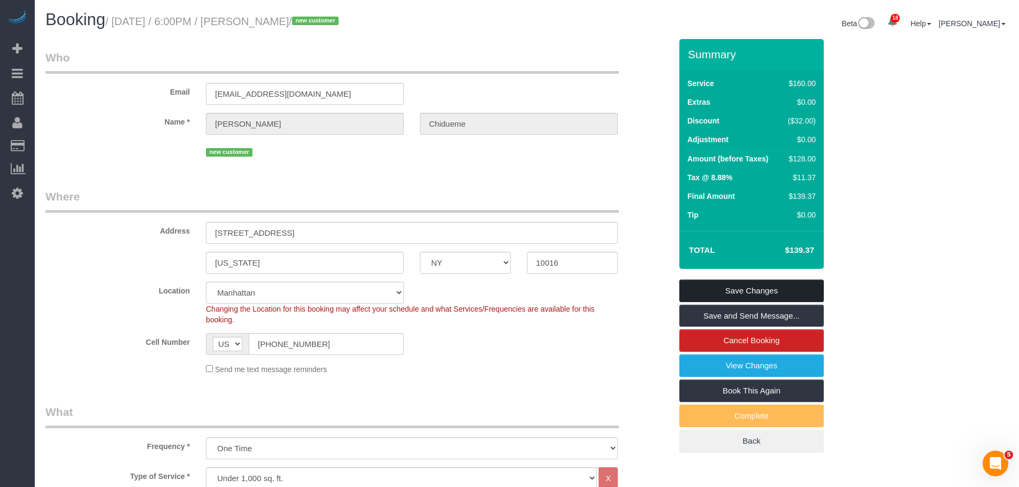
click at [759, 288] on link "Save Changes" at bounding box center [751, 291] width 144 height 22
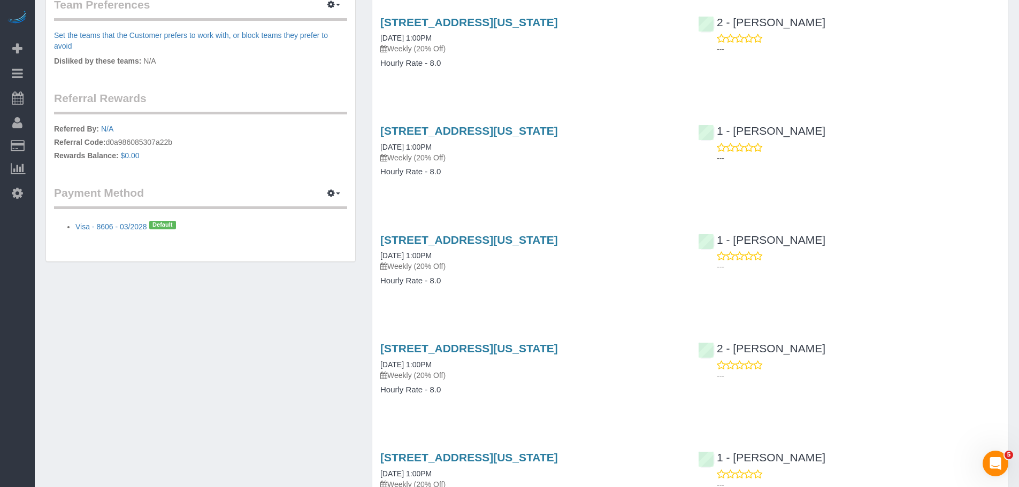
scroll to position [802, 0]
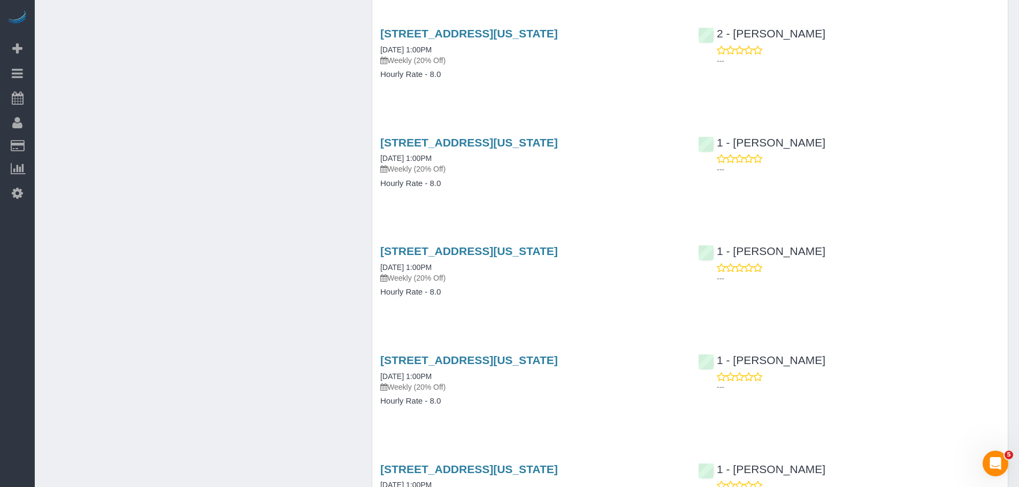
scroll to position [1551, 0]
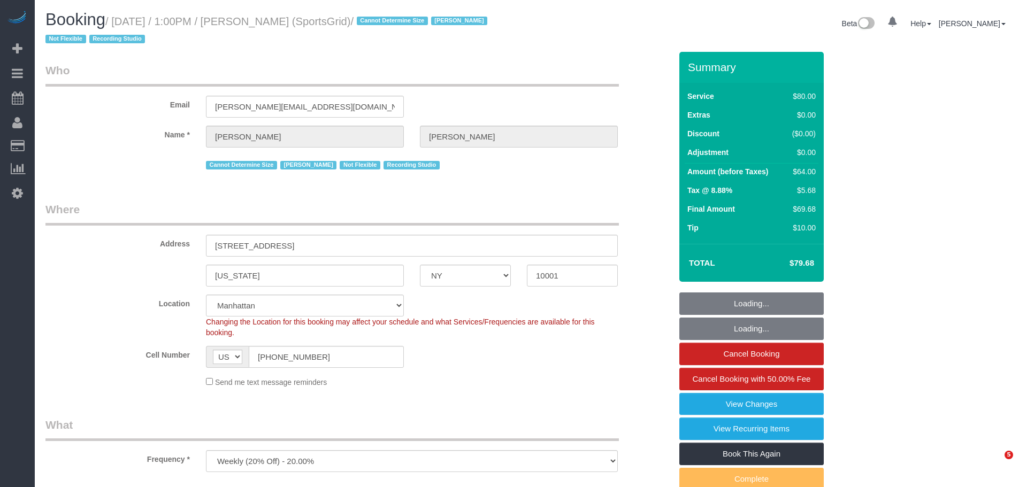
select select "NY"
select select "object:804"
select select "string:stripe-pm_1QoRfo4VGloSiKo7CpkoBSCp"
select select "spot1"
select select "number:89"
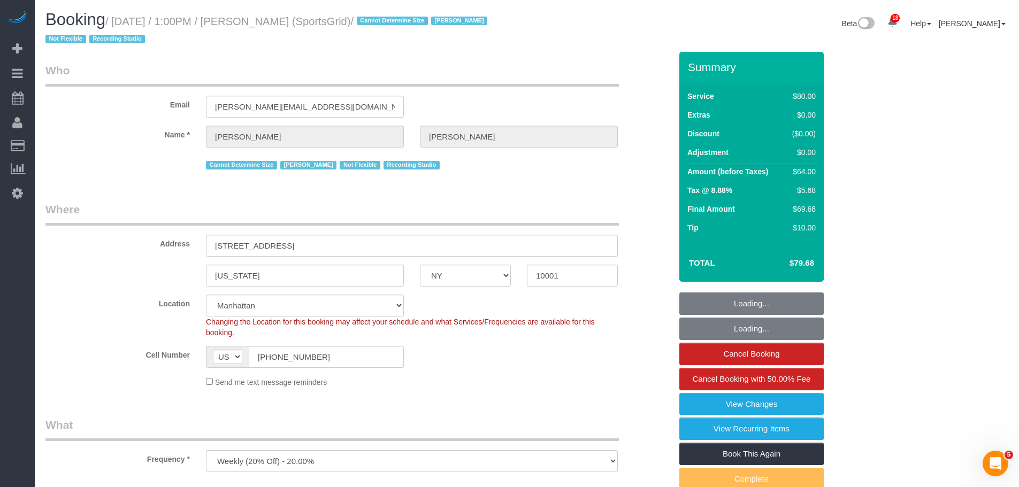
select select "number:90"
select select "number:15"
select select "number:7"
select select "number:21"
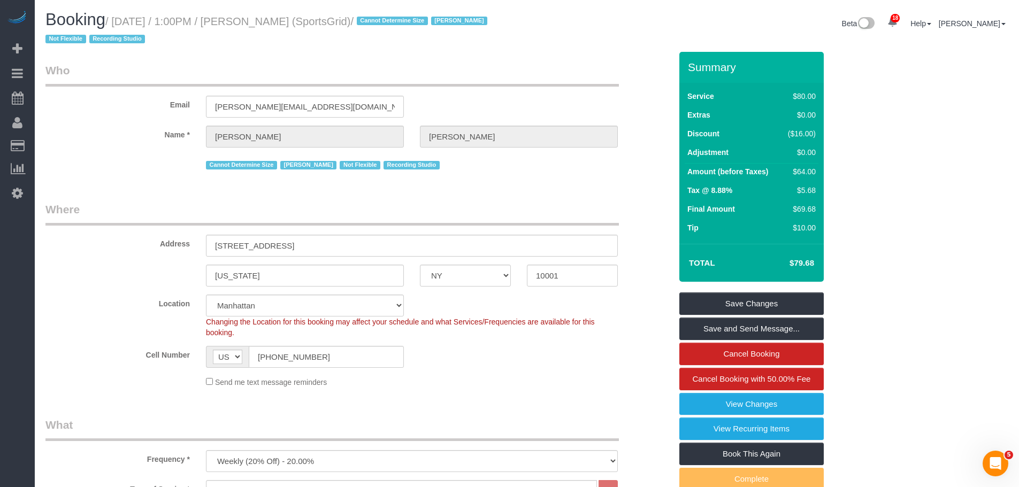
drag, startPoint x: 404, startPoint y: 53, endPoint x: 409, endPoint y: 70, distance: 17.8
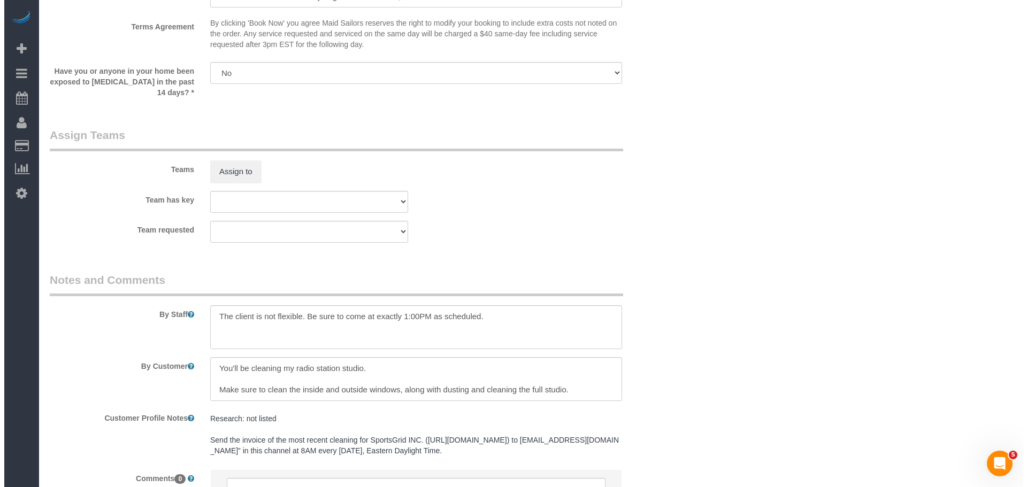
scroll to position [1177, 0]
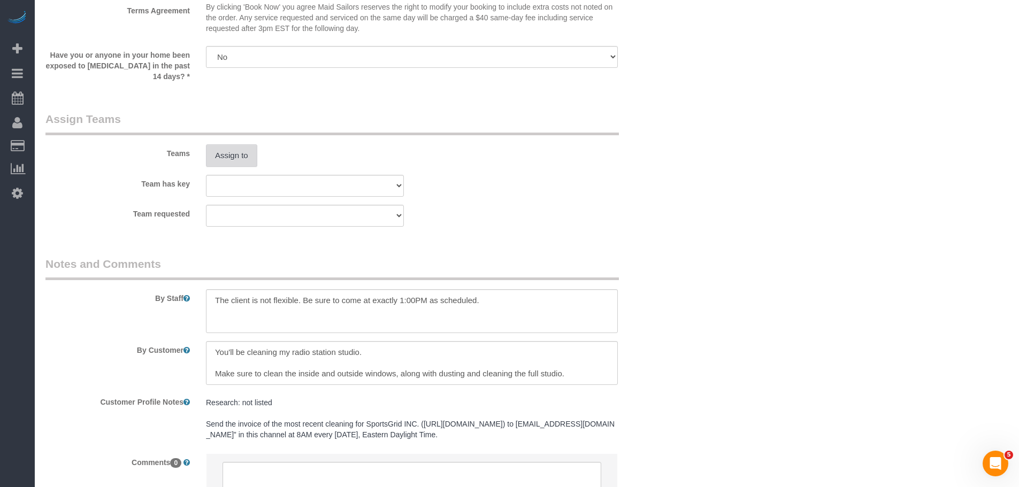
click at [228, 155] on button "Assign to" at bounding box center [231, 155] width 51 height 22
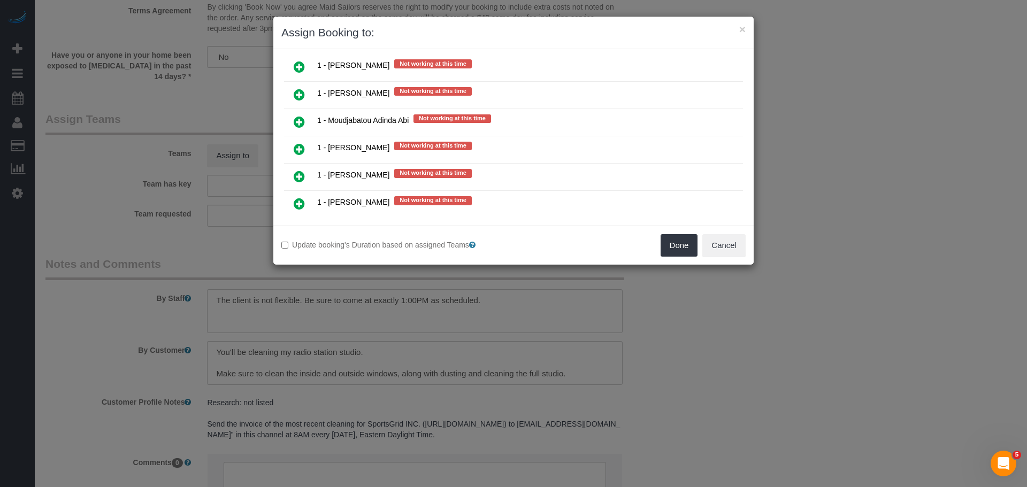
click at [305, 68] on link at bounding box center [299, 67] width 25 height 21
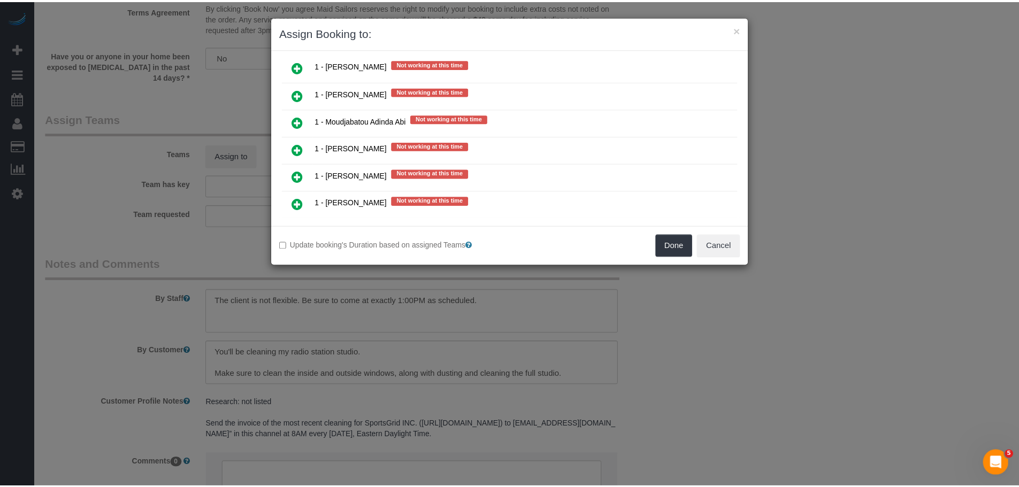
scroll to position [1176, 0]
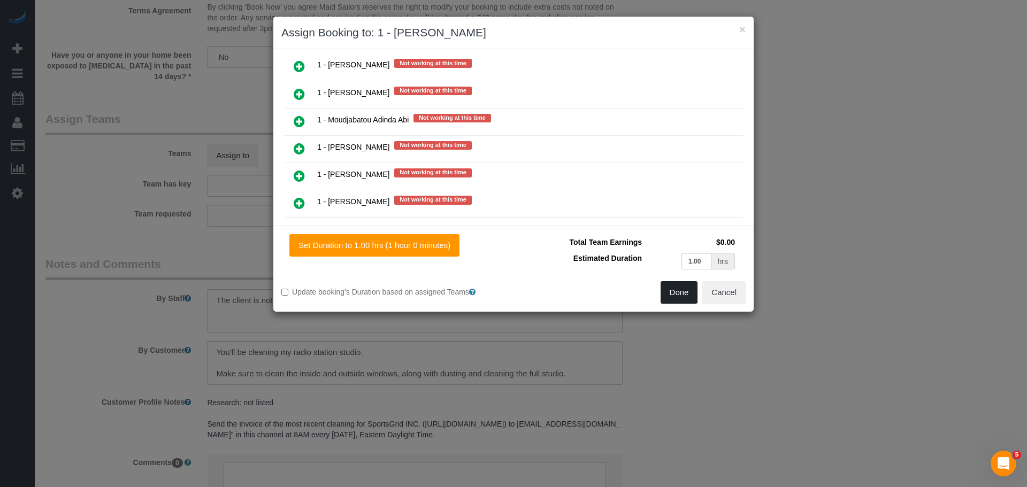
click at [672, 288] on button "Done" at bounding box center [679, 292] width 37 height 22
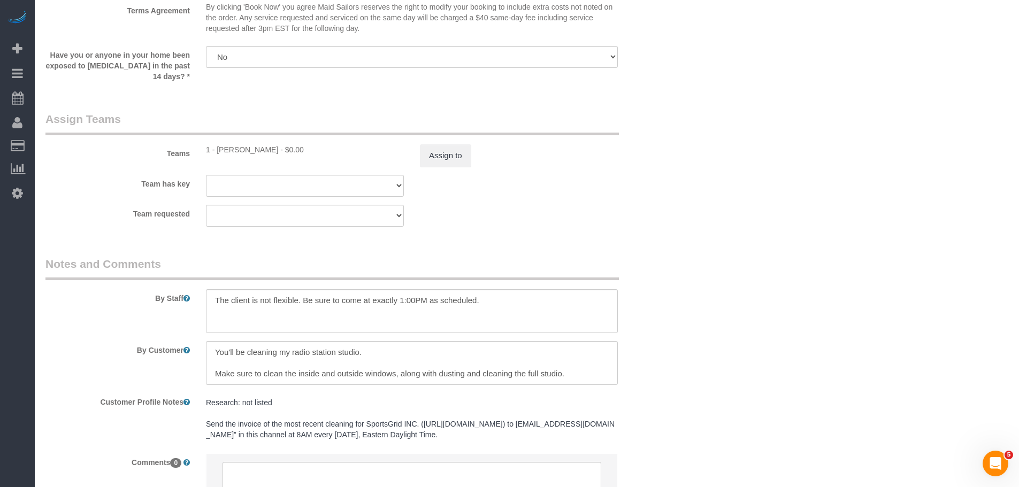
drag, startPoint x: 661, startPoint y: 205, endPoint x: 645, endPoint y: 229, distance: 28.9
click at [661, 205] on div "Team requested 000- [PERSON_NAME] 000 - Partnerships 000 - TEAM JOB 0 - [PERSON…" at bounding box center [358, 216] width 642 height 22
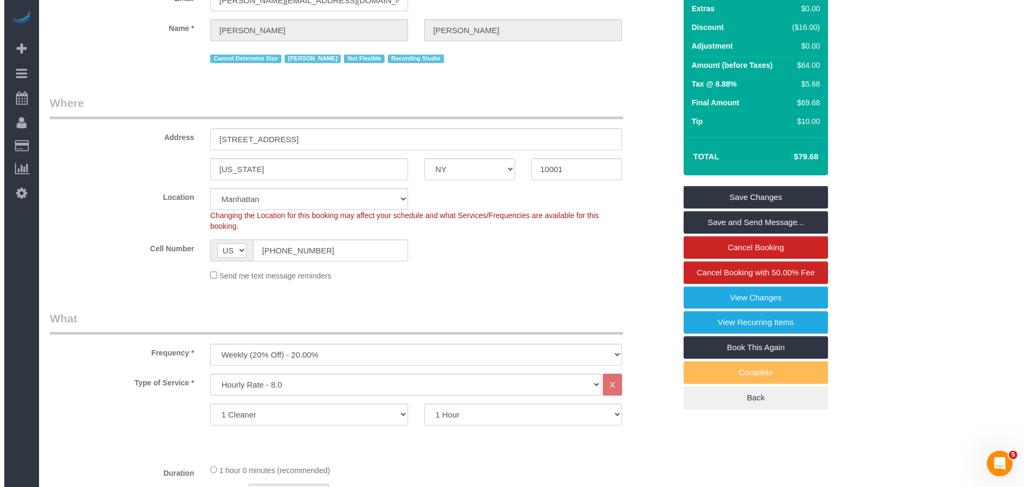
scroll to position [0, 0]
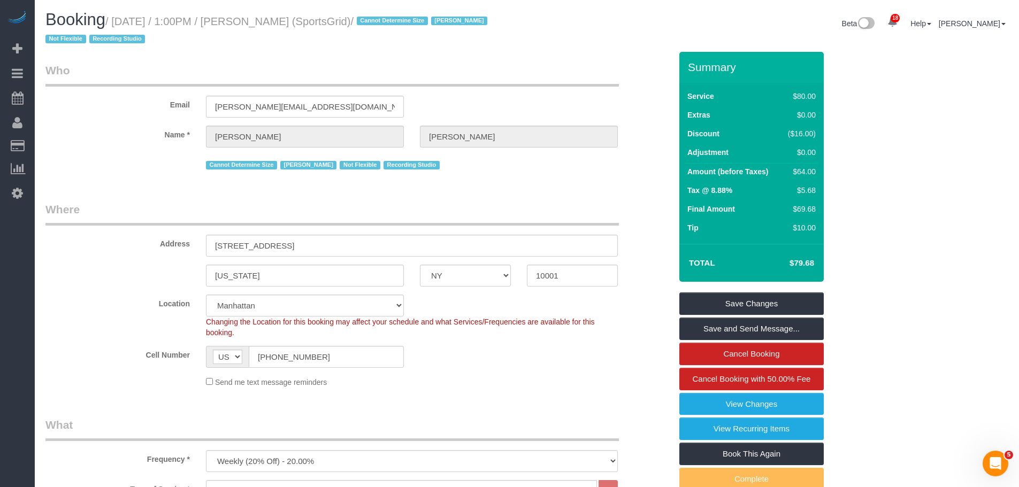
click at [762, 301] on link "Save Changes" at bounding box center [751, 304] width 144 height 22
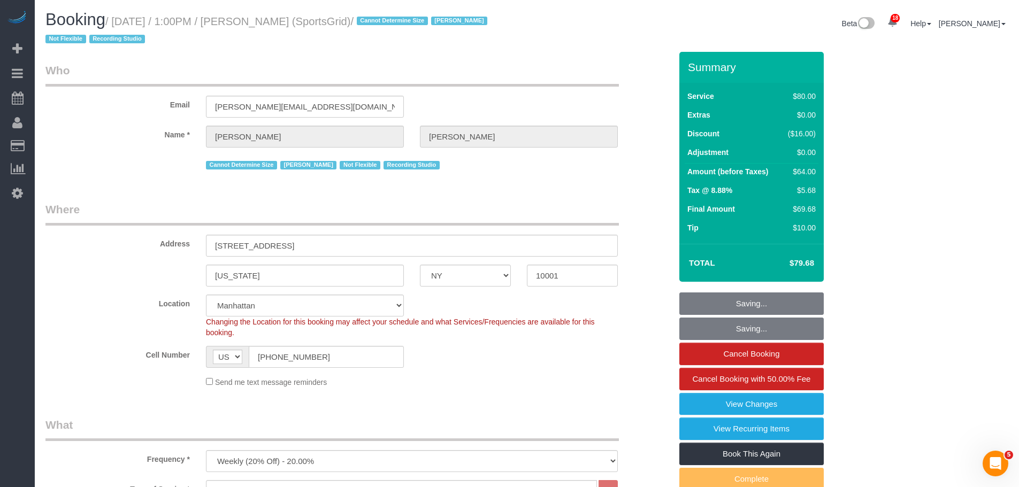
click at [498, 78] on legend "Who" at bounding box center [331, 75] width 573 height 24
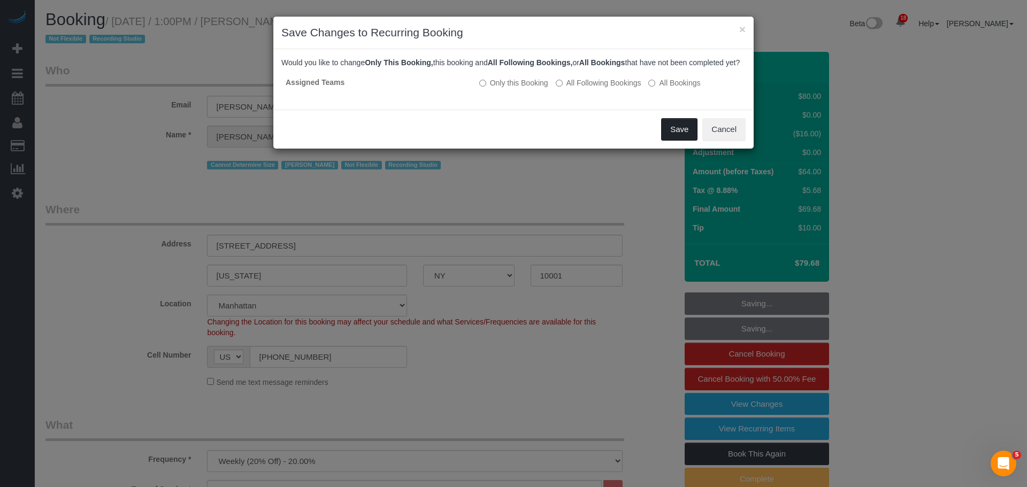
click at [669, 141] on button "Save" at bounding box center [679, 129] width 36 height 22
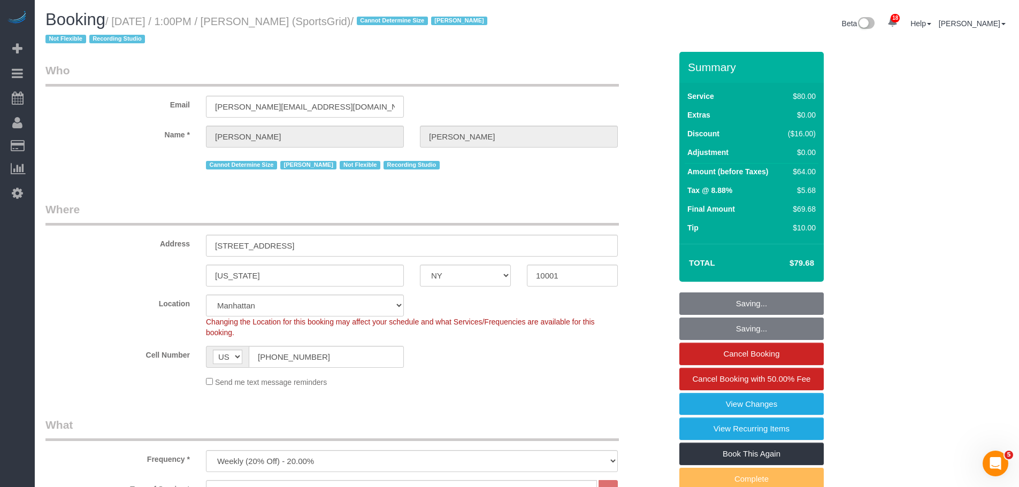
click at [522, 92] on div "Email [PERSON_NAME][EMAIL_ADDRESS][DOMAIN_NAME]" at bounding box center [358, 90] width 642 height 55
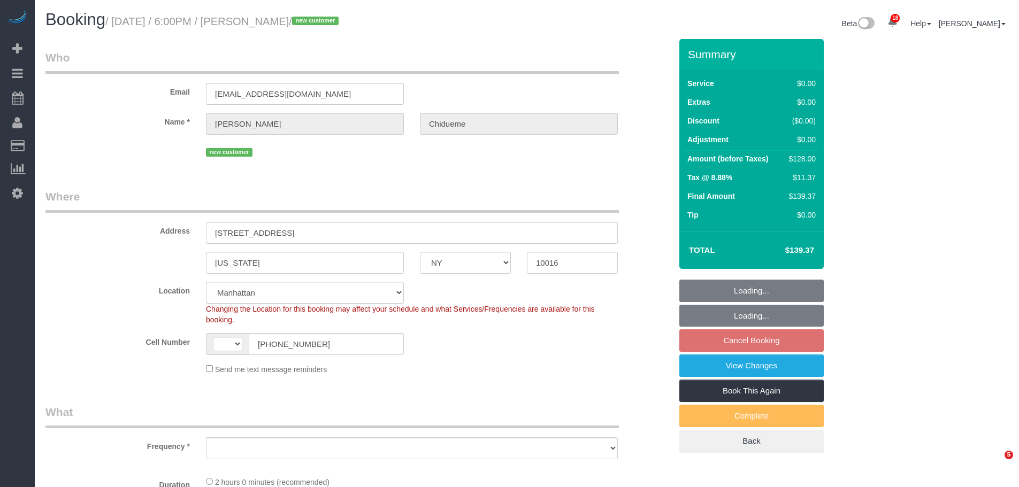
select select "NY"
select select "number:66"
select select "number:79"
select select "number:15"
select select "number:5"
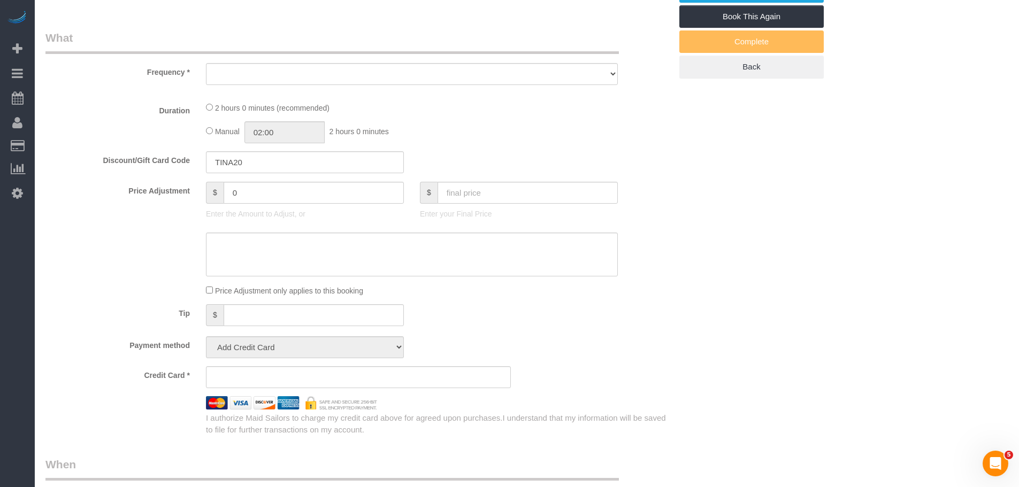
select select "string:[GEOGRAPHIC_DATA]"
select select "object:923"
select select "string:stripe-pm_1S61un4VGloSiKo7d2ipZKlK"
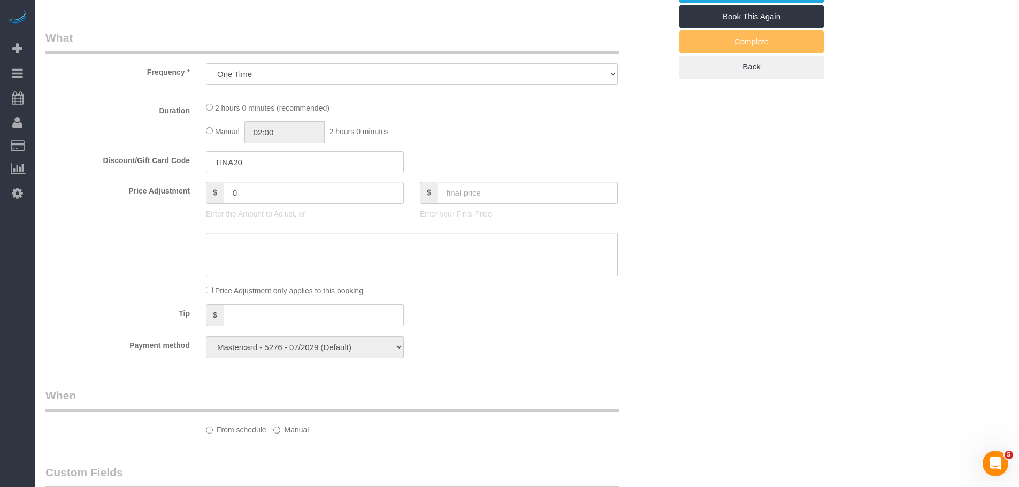
scroll to position [309, 0]
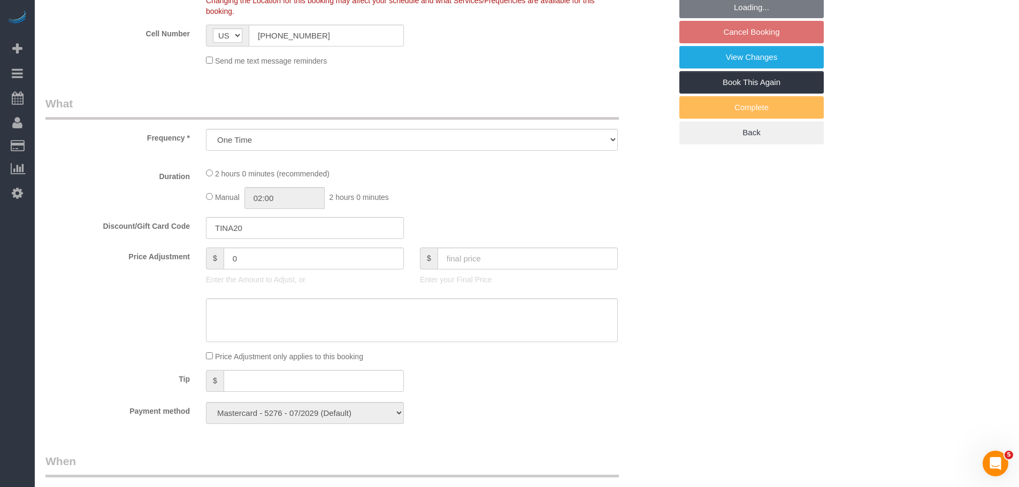
select select "spot3"
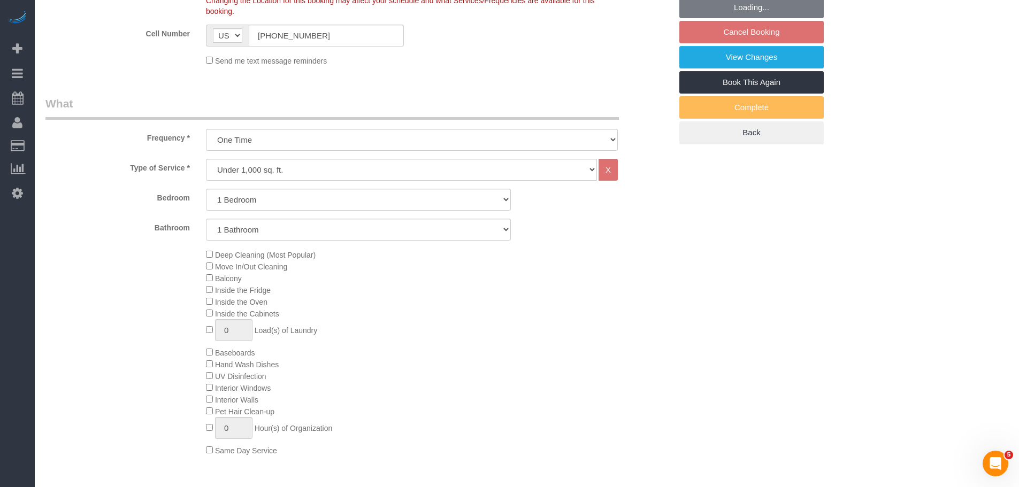
select select "object:1456"
select select "1"
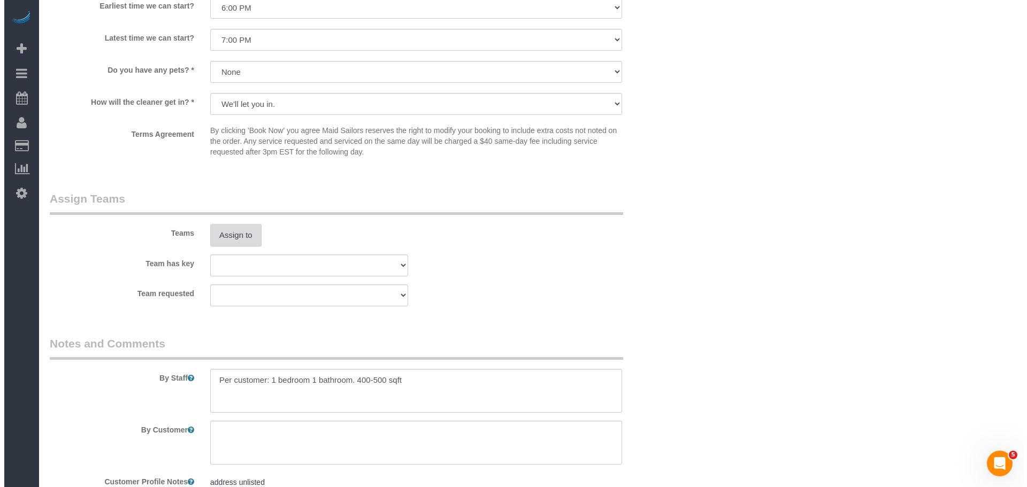
scroll to position [1230, 0]
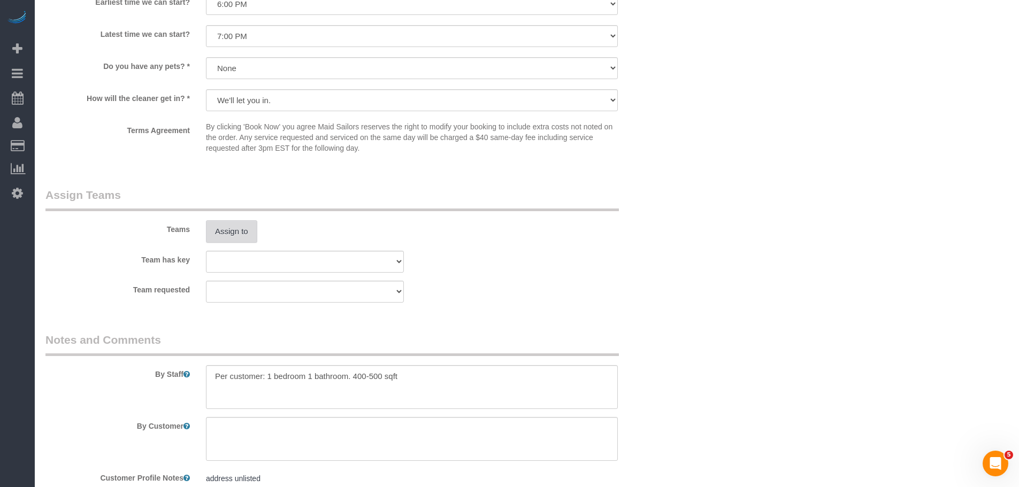
click at [230, 231] on button "Assign to" at bounding box center [231, 231] width 51 height 22
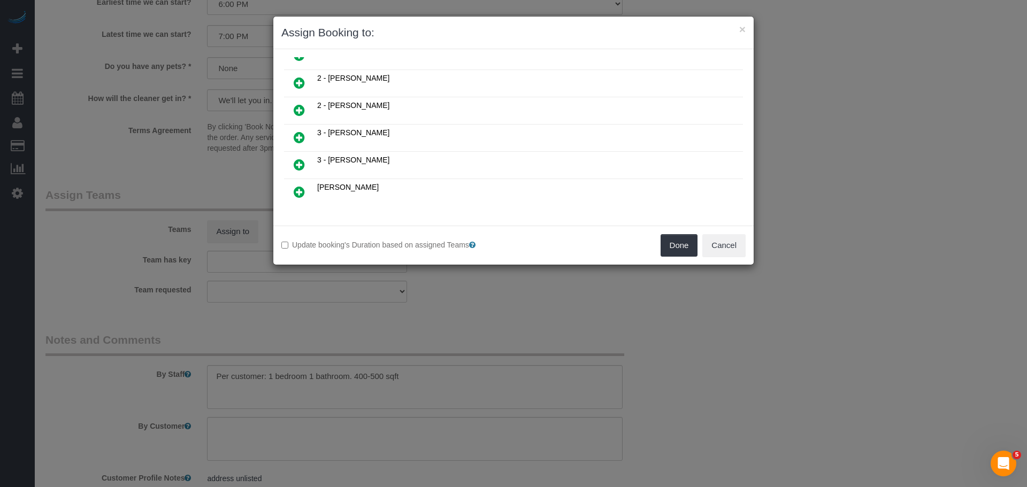
scroll to position [160, 0]
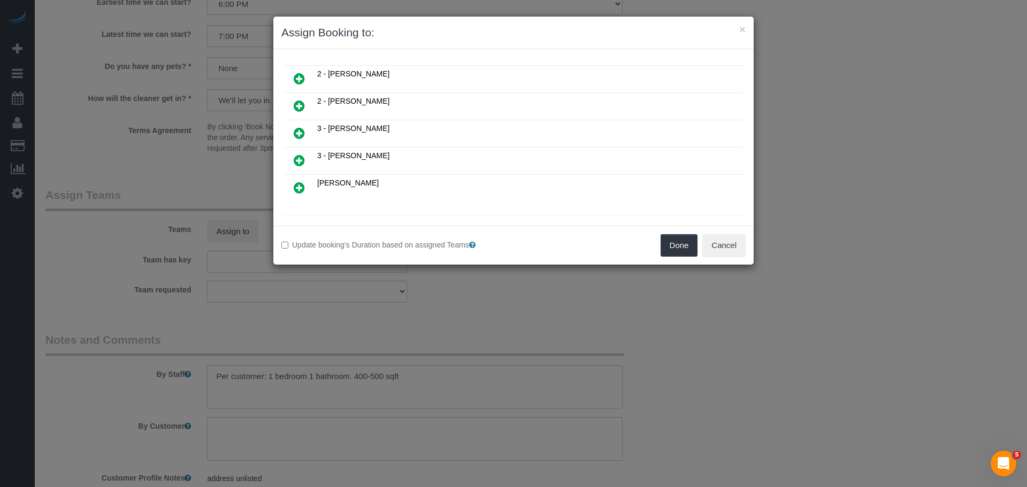
drag, startPoint x: 296, startPoint y: 105, endPoint x: 302, endPoint y: 107, distance: 6.1
click at [296, 105] on icon at bounding box center [299, 106] width 11 height 13
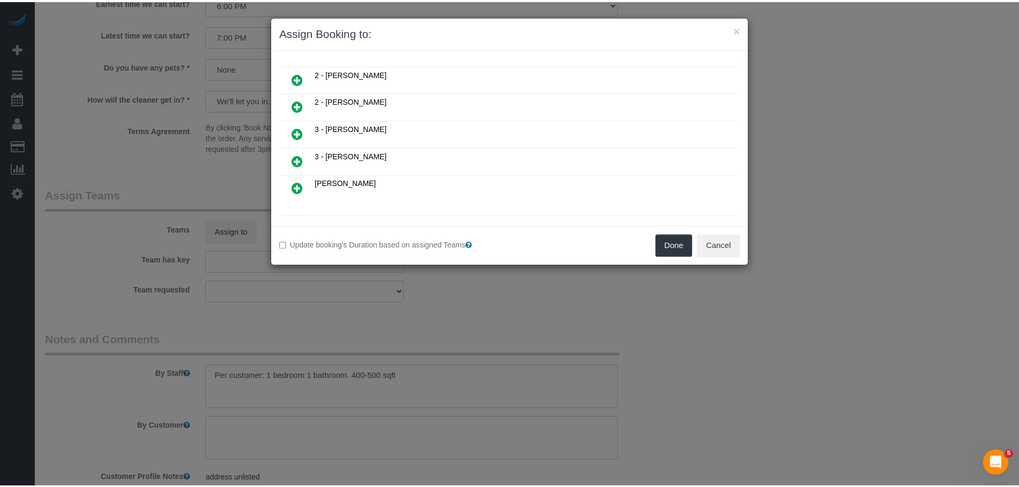
scroll to position [187, 0]
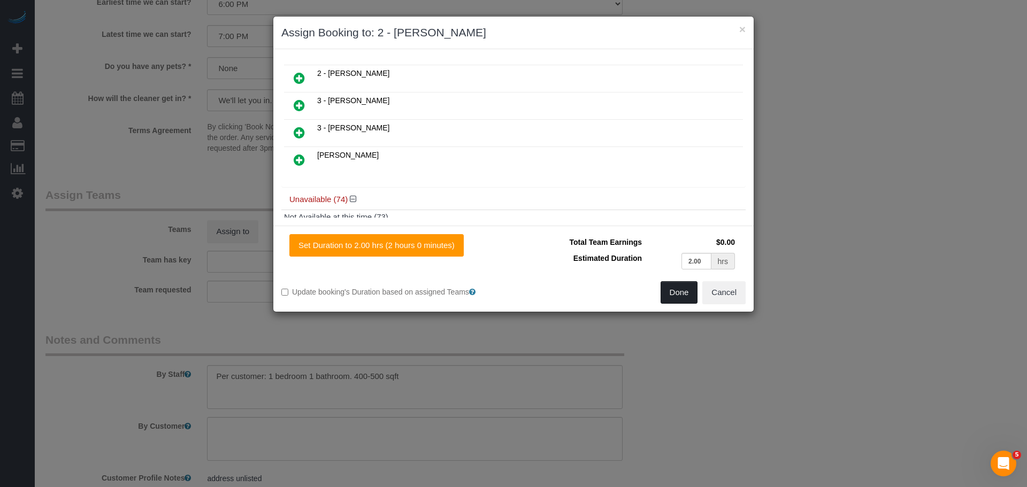
click at [684, 294] on button "Done" at bounding box center [679, 292] width 37 height 22
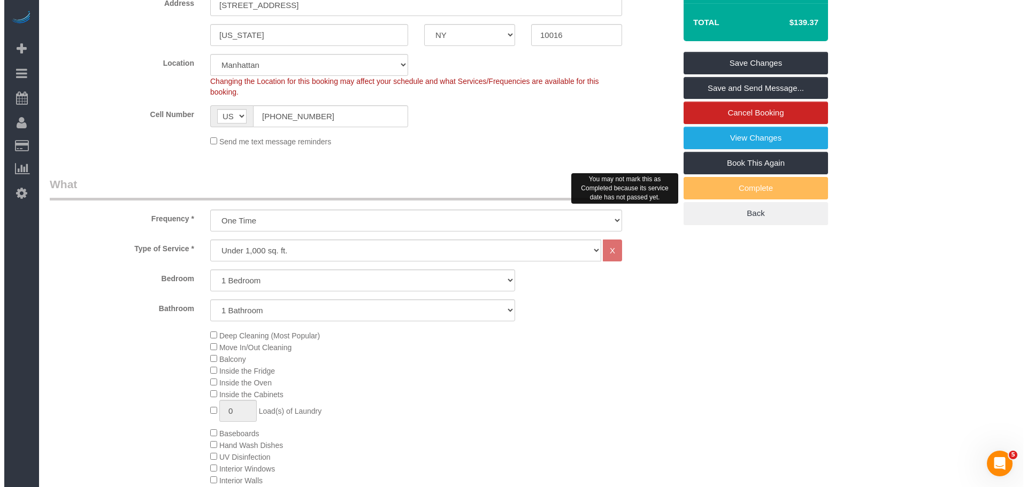
scroll to position [160, 0]
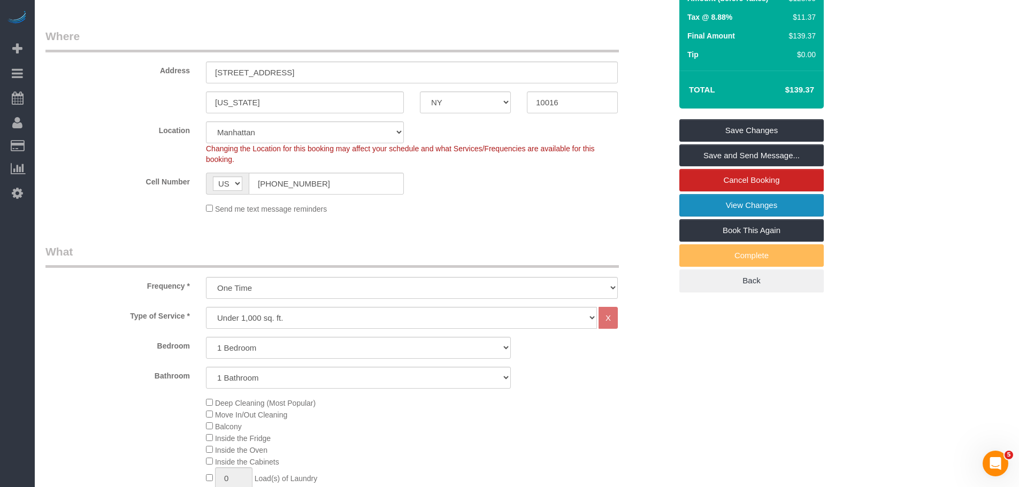
click at [787, 210] on link "View Changes" at bounding box center [751, 205] width 144 height 22
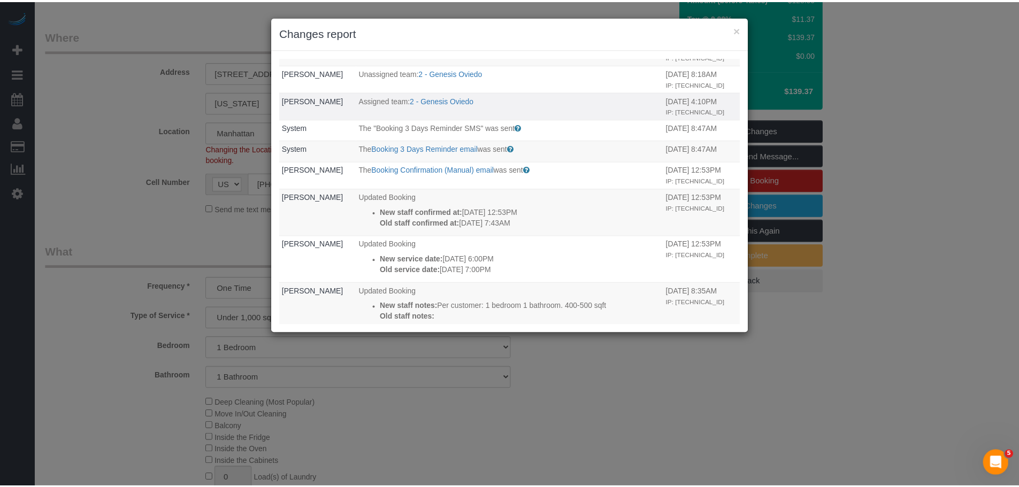
scroll to position [107, 0]
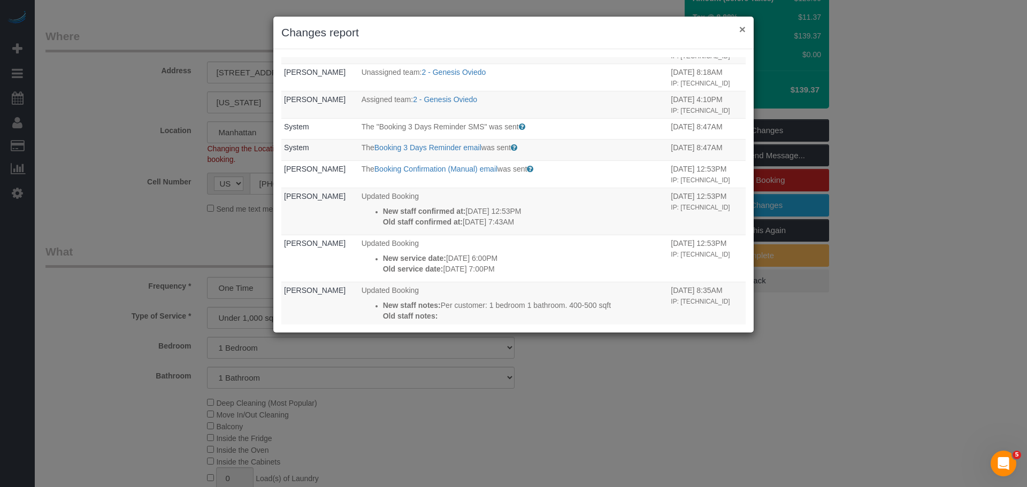
click at [743, 27] on button "×" at bounding box center [742, 29] width 6 height 11
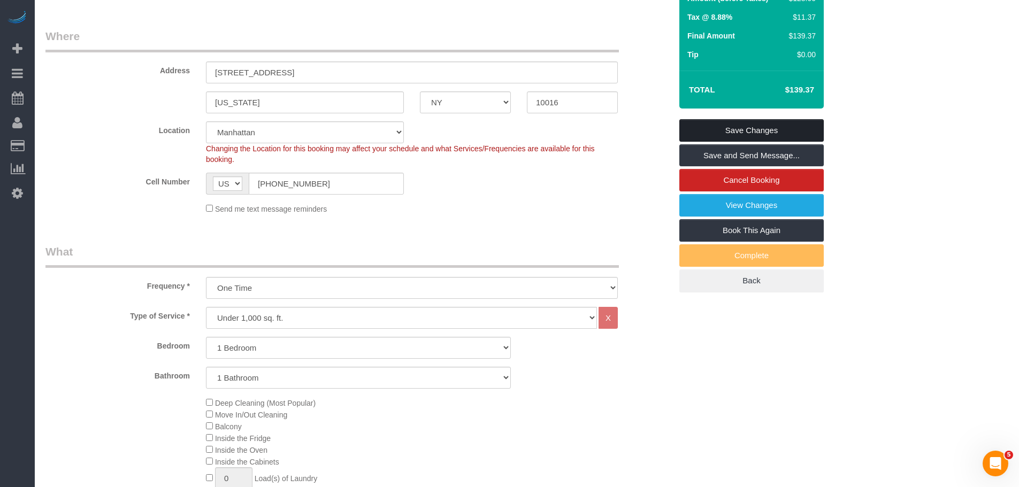
click at [760, 127] on link "Save Changes" at bounding box center [751, 130] width 144 height 22
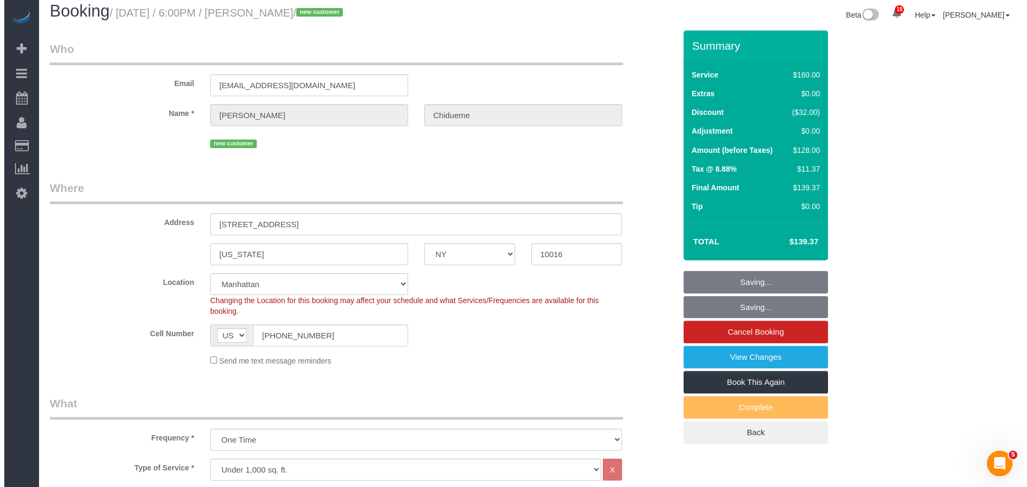
scroll to position [0, 0]
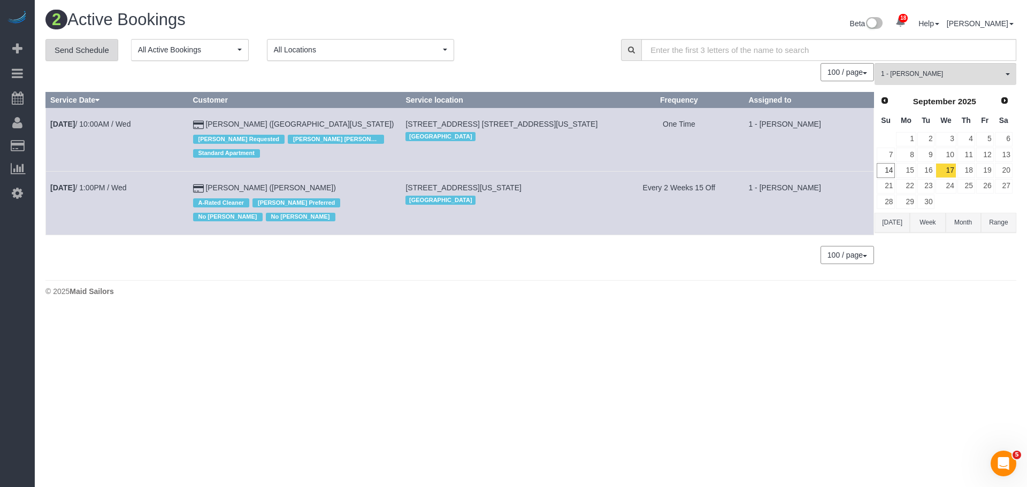
click at [73, 48] on link "Send Schedule" at bounding box center [81, 50] width 73 height 22
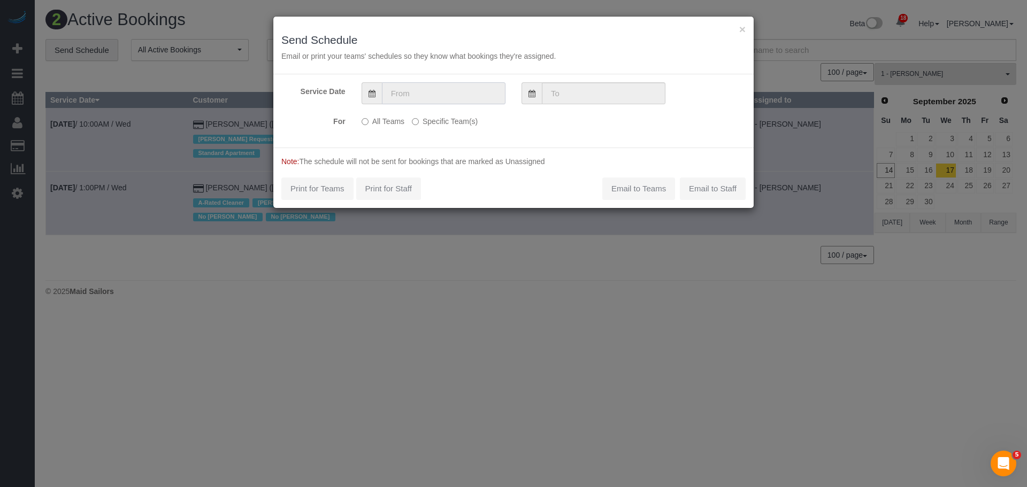
click at [441, 98] on input "text" at bounding box center [444, 93] width 124 height 22
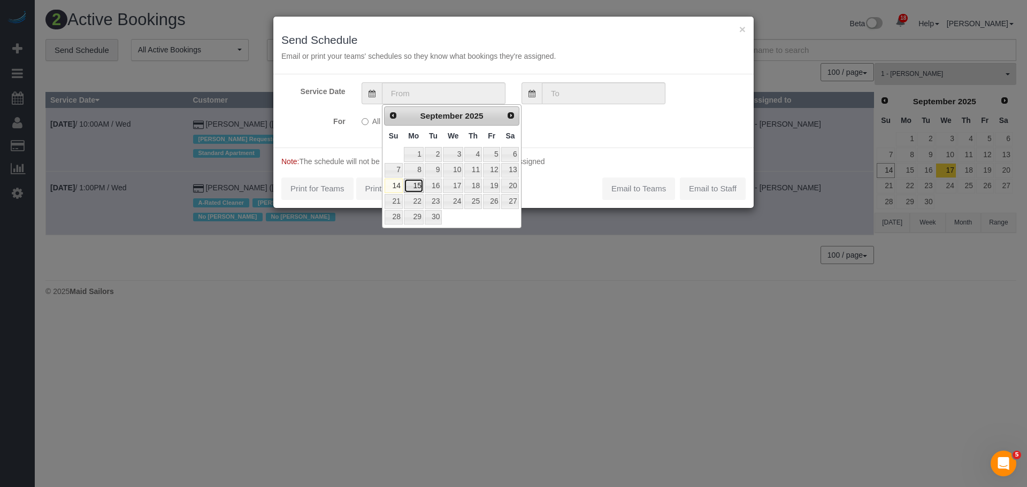
click at [411, 185] on link "15" at bounding box center [414, 186] width 20 height 14
type input "[DATE]"
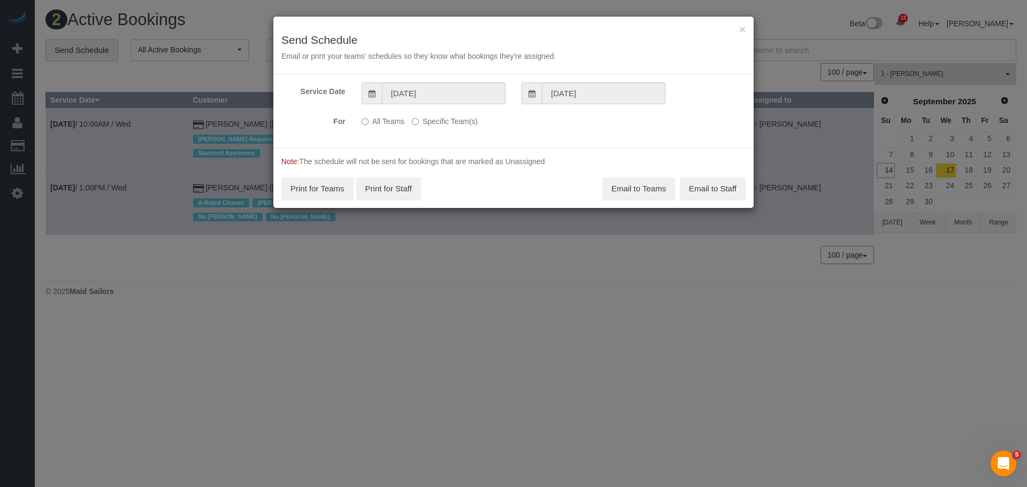
click at [441, 120] on label "Specific Team(s)" at bounding box center [445, 119] width 66 height 14
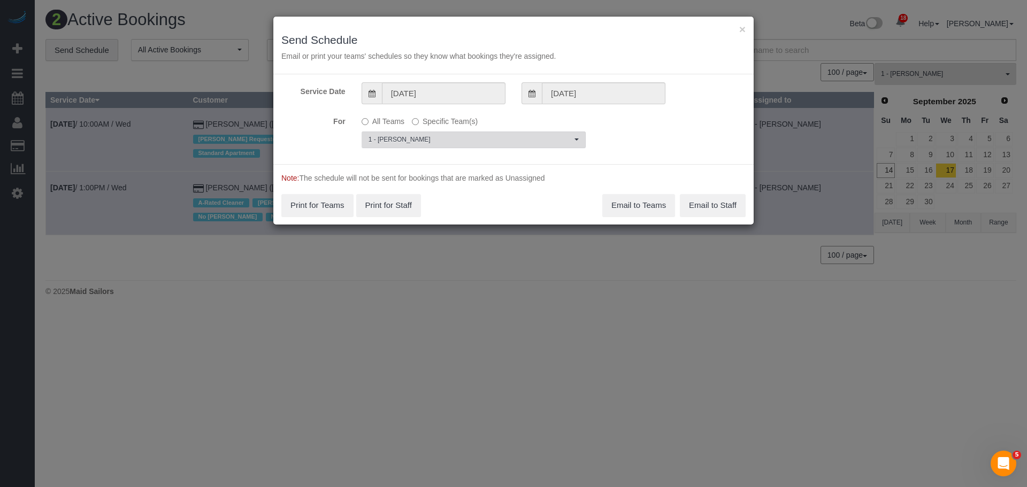
click at [445, 133] on button "1 - Berdina Philistin Choose Team(s)" at bounding box center [474, 140] width 224 height 17
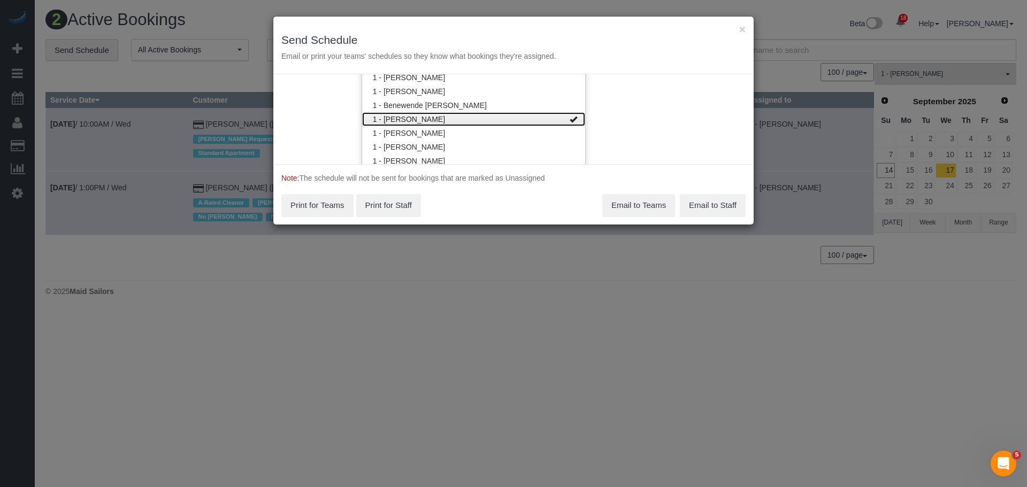
click at [493, 119] on link "1 - [PERSON_NAME]" at bounding box center [473, 119] width 223 height 14
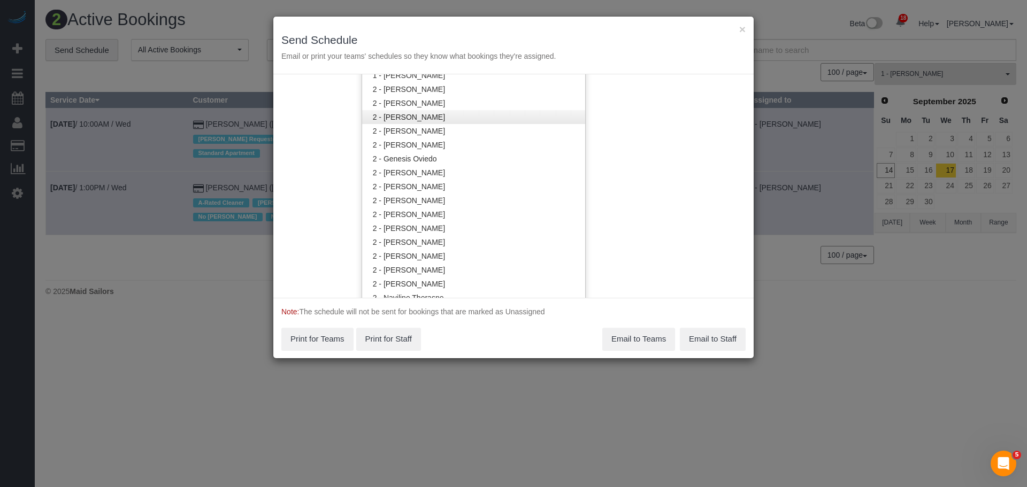
scroll to position [663, 0]
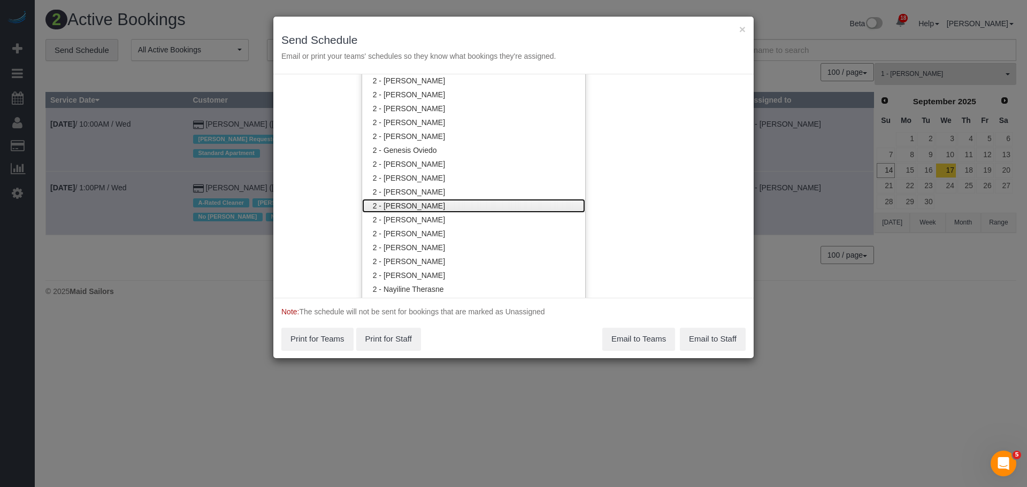
drag, startPoint x: 490, startPoint y: 206, endPoint x: 515, endPoint y: 204, distance: 25.2
click at [491, 205] on link "2 - [PERSON_NAME]" at bounding box center [473, 206] width 223 height 14
click at [647, 177] on div "Service Date 09/15/2025 09/15/2025 For All Teams Specific Team(s) 2 - Katherine…" at bounding box center [513, 186] width 480 height 224
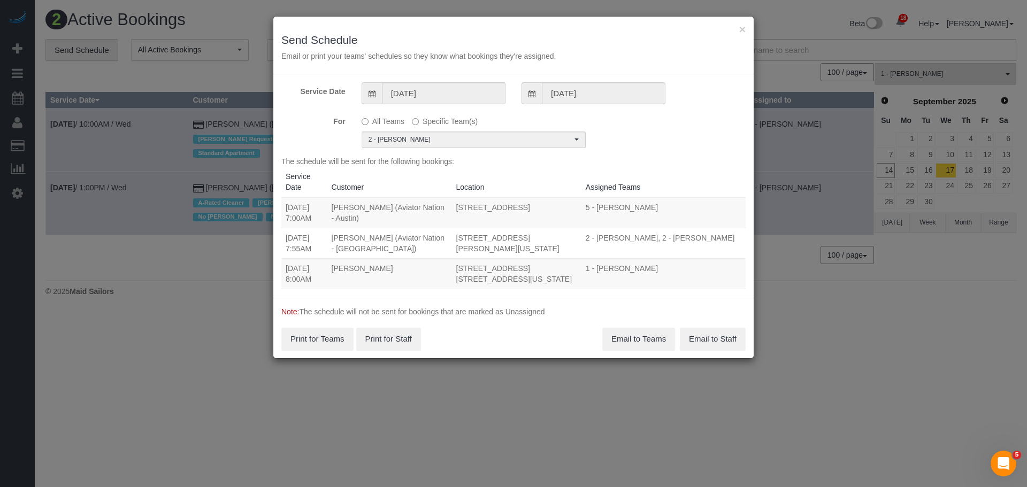
scroll to position [0, 0]
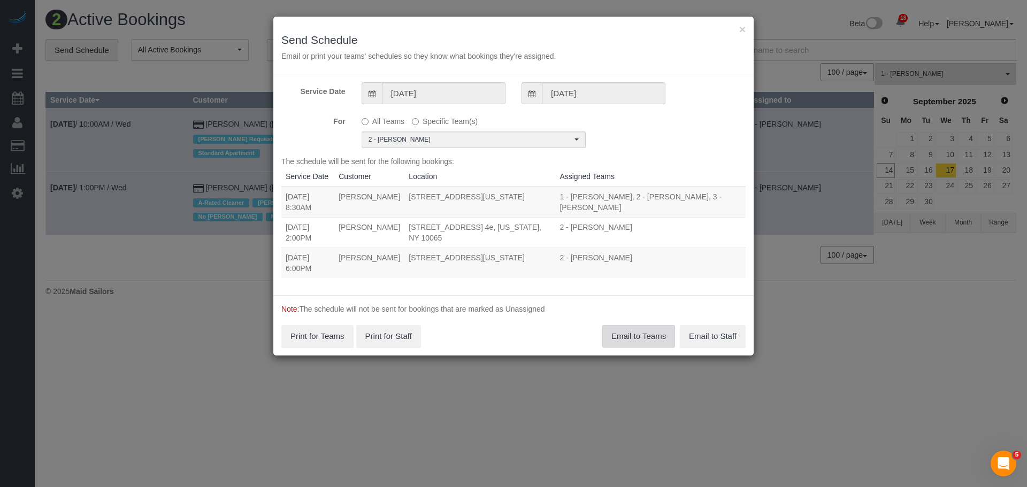
drag, startPoint x: 639, startPoint y: 332, endPoint x: 648, endPoint y: 320, distance: 15.2
click at [639, 332] on button "Email to Teams" at bounding box center [638, 336] width 73 height 22
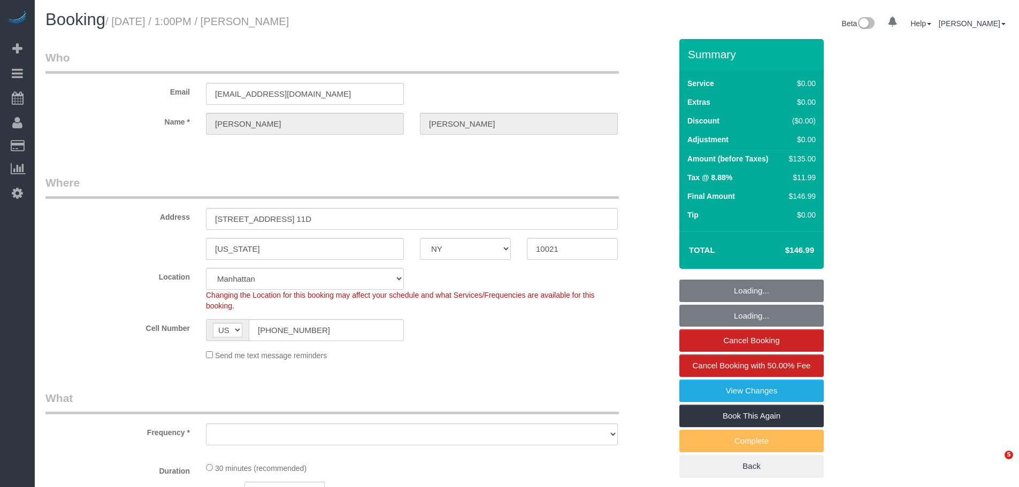
select select "NY"
select select "string:stripe-pm_1QKXPd4VGloSiKo7ekv8QDow"
select select "spot1"
select select "object:884"
select select "number:89"
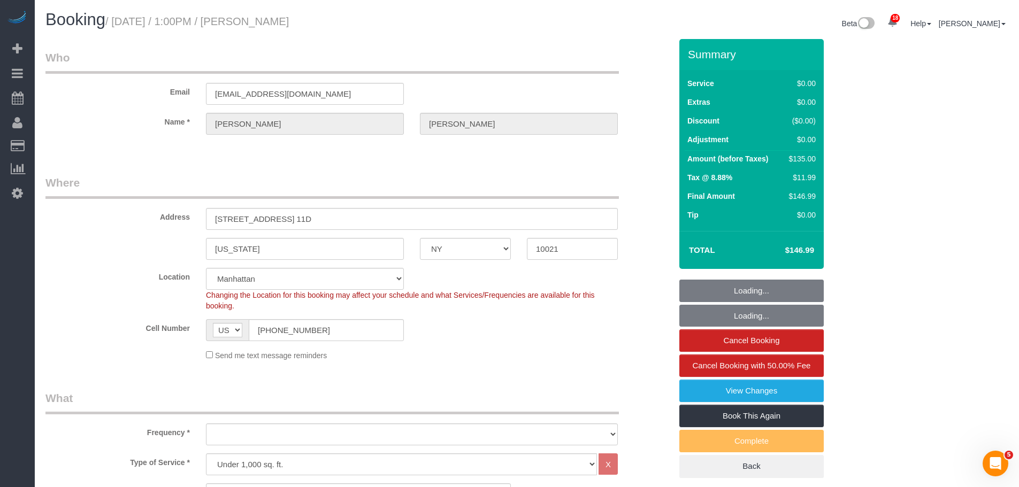
select select "number:90"
select select "number:15"
select select "number:6"
select select "object:1490"
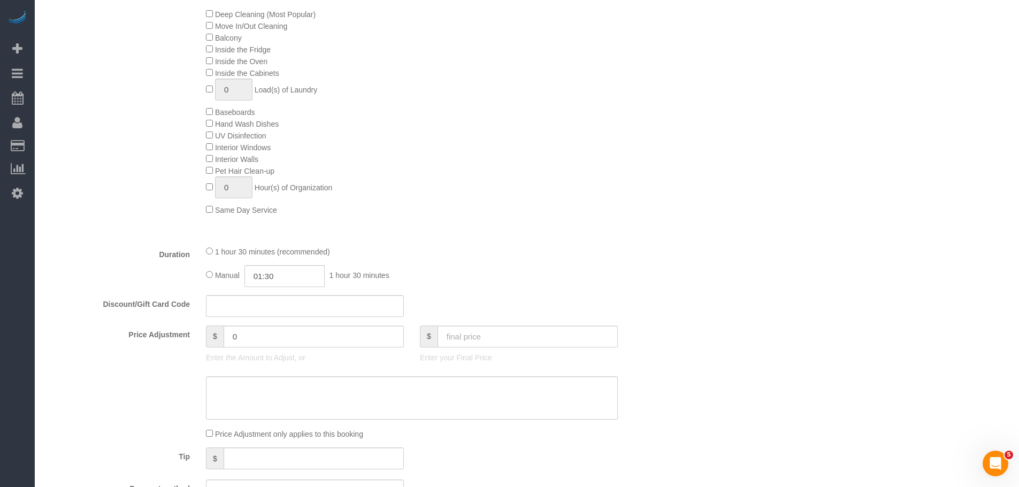
scroll to position [535, 0]
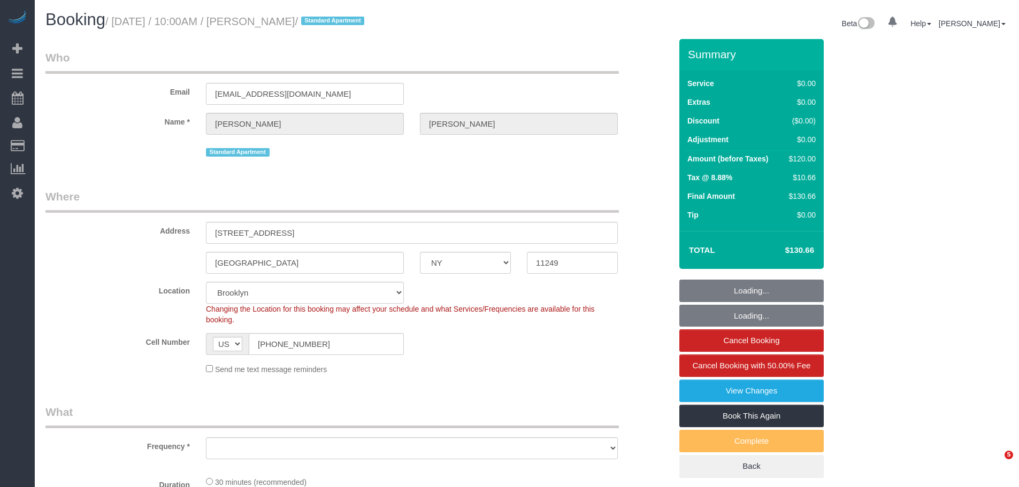
select select "NY"
select select "object:932"
select select "string:stripe-pm_1RoW894VGloSiKo7hRAtVppr"
select select "spot1"
select select "number:89"
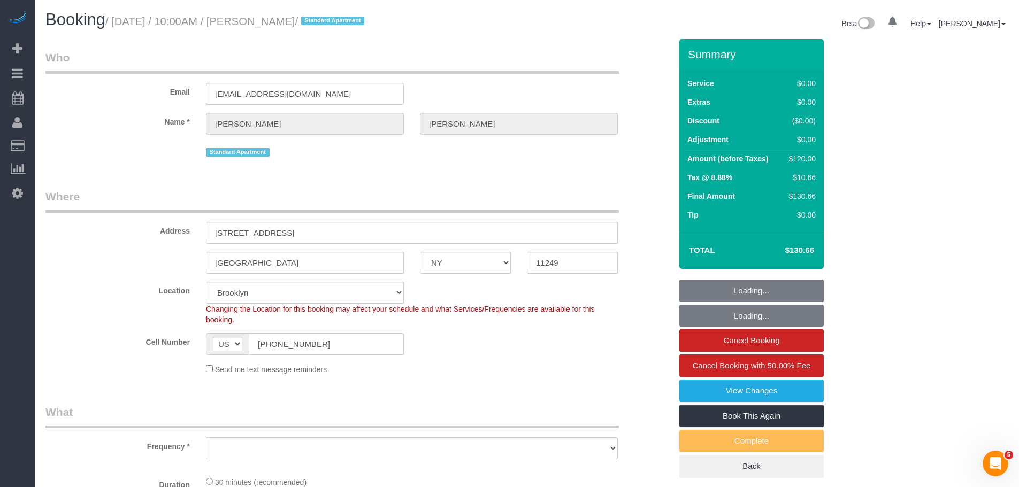
select select "number:90"
select select "number:15"
select select "number:6"
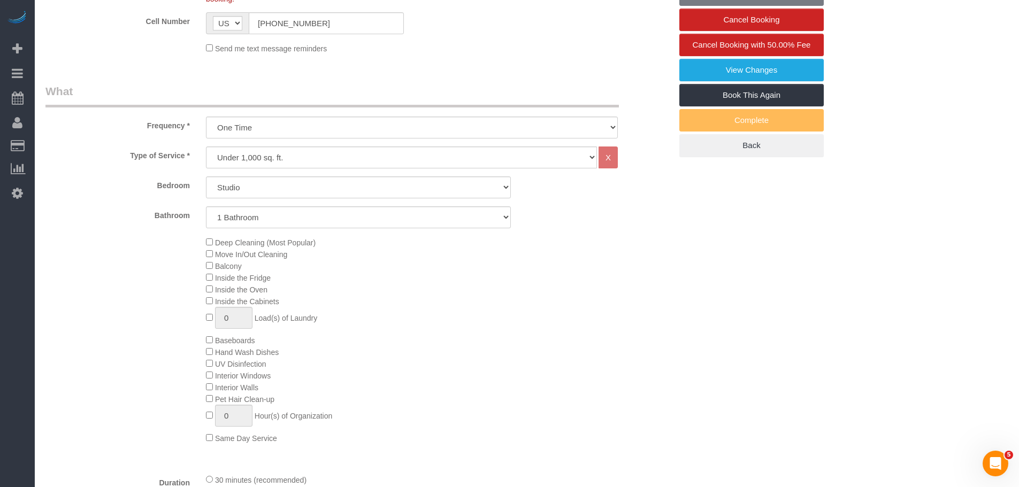
select select "object:1425"
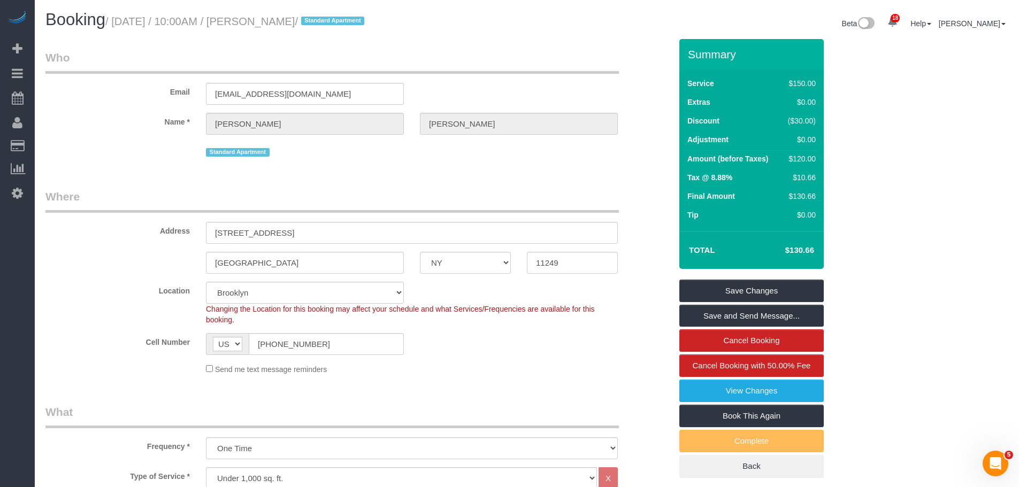
drag, startPoint x: 355, startPoint y: 72, endPoint x: 312, endPoint y: 50, distance: 48.1
click at [355, 72] on legend "Who" at bounding box center [331, 62] width 573 height 24
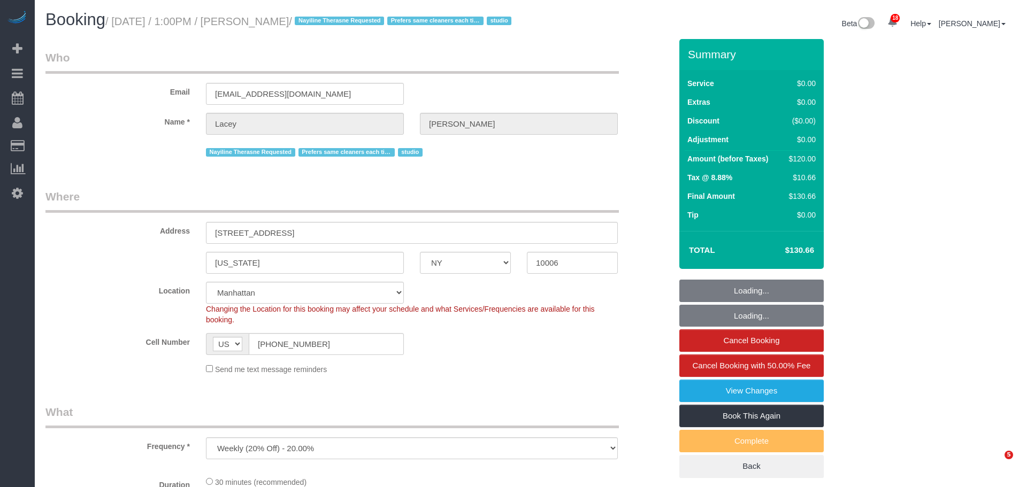
select select "NY"
select select "number:61"
select select "number:77"
select select "number:15"
select select "number:5"
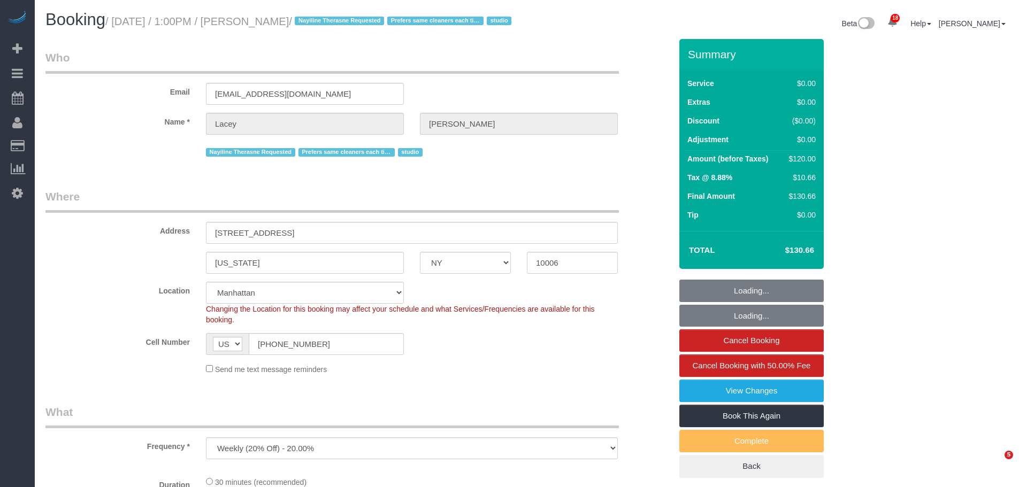
select select "string:stripe-pm_1QnwjA4VGloSiKo7h3HCAQgS"
select select "spot1"
select select "object:1476"
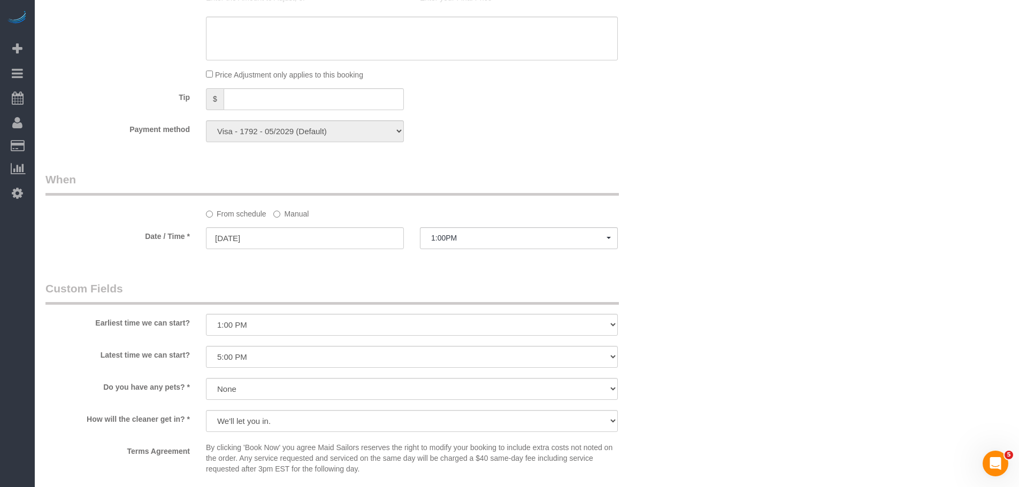
scroll to position [1123, 0]
